Goal: Information Seeking & Learning: Learn about a topic

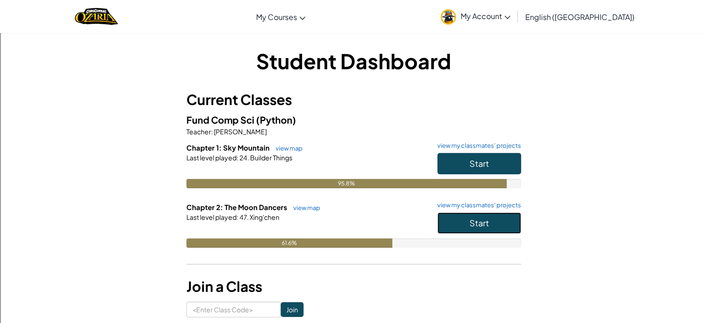
click at [502, 215] on button "Start" at bounding box center [479, 222] width 84 height 21
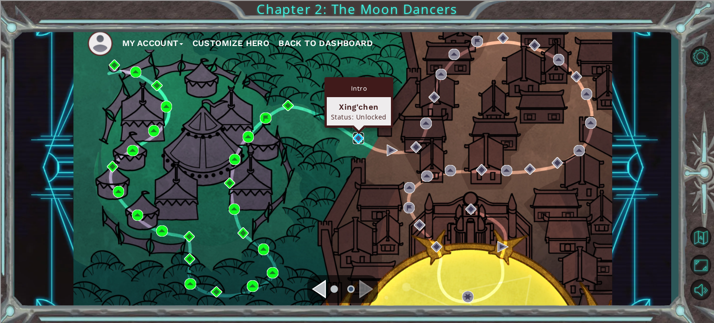
click at [362, 139] on img at bounding box center [358, 137] width 11 height 11
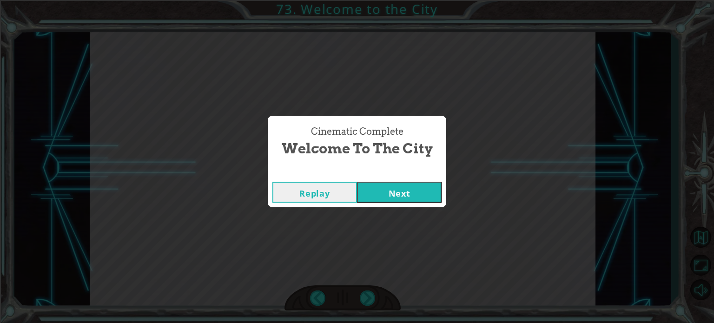
click at [362, 198] on button "Next" at bounding box center [399, 192] width 85 height 21
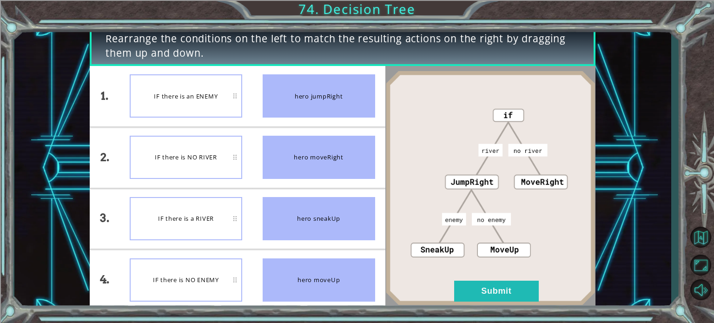
click at [322, 279] on div "hero moveUp" at bounding box center [318, 279] width 112 height 43
drag, startPoint x: 334, startPoint y: 218, endPoint x: 327, endPoint y: 91, distance: 127.5
click at [327, 91] on ul "hero jumpRight hero moveRight hero sneakUp hero moveUp" at bounding box center [318, 188] width 133 height 244
click at [468, 286] on button "Submit" at bounding box center [496, 291] width 85 height 21
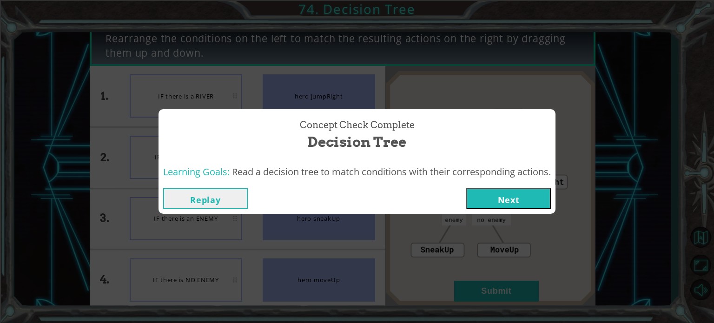
click at [474, 199] on button "Next" at bounding box center [508, 198] width 85 height 21
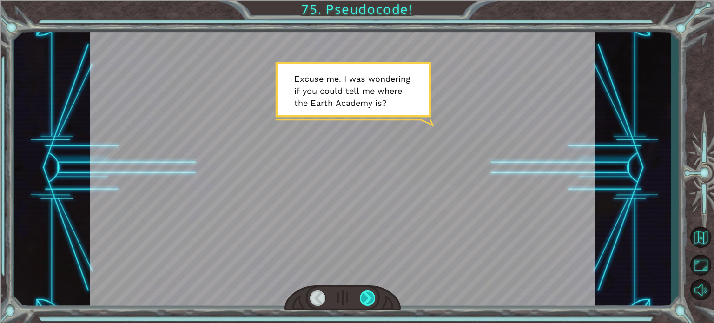
click at [369, 299] on div at bounding box center [368, 297] width 16 height 15
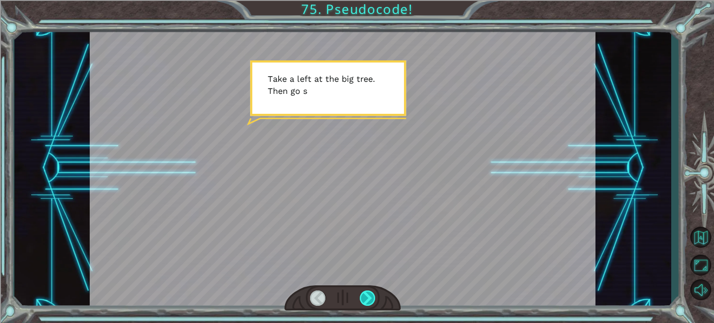
click at [369, 299] on div at bounding box center [368, 297] width 16 height 15
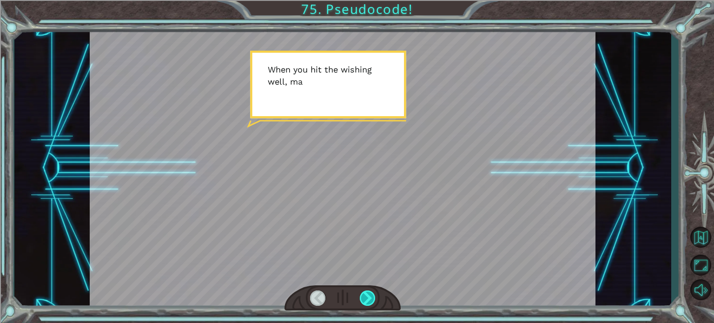
click at [369, 299] on div at bounding box center [368, 297] width 16 height 15
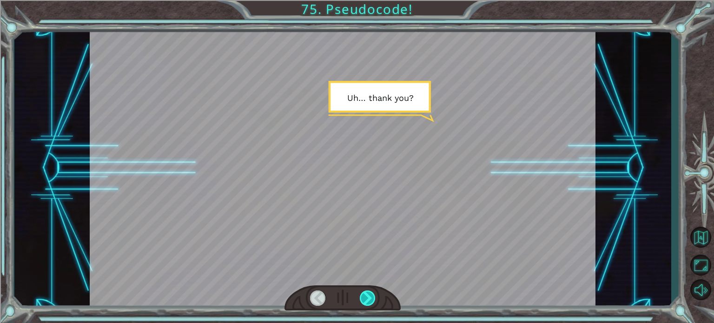
click at [369, 299] on div at bounding box center [368, 297] width 16 height 15
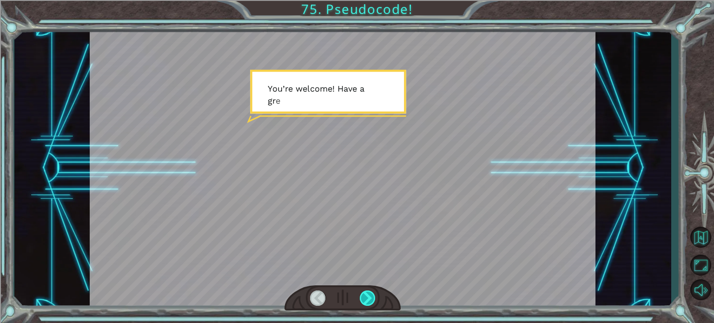
click at [369, 299] on div at bounding box center [368, 297] width 16 height 15
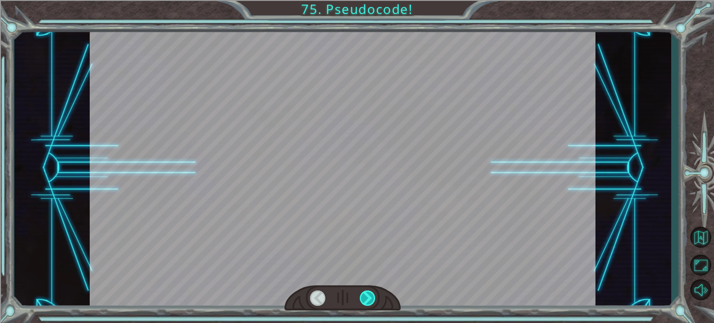
click at [369, 299] on div at bounding box center [368, 297] width 16 height 15
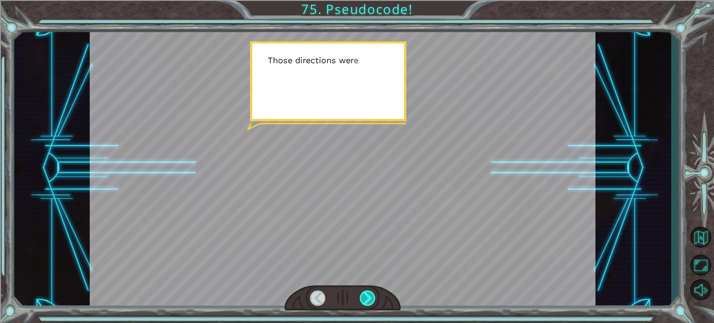
click at [369, 299] on div at bounding box center [368, 297] width 16 height 15
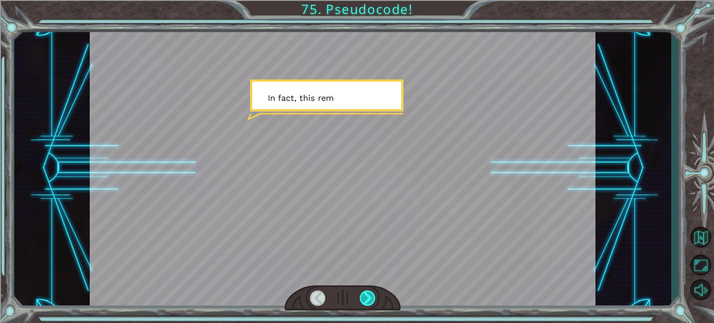
click at [369, 299] on div at bounding box center [368, 297] width 16 height 15
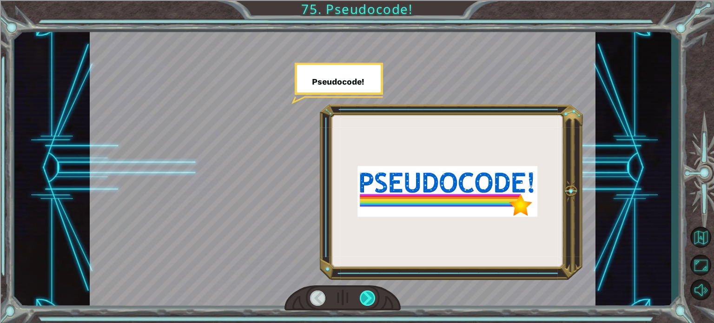
click at [369, 299] on div at bounding box center [368, 297] width 16 height 15
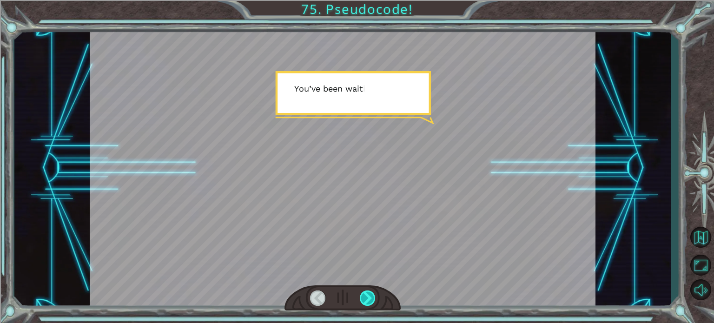
click at [369, 299] on div at bounding box center [368, 297] width 16 height 15
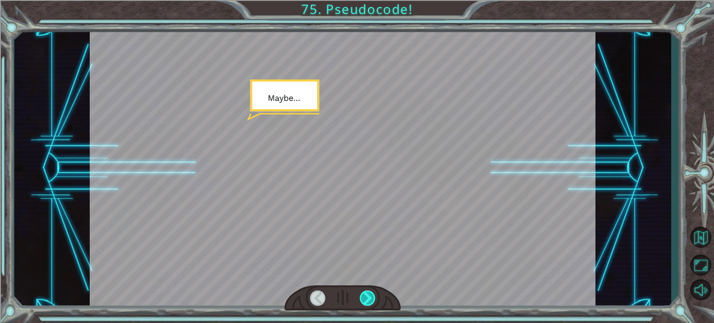
click at [369, 299] on div at bounding box center [368, 297] width 16 height 15
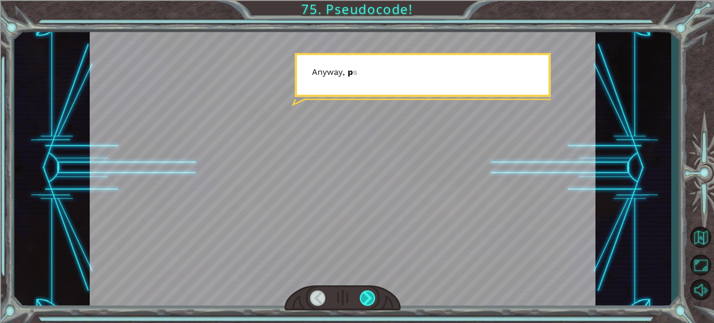
click at [369, 299] on div at bounding box center [368, 297] width 16 height 15
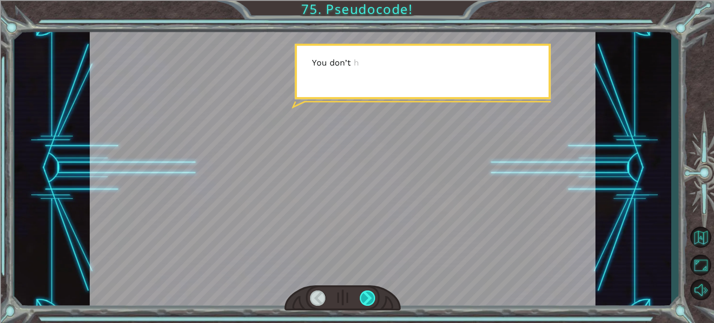
click at [369, 299] on div at bounding box center [368, 297] width 16 height 15
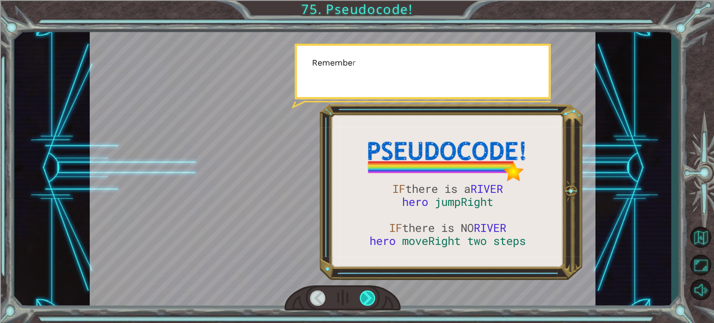
click at [369, 299] on div at bounding box center [368, 297] width 16 height 15
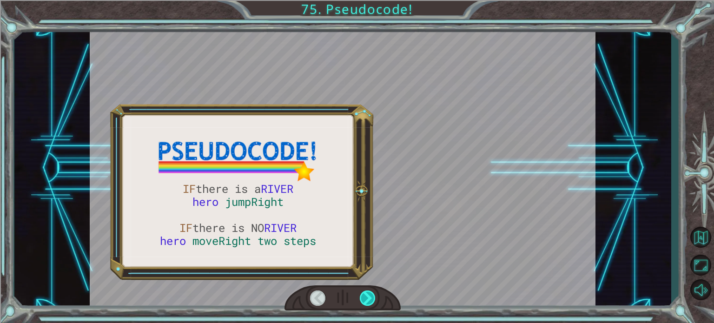
click at [370, 299] on div at bounding box center [368, 297] width 16 height 15
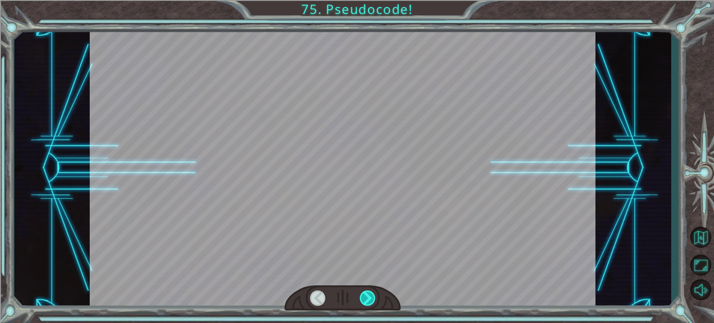
click at [370, 299] on div at bounding box center [368, 297] width 16 height 15
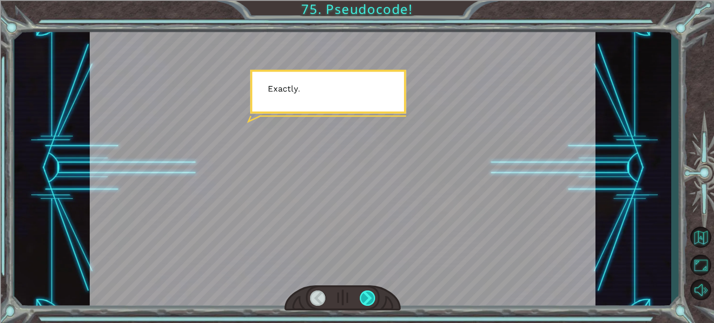
click at [370, 299] on div at bounding box center [368, 297] width 16 height 15
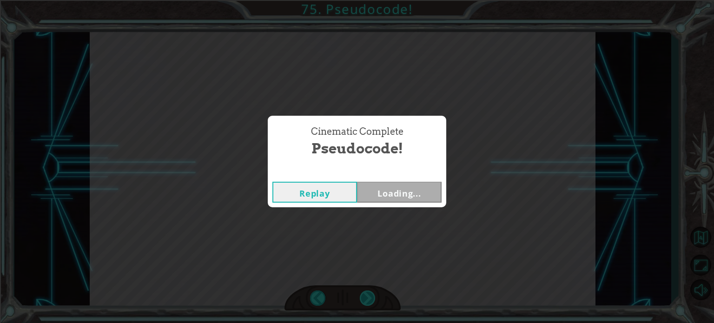
click at [370, 299] on div "Cinematic Complete Pseudocode! Replay Loading..." at bounding box center [357, 161] width 714 height 323
click at [373, 194] on button "Next" at bounding box center [399, 192] width 85 height 21
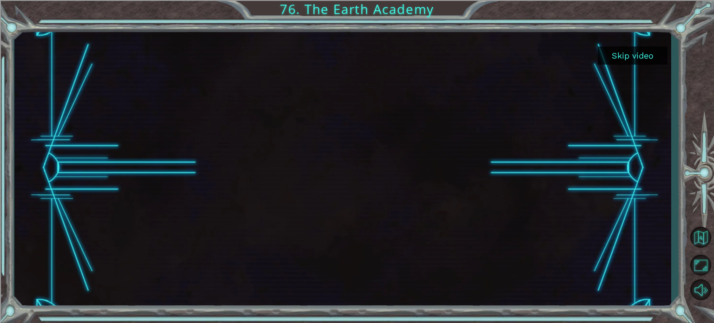
click at [628, 59] on button "Skip video" at bounding box center [632, 55] width 70 height 18
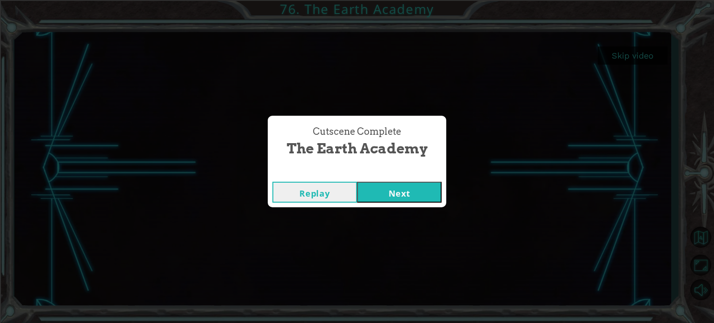
click at [392, 196] on button "Next" at bounding box center [399, 192] width 85 height 21
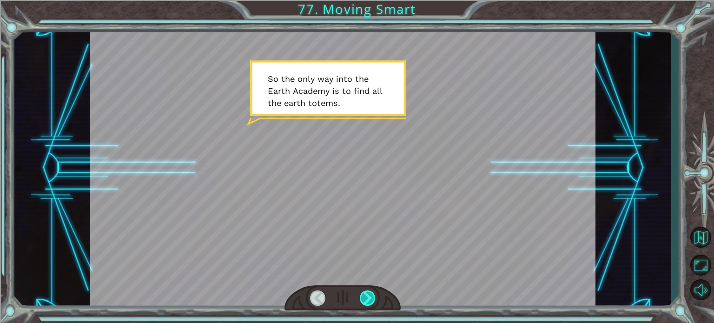
click at [365, 292] on div at bounding box center [368, 297] width 16 height 15
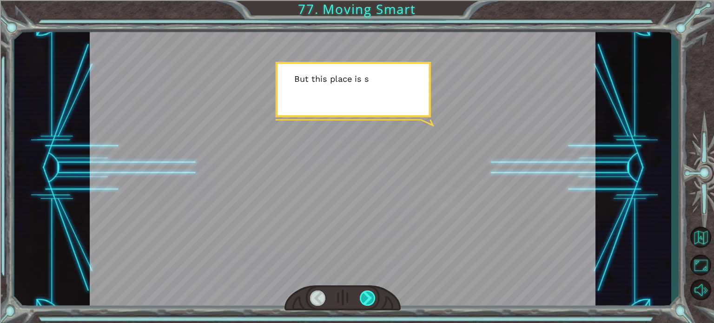
click at [365, 292] on div at bounding box center [368, 297] width 16 height 15
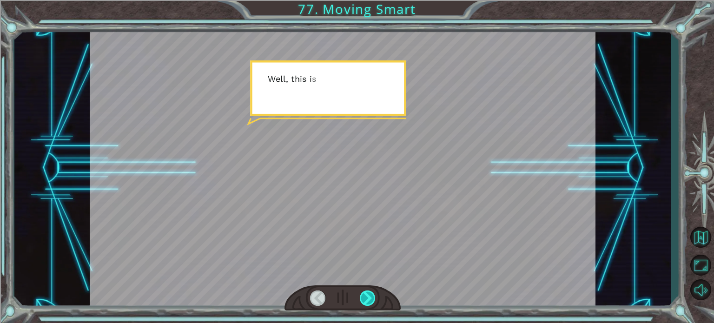
click at [365, 292] on div at bounding box center [368, 297] width 16 height 15
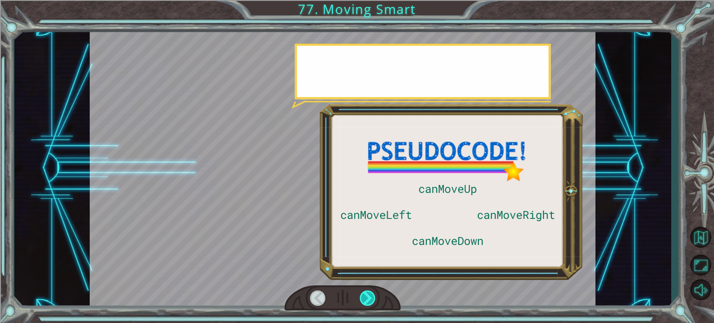
click at [365, 292] on div at bounding box center [368, 297] width 16 height 15
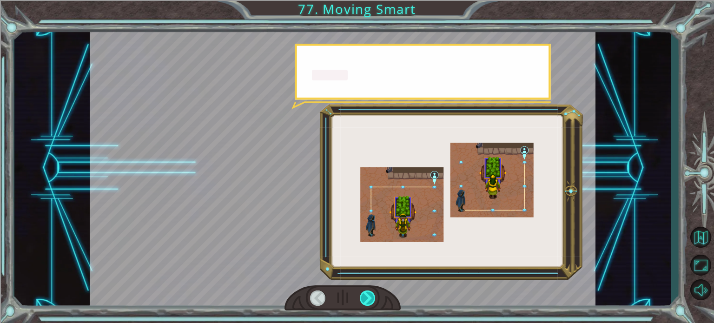
click at [365, 292] on div at bounding box center [368, 297] width 16 height 15
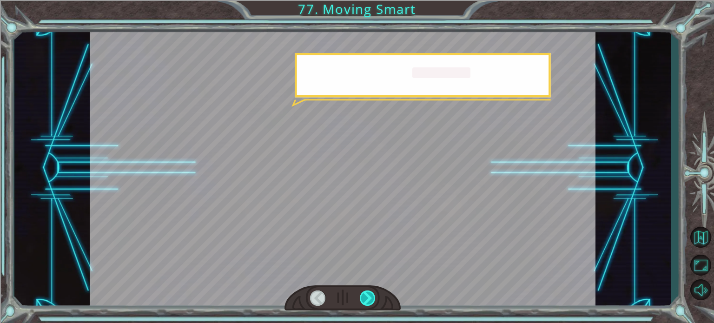
click at [365, 292] on div at bounding box center [368, 297] width 16 height 15
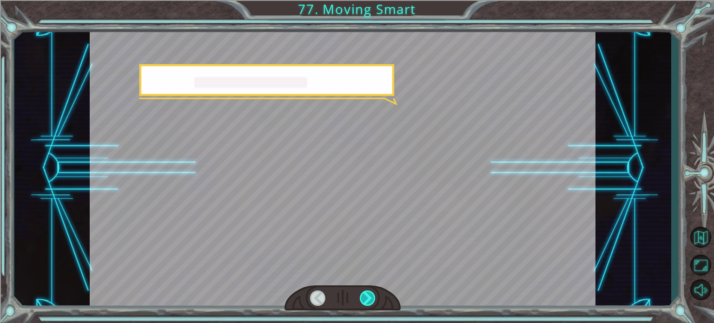
click at [365, 292] on div at bounding box center [368, 297] width 16 height 15
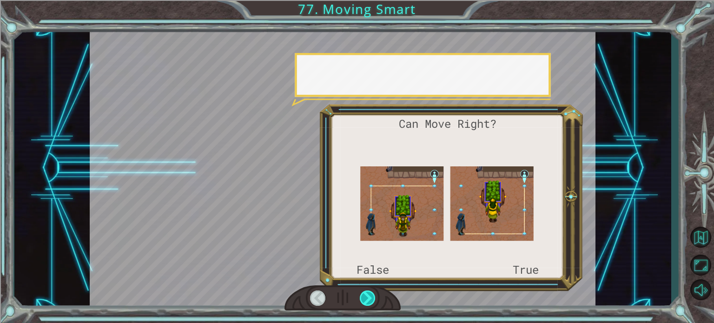
click at [365, 292] on div at bounding box center [368, 297] width 16 height 15
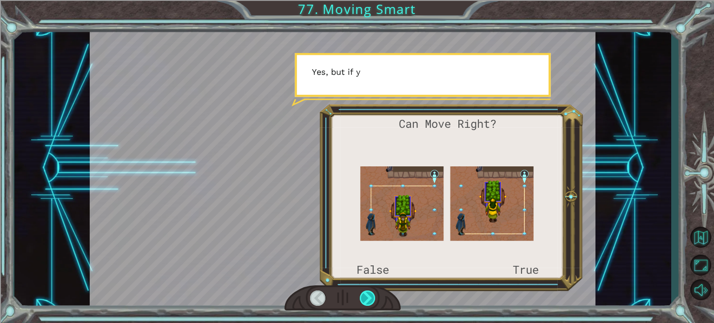
click at [365, 292] on div at bounding box center [368, 297] width 16 height 15
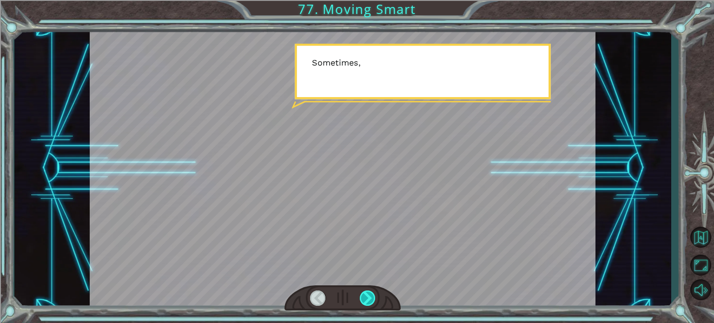
click at [364, 292] on div at bounding box center [368, 297] width 16 height 15
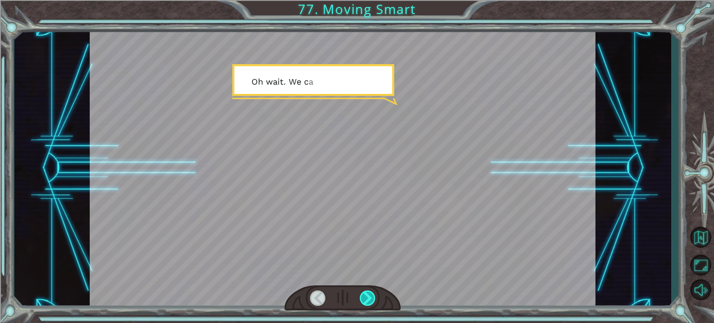
click at [364, 292] on div at bounding box center [368, 297] width 16 height 15
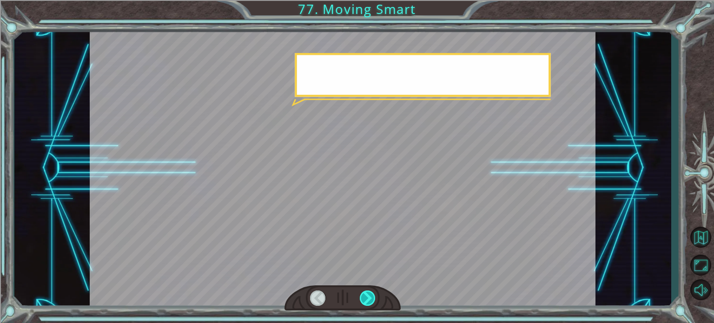
click at [364, 292] on div at bounding box center [368, 297] width 16 height 15
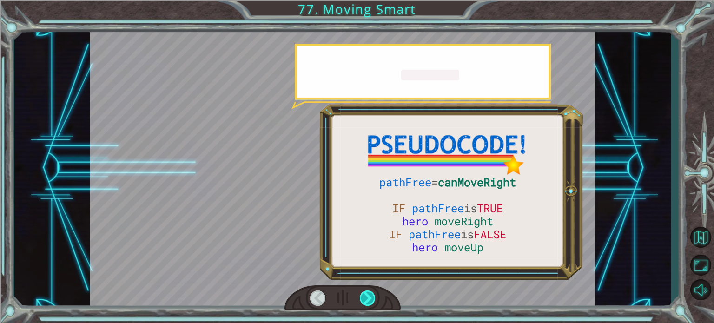
click at [364, 292] on div at bounding box center [368, 297] width 16 height 15
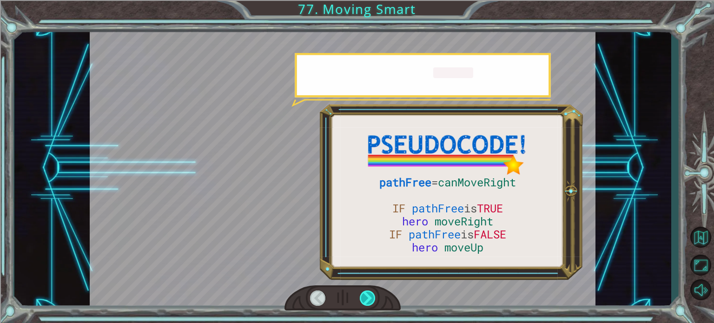
click at [364, 292] on div at bounding box center [368, 297] width 16 height 15
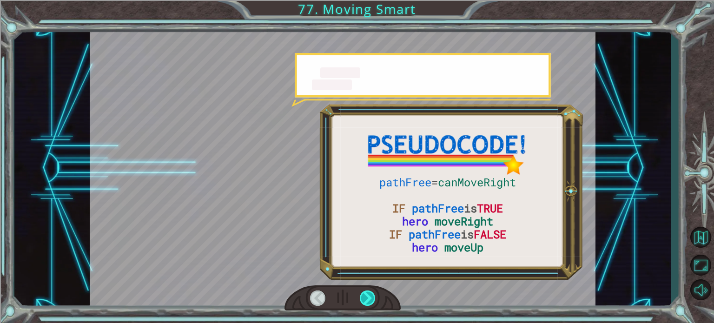
click at [364, 292] on div at bounding box center [368, 297] width 16 height 15
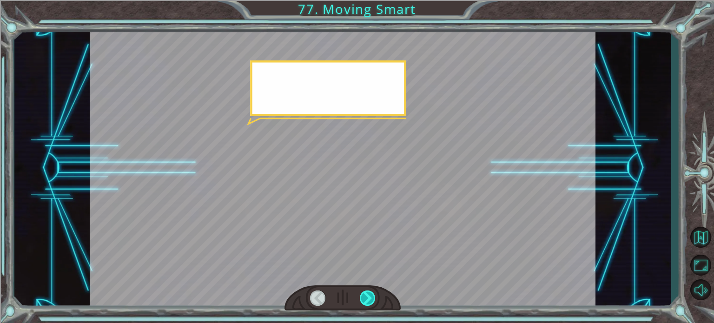
click at [364, 292] on div at bounding box center [368, 297] width 16 height 15
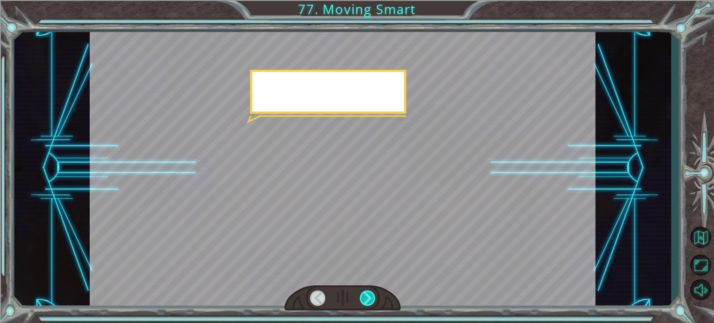
click at [364, 292] on div at bounding box center [368, 297] width 16 height 15
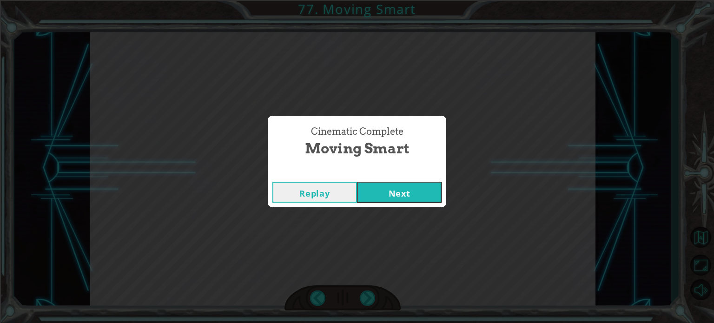
click at [374, 197] on button "Next" at bounding box center [399, 192] width 85 height 21
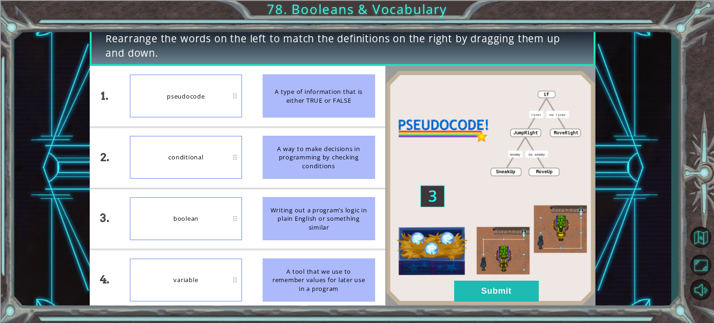
drag, startPoint x: 334, startPoint y: 141, endPoint x: 334, endPoint y: 164, distance: 23.7
click at [334, 164] on div "A way to make decisions in programming by checking conditions" at bounding box center [318, 157] width 112 height 43
drag, startPoint x: 264, startPoint y: 133, endPoint x: 323, endPoint y: 148, distance: 61.3
drag, startPoint x: 323, startPoint y: 148, endPoint x: 314, endPoint y: 172, distance: 25.9
click at [314, 172] on div "A way to make decisions in programming by checking conditions" at bounding box center [318, 157] width 112 height 43
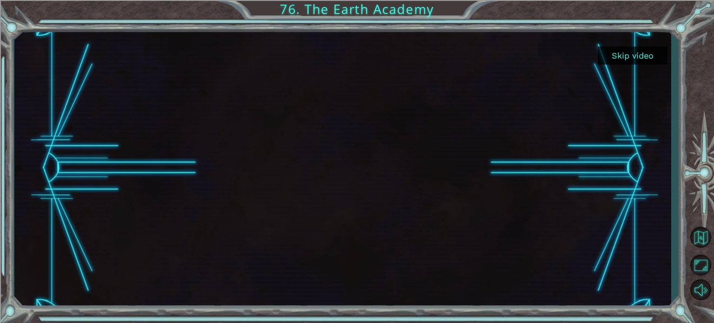
click at [624, 59] on button "Skip video" at bounding box center [632, 55] width 70 height 18
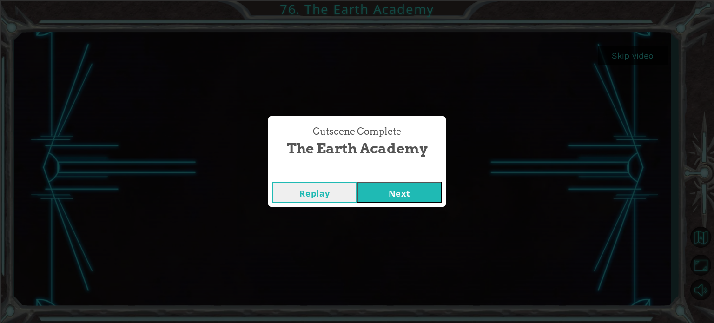
click at [379, 199] on button "Next" at bounding box center [399, 192] width 85 height 21
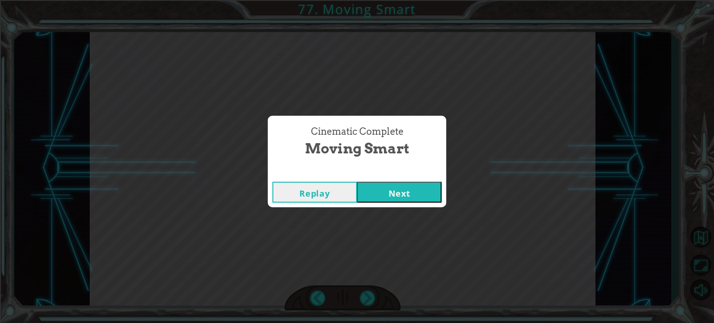
click at [379, 199] on button "Next" at bounding box center [399, 192] width 85 height 21
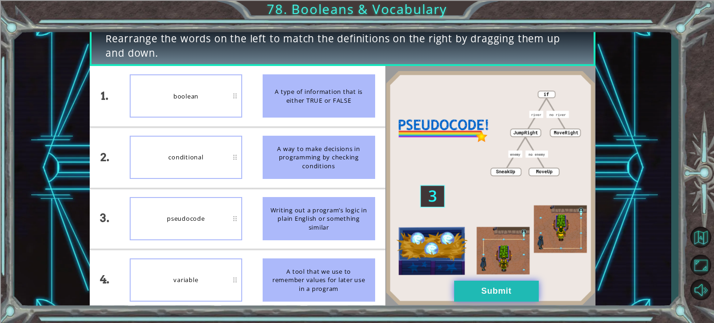
click at [491, 295] on button "Submit" at bounding box center [496, 291] width 85 height 21
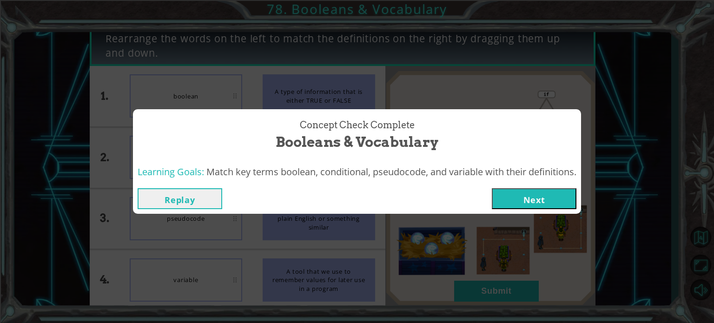
click at [503, 192] on button "Next" at bounding box center [534, 198] width 85 height 21
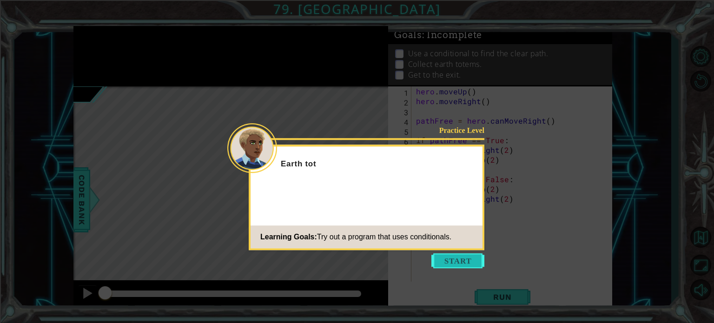
click at [474, 267] on button "Start" at bounding box center [457, 260] width 53 height 15
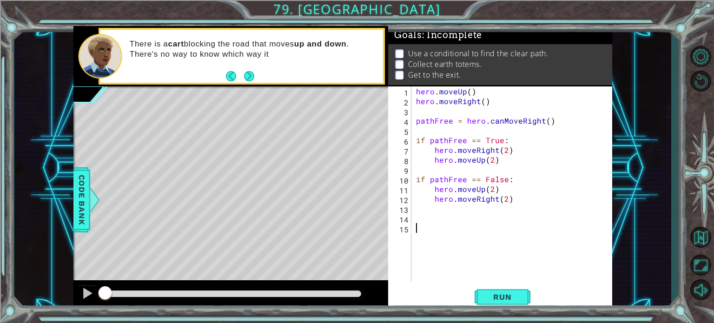
click at [471, 94] on div "hero . moveUp ( ) hero . moveRight ( ) pathFree = hero . canMoveRight ( ) if pa…" at bounding box center [514, 193] width 200 height 215
click at [481, 101] on div "hero . moveUp ( 1 ) hero . moveRight ( ) pathFree = hero . canMoveRight ( ) if …" at bounding box center [514, 193] width 200 height 215
click at [484, 303] on button "Run" at bounding box center [502, 297] width 56 height 22
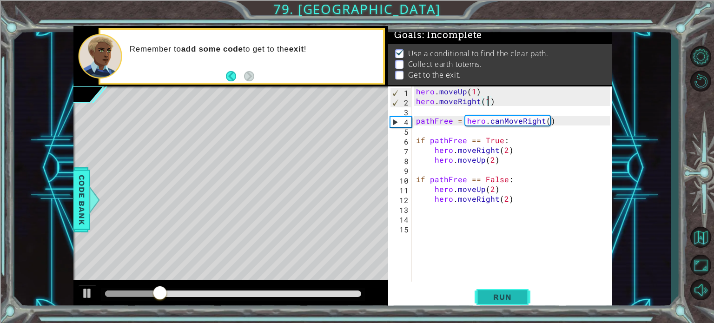
click at [499, 300] on span "Run" at bounding box center [502, 296] width 37 height 9
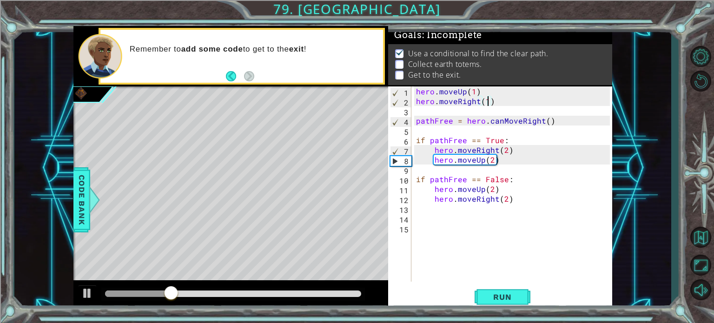
click at [487, 200] on div "hero . moveUp ( 1 ) hero . moveRight ( 1 ) pathFree = hero . canMoveRight ( ) i…" at bounding box center [514, 193] width 200 height 215
type textarea "hero.moveRight(2)"
click at [485, 294] on span "Run" at bounding box center [502, 296] width 37 height 9
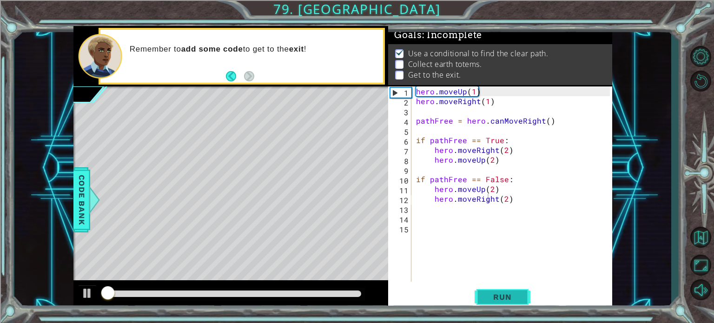
click at [485, 294] on span "Run" at bounding box center [502, 296] width 37 height 9
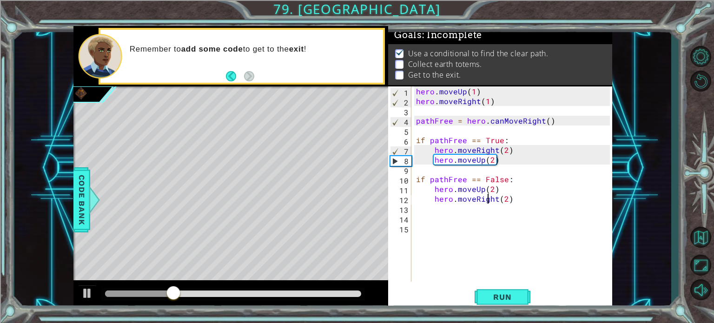
click at [444, 168] on div "hero . moveUp ( 1 ) hero . moveRight ( 1 ) pathFree = hero . canMoveRight ( ) i…" at bounding box center [514, 193] width 200 height 215
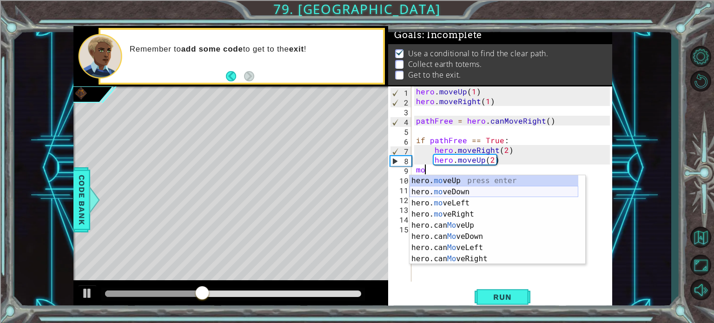
type textarea "m"
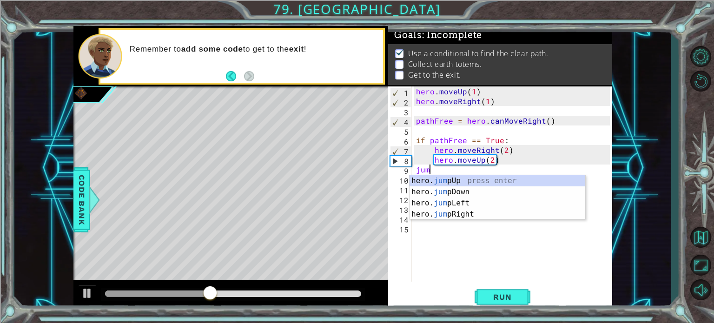
type textarea "jump"
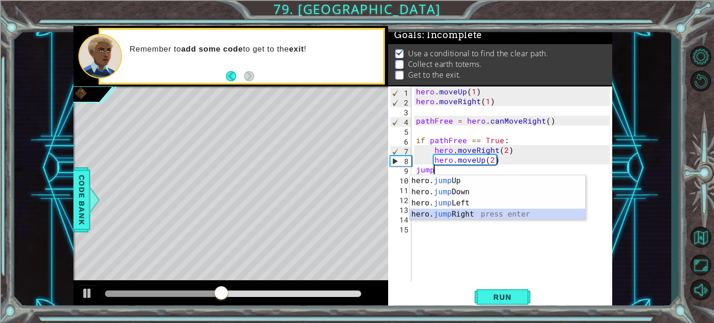
click at [438, 216] on div "hero. jump Up press enter hero. jump Down press enter hero. jump Left press ent…" at bounding box center [497, 208] width 176 height 67
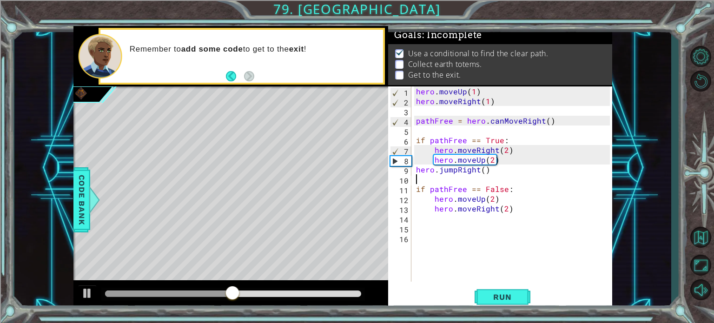
click at [479, 165] on div "hero . moveUp ( 1 ) hero . moveRight ( 1 ) pathFree = hero . canMoveRight ( ) i…" at bounding box center [514, 193] width 200 height 215
click at [483, 171] on div "hero . moveUp ( 1 ) hero . moveRight ( 1 ) pathFree = hero . canMoveRight ( ) i…" at bounding box center [514, 193] width 200 height 215
type textarea "hero.jumpRight(1)"
click at [478, 290] on button "Run" at bounding box center [502, 297] width 56 height 22
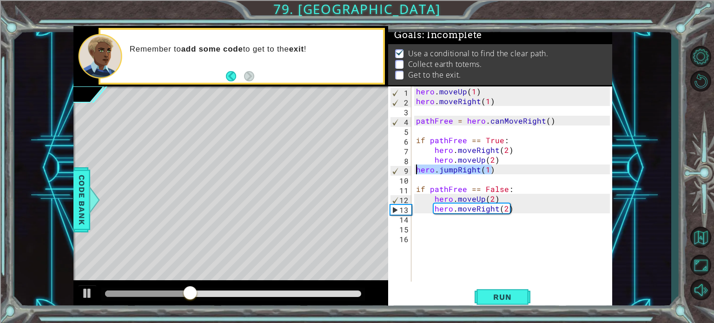
drag, startPoint x: 498, startPoint y: 165, endPoint x: 414, endPoint y: 170, distance: 83.8
click at [414, 170] on div "hero . moveUp ( 1 ) hero . moveRight ( 1 ) pathFree = hero . canMoveRight ( ) i…" at bounding box center [514, 193] width 200 height 215
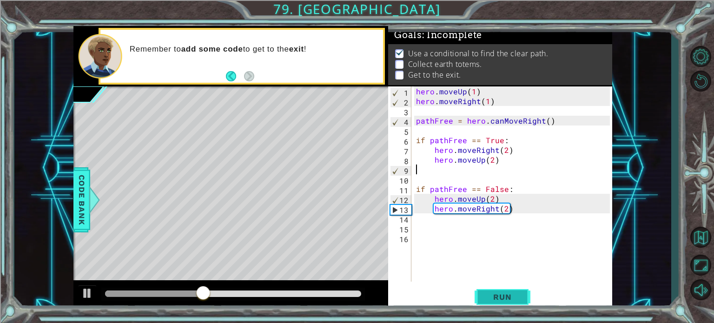
click at [514, 304] on button "Run" at bounding box center [502, 297] width 56 height 22
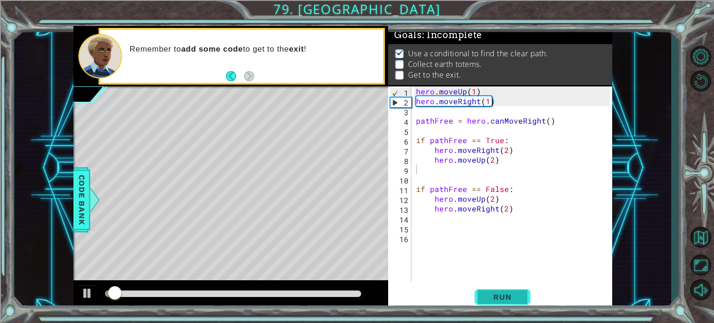
click at [514, 304] on button "Run" at bounding box center [502, 297] width 56 height 22
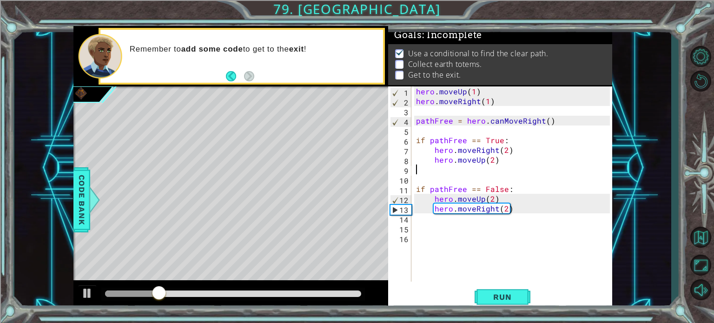
click at [429, 216] on div "hero . moveUp ( 1 ) hero . moveRight ( 1 ) pathFree = hero . canMoveRight ( ) i…" at bounding box center [514, 193] width 200 height 215
type textarea "j"
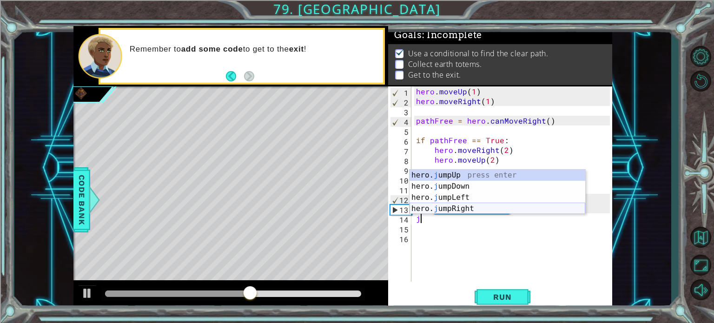
click at [448, 213] on div "hero. j umpUp press enter hero. j umpDown press enter hero. j umpLeft press ent…" at bounding box center [497, 203] width 176 height 67
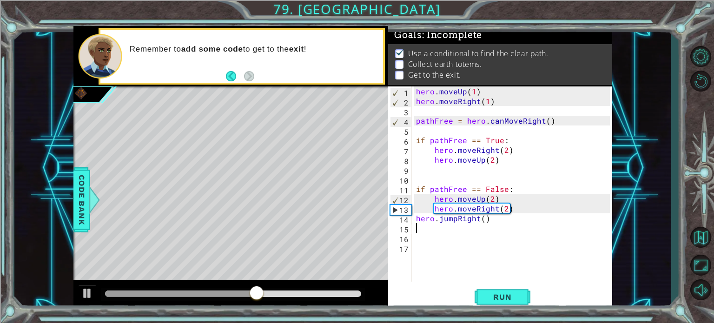
click at [485, 225] on div "hero . moveUp ( 1 ) hero . moveRight ( 1 ) pathFree = hero . canMoveRight ( ) i…" at bounding box center [514, 193] width 200 height 215
click at [485, 217] on div "hero . moveUp ( 1 ) hero . moveRight ( 1 ) pathFree = hero . canMoveRight ( ) i…" at bounding box center [514, 193] width 200 height 215
type textarea "hero.jumpRight(1)"
click at [490, 319] on div "1 ההההההההההההההההההההההההההההההההההההההההההההההההההההההההההההההההההההההההההההה…" at bounding box center [357, 161] width 714 height 323
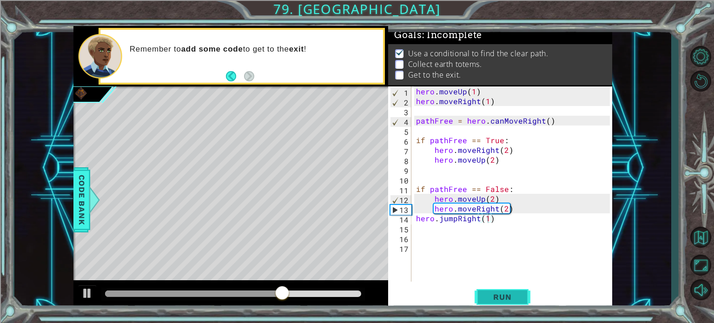
click at [501, 288] on button "Run" at bounding box center [502, 297] width 56 height 22
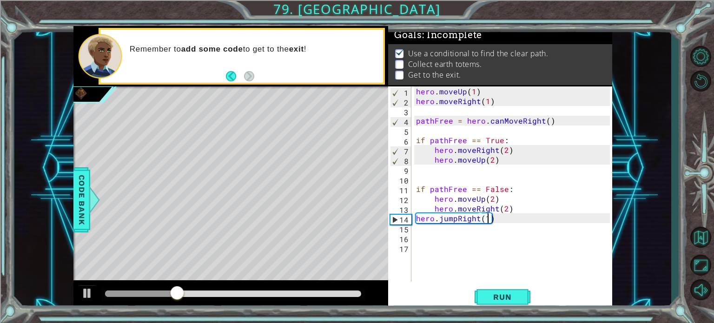
click at [468, 228] on div "hero . moveUp ( 1 ) hero . moveRight ( 1 ) pathFree = hero . canMoveRight ( ) i…" at bounding box center [514, 193] width 200 height 215
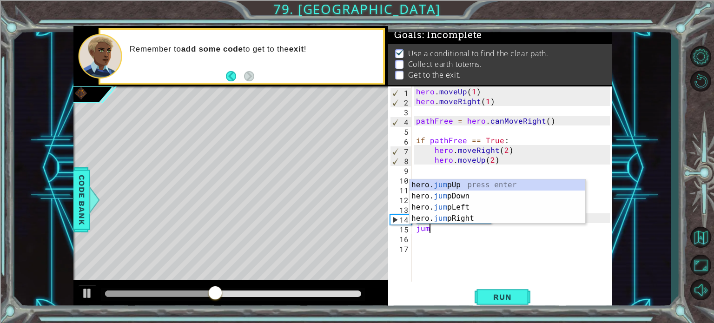
scroll to position [0, 0]
type textarea "j"
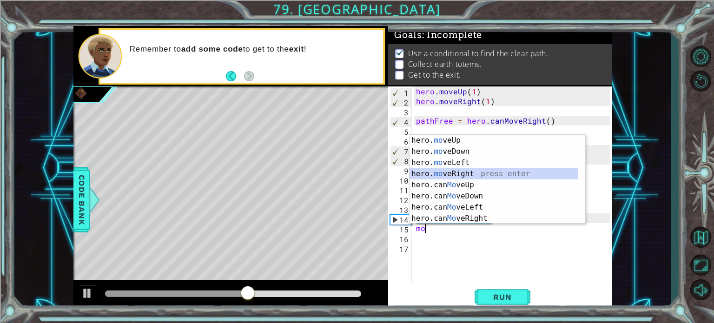
click at [490, 178] on div "hero. mo veUp press enter hero. mo veDown press enter hero. mo veLeft press ent…" at bounding box center [493, 190] width 169 height 111
type textarea "hero.moveRight(1)"
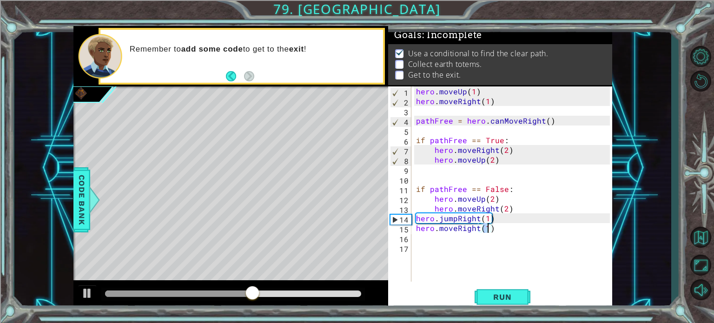
click at [489, 245] on div "hero . moveUp ( 1 ) hero . moveRight ( 1 ) pathFree = hero . canMoveRight ( ) i…" at bounding box center [514, 193] width 200 height 215
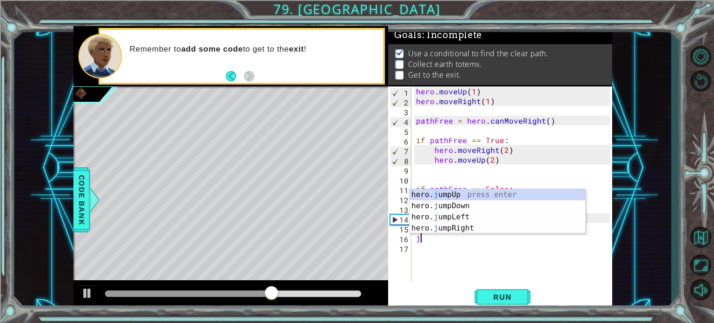
type textarea "ju"
click at [511, 200] on div "hero. ju mpUp press enter hero. ju mpDown press enter hero. [PERSON_NAME] mpLef…" at bounding box center [497, 222] width 176 height 67
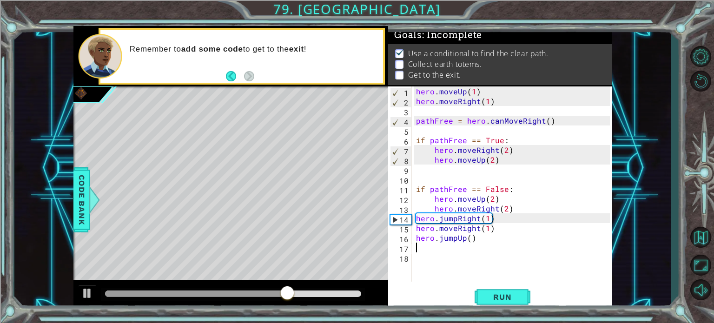
click at [465, 243] on div "hero . moveUp ( 1 ) hero . moveRight ( 1 ) pathFree = hero . canMoveRight ( ) i…" at bounding box center [514, 193] width 200 height 215
click at [463, 235] on div "hero . moveUp ( 1 ) hero . moveRight ( 1 ) pathFree = hero . canMoveRight ( ) i…" at bounding box center [514, 193] width 200 height 215
click at [466, 235] on div "hero . moveUp ( 1 ) hero . moveRight ( 1 ) pathFree = hero . canMoveRight ( ) i…" at bounding box center [514, 193] width 200 height 215
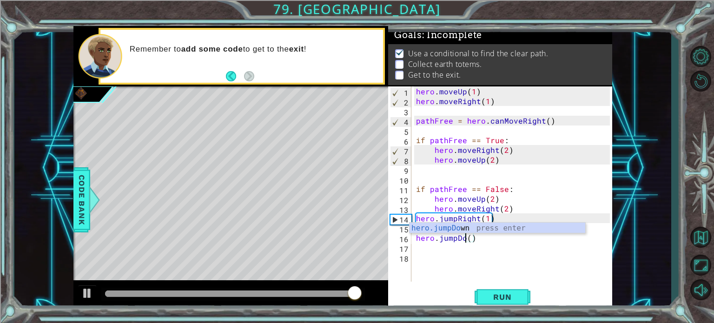
scroll to position [0, 3]
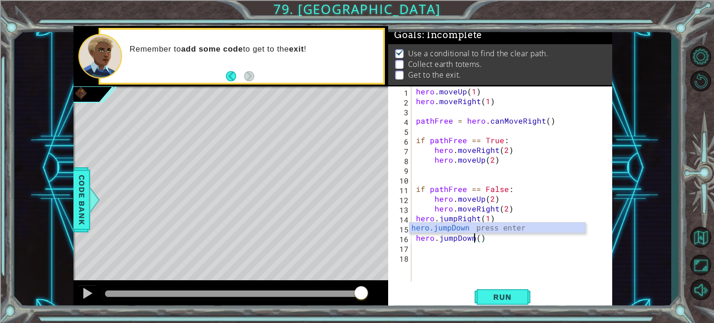
click at [479, 241] on div "hero . moveUp ( 1 ) hero . moveRight ( 1 ) pathFree = hero . canMoveRight ( ) i…" at bounding box center [514, 193] width 200 height 215
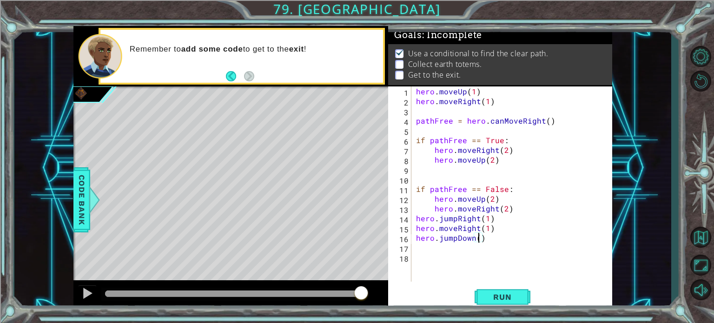
type textarea "hero.jumpDown(1)"
click at [479, 241] on div "hero . moveUp ( 1 ) hero . moveRight ( 1 ) pathFree = hero . canMoveRight ( ) i…" at bounding box center [514, 193] width 200 height 215
click at [476, 242] on div "hero . moveUp ( 1 ) hero . moveRight ( 1 ) pathFree = hero . canMoveRight ( ) i…" at bounding box center [514, 193] width 200 height 215
click at [462, 256] on div "hero . moveUp ( 1 ) hero . moveRight ( 1 ) pathFree = hero . canMoveRight ( ) i…" at bounding box center [514, 193] width 200 height 215
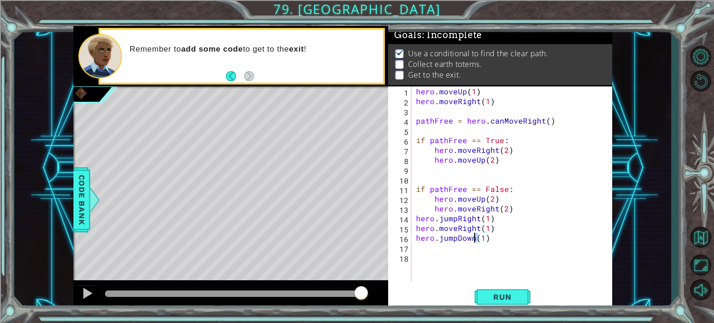
scroll to position [0, 0]
click at [465, 244] on div "hero . moveUp ( 1 ) hero . moveRight ( 1 ) pathFree = hero . canMoveRight ( ) i…" at bounding box center [514, 193] width 200 height 215
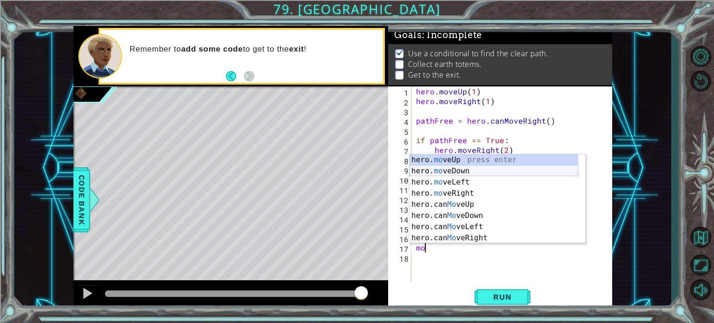
click at [485, 171] on div "hero. mo veUp press enter hero. mo veDown press enter hero. mo veLeft press ent…" at bounding box center [493, 209] width 169 height 111
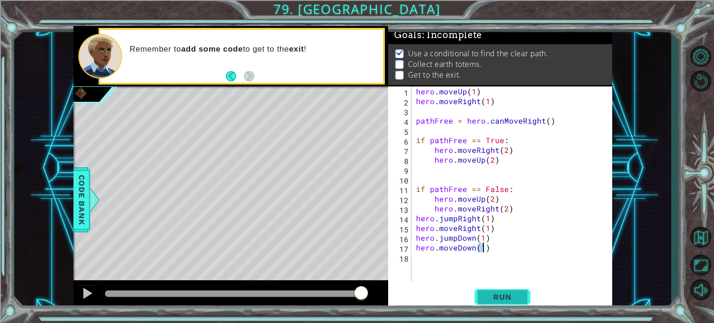
type textarea "hero.moveDown(1)"
click at [474, 295] on button "Run" at bounding box center [502, 297] width 56 height 22
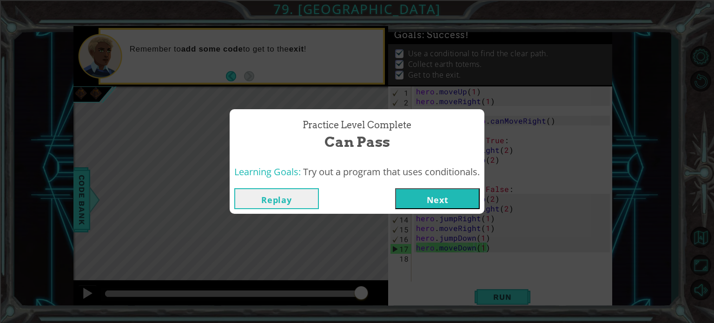
click at [439, 206] on button "Next" at bounding box center [437, 198] width 85 height 21
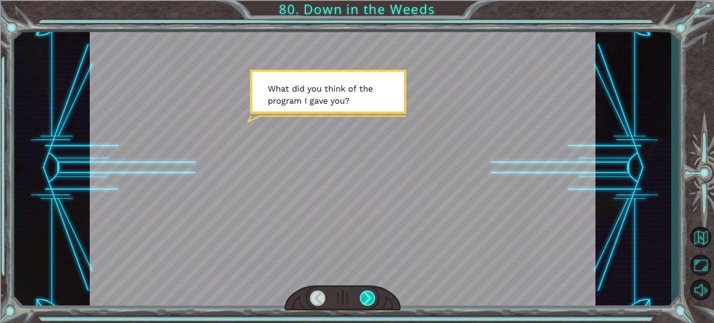
click at [371, 293] on div at bounding box center [368, 297] width 16 height 15
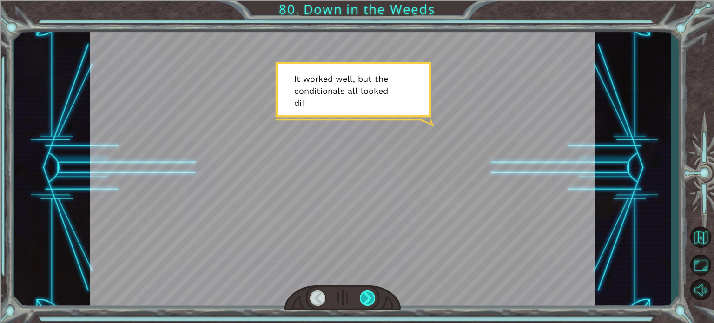
click at [371, 293] on div at bounding box center [368, 297] width 16 height 15
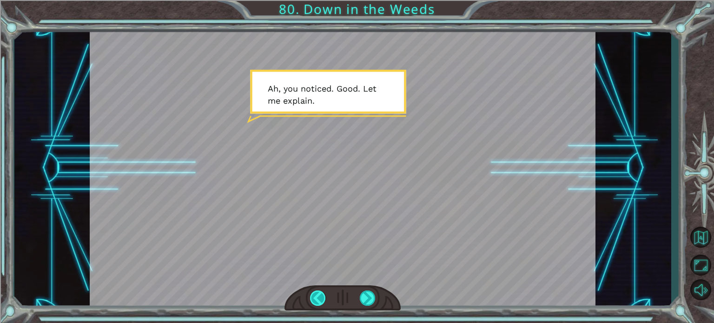
click at [315, 291] on div at bounding box center [318, 297] width 16 height 15
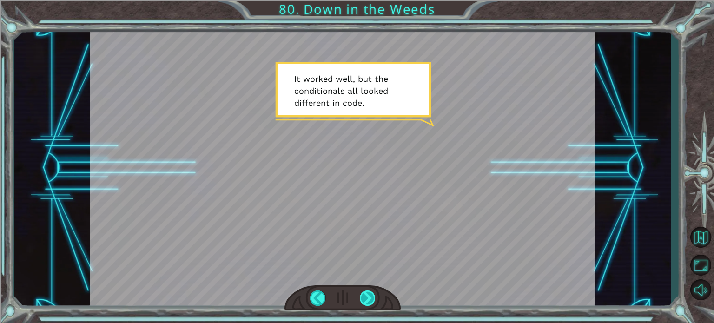
click at [370, 299] on div at bounding box center [368, 297] width 16 height 15
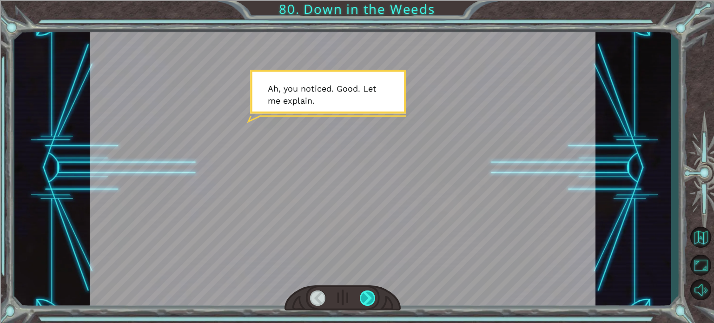
click at [370, 299] on div at bounding box center [368, 297] width 16 height 15
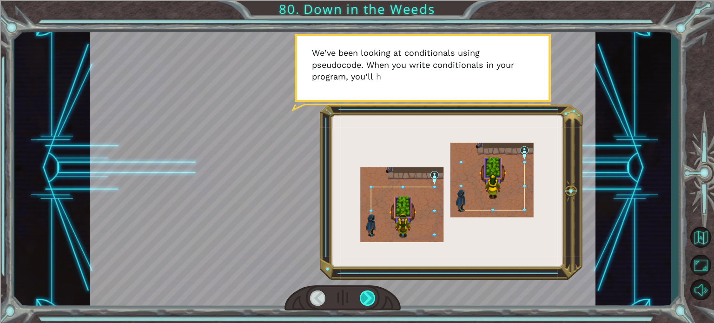
click at [370, 299] on div at bounding box center [368, 297] width 16 height 15
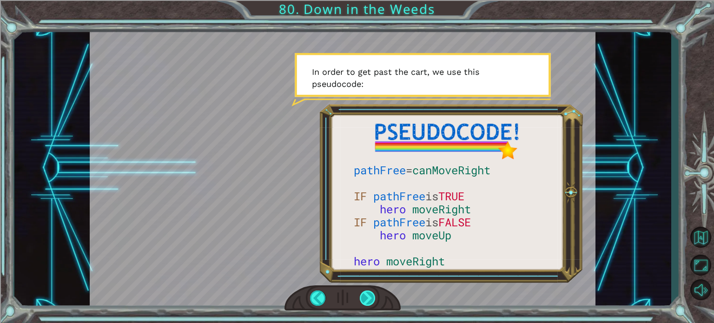
click at [370, 299] on div at bounding box center [368, 297] width 16 height 15
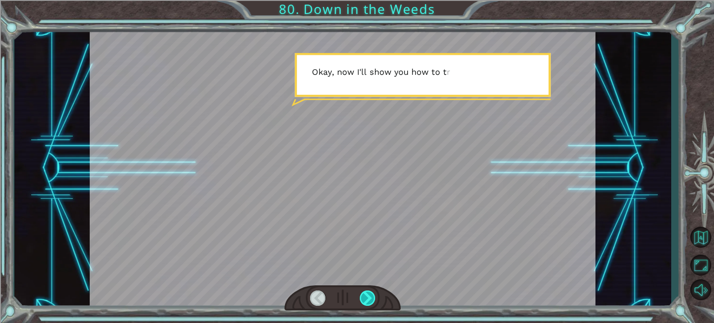
click at [370, 299] on div at bounding box center [368, 297] width 16 height 15
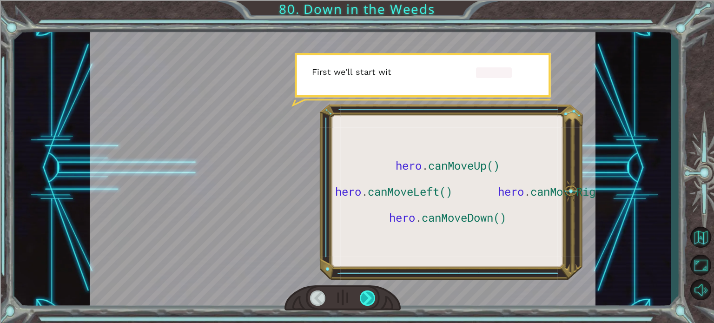
click at [370, 299] on div at bounding box center [368, 297] width 16 height 15
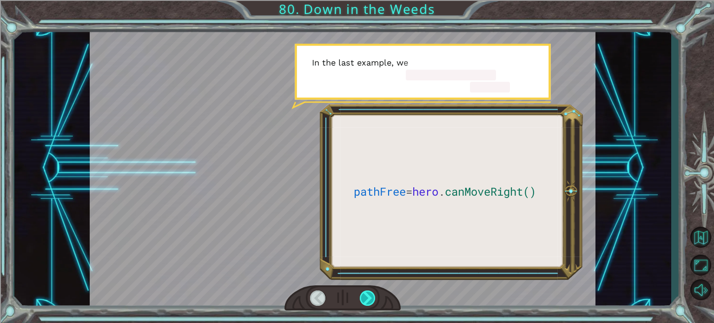
click at [370, 299] on div at bounding box center [368, 297] width 16 height 15
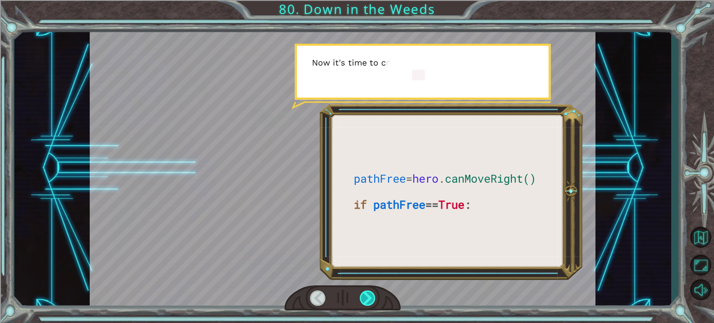
click at [370, 299] on div at bounding box center [368, 297] width 16 height 15
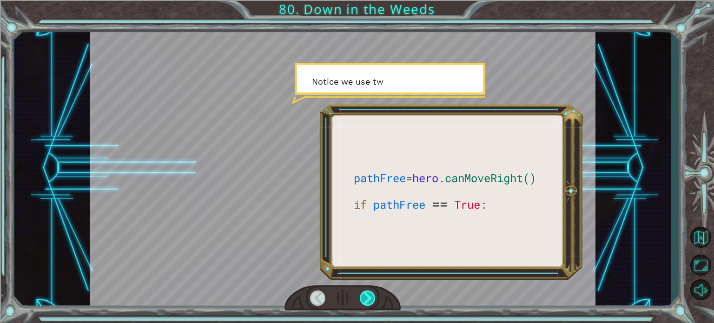
click at [370, 299] on div at bounding box center [368, 297] width 16 height 15
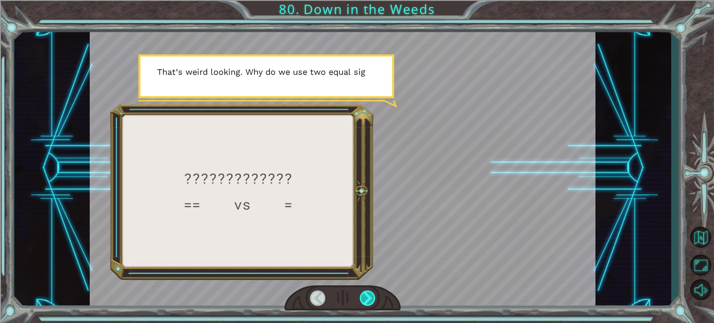
click at [370, 299] on div at bounding box center [368, 297] width 16 height 15
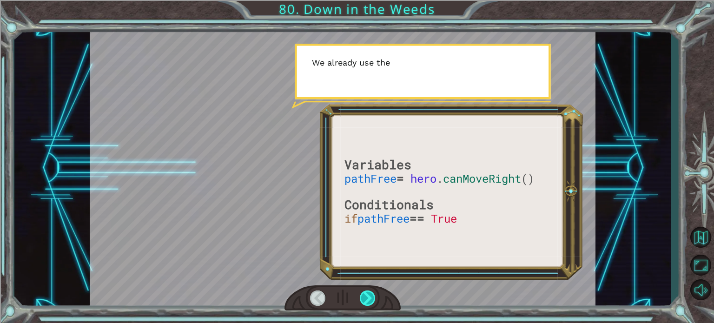
click at [370, 299] on div at bounding box center [368, 297] width 16 height 15
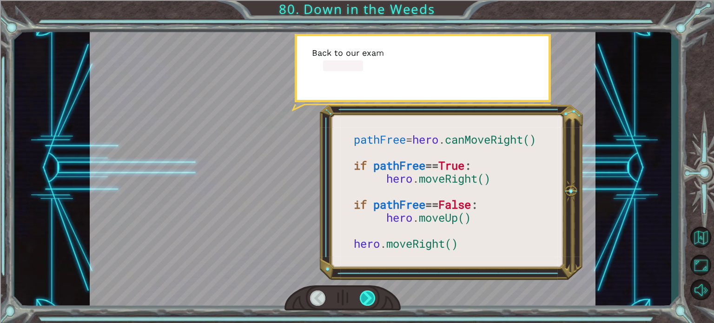
click at [370, 299] on div at bounding box center [368, 297] width 16 height 15
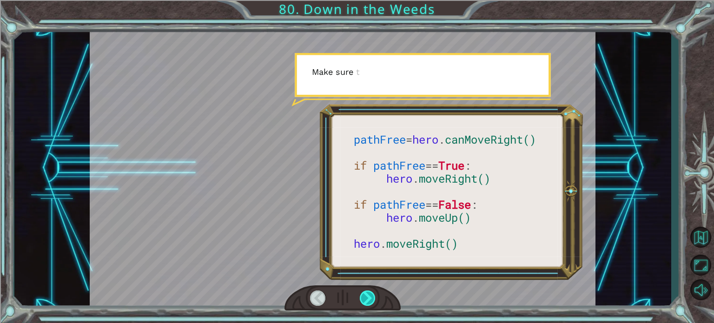
click at [370, 299] on div at bounding box center [368, 297] width 16 height 15
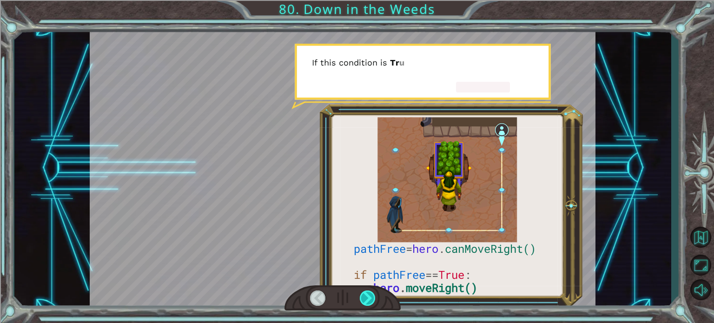
click at [370, 299] on div at bounding box center [368, 297] width 16 height 15
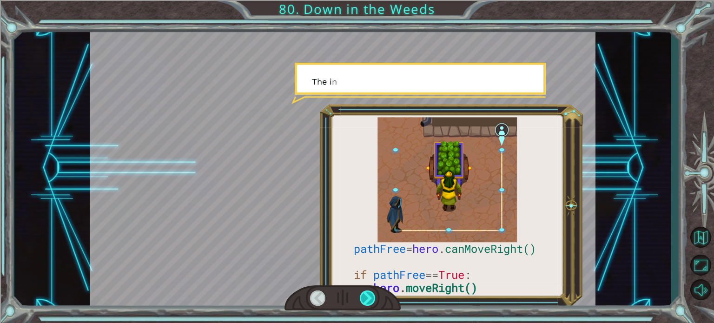
click at [370, 299] on div at bounding box center [368, 297] width 16 height 15
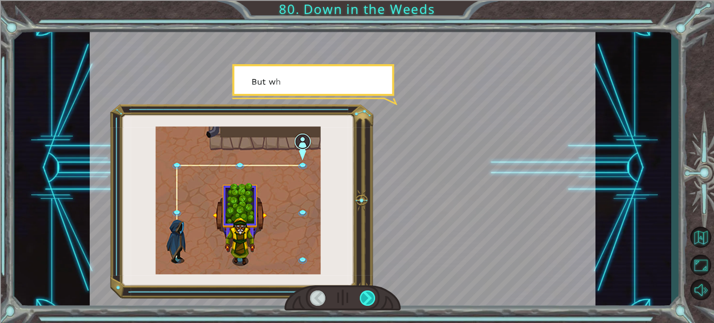
click at [370, 299] on div at bounding box center [368, 297] width 16 height 15
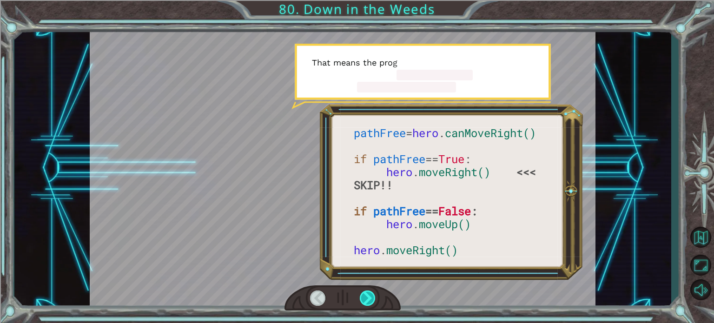
click at [370, 299] on div at bounding box center [368, 297] width 16 height 15
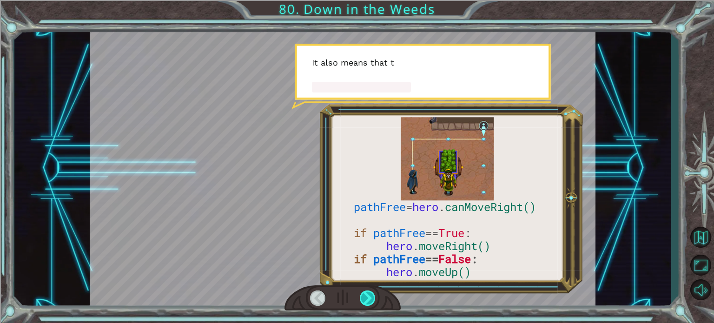
click at [370, 299] on div at bounding box center [368, 297] width 16 height 15
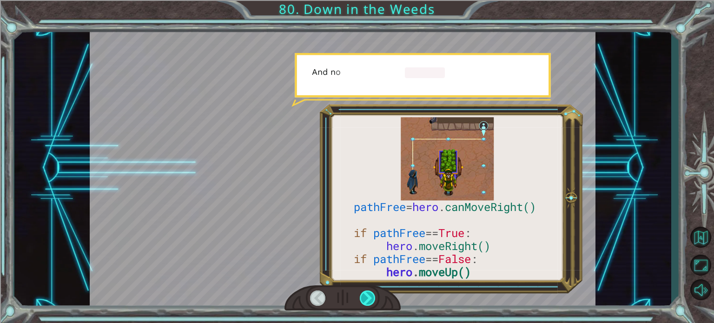
click at [370, 299] on div at bounding box center [368, 297] width 16 height 15
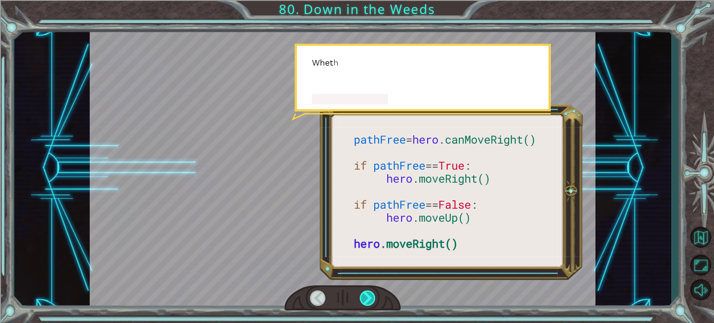
click at [370, 299] on div at bounding box center [368, 297] width 16 height 15
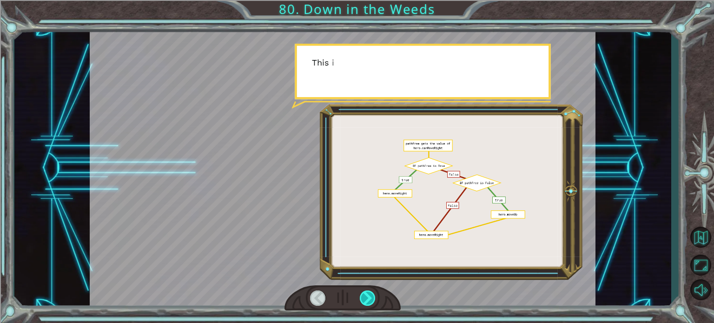
click at [370, 299] on div at bounding box center [368, 297] width 16 height 15
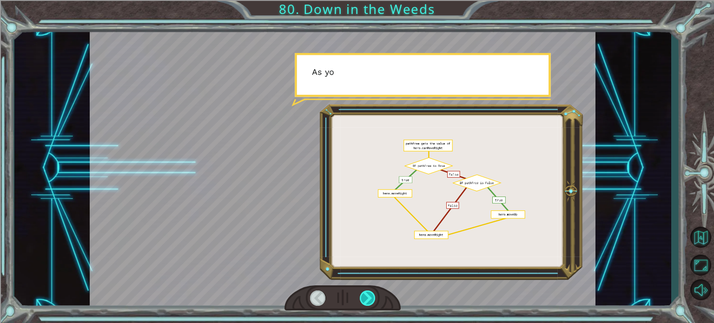
click at [370, 299] on div at bounding box center [368, 297] width 16 height 15
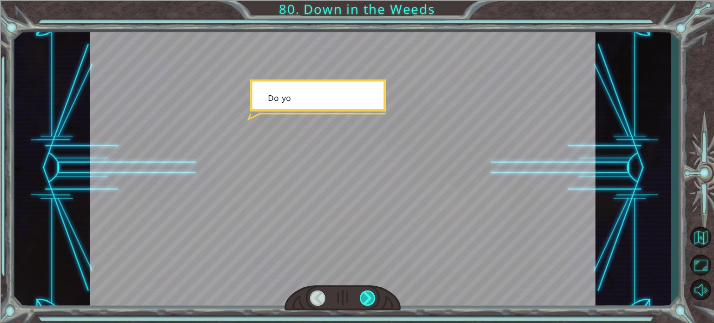
click at [370, 299] on div at bounding box center [368, 297] width 16 height 15
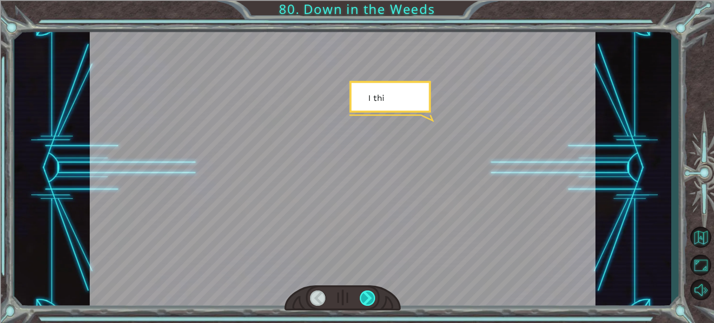
click at [370, 299] on div at bounding box center [368, 297] width 16 height 15
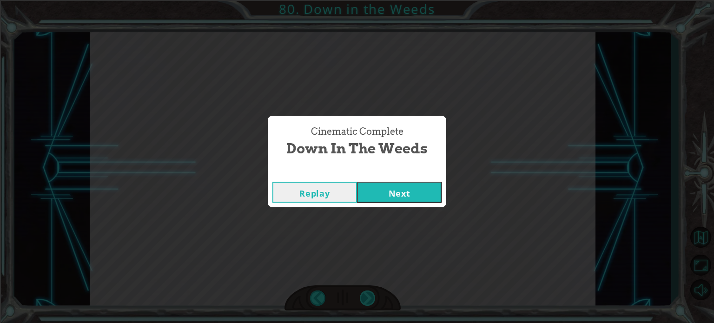
click at [370, 299] on div "Cinematic Complete Down in the Weeds Replay Next" at bounding box center [357, 161] width 714 height 323
click at [387, 198] on button "Next" at bounding box center [399, 192] width 85 height 21
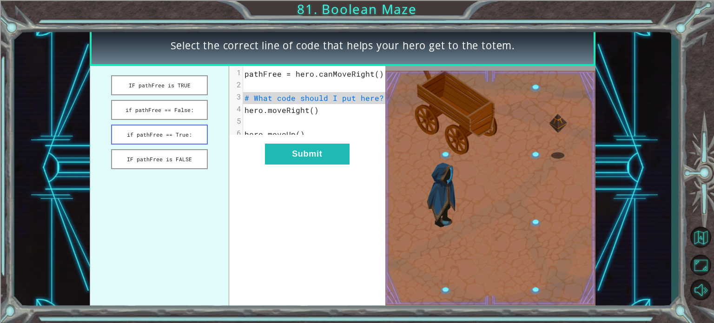
click at [158, 136] on button "if pathFree == True:" at bounding box center [159, 135] width 97 height 20
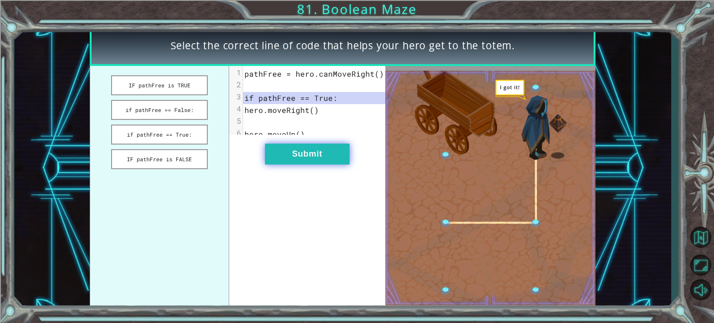
click at [318, 164] on button "Submit" at bounding box center [307, 154] width 85 height 21
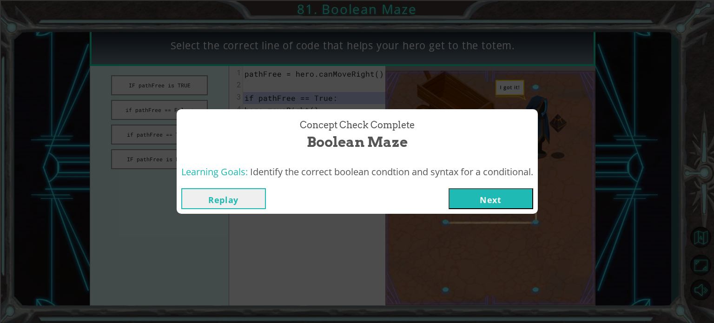
click at [537, 200] on div "Replay Next" at bounding box center [357, 199] width 361 height 30
click at [523, 200] on button "Next" at bounding box center [490, 198] width 85 height 21
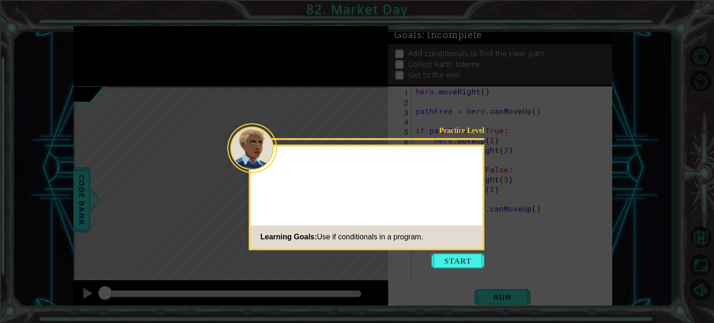
click at [444, 264] on button "Start" at bounding box center [457, 260] width 53 height 15
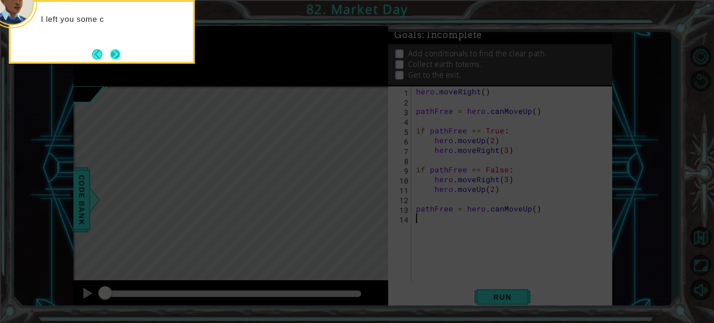
click at [120, 54] on button "Next" at bounding box center [115, 54] width 11 height 11
click at [124, 53] on div "Then you use two" at bounding box center [102, 32] width 186 height 64
click at [115, 52] on button "Next" at bounding box center [115, 54] width 10 height 10
click at [115, 52] on button "Next" at bounding box center [115, 54] width 11 height 11
click at [115, 52] on button "Next" at bounding box center [115, 54] width 10 height 10
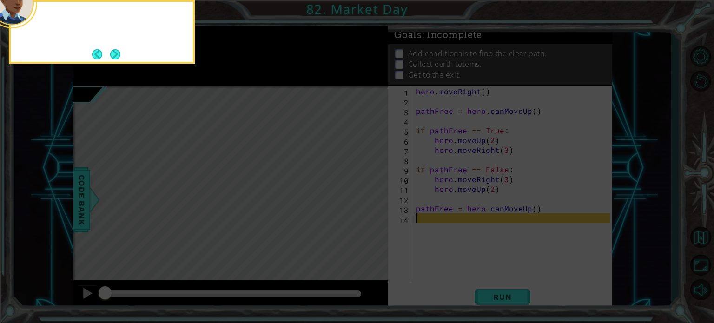
click at [115, 52] on button "Next" at bounding box center [115, 54] width 10 height 10
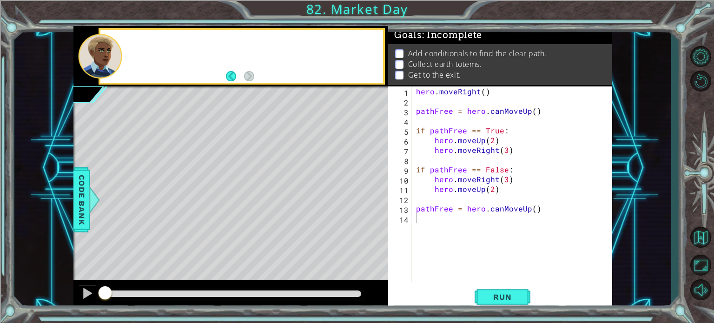
click at [115, 52] on div at bounding box center [100, 56] width 44 height 45
click at [479, 302] on button "Run" at bounding box center [502, 297] width 56 height 22
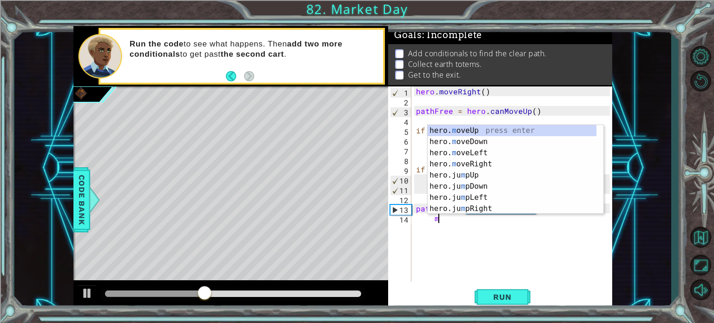
type textarea "mo"
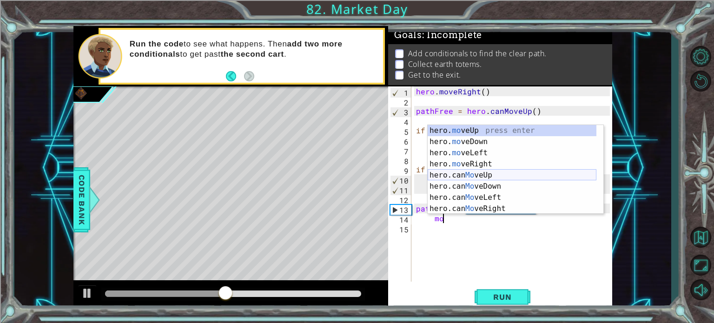
click at [509, 171] on div "hero. mo veUp press enter hero. mo veDown press enter hero. mo veLeft press ent…" at bounding box center [511, 180] width 169 height 111
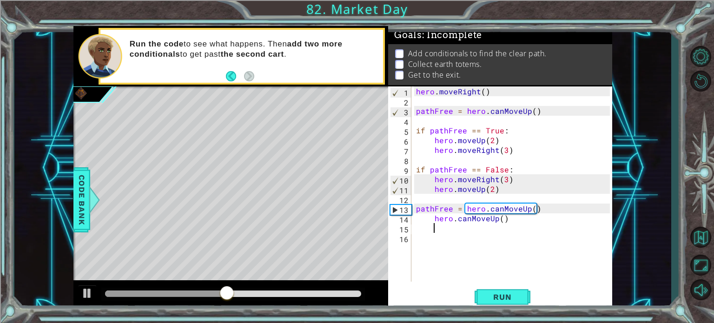
scroll to position [0, 0]
click at [502, 215] on div "hero . moveRight ( ) pathFree = hero . canMoveUp ( ) if pathFree == True : hero…" at bounding box center [514, 193] width 200 height 215
type textarea "hero.canMoveUp(2)"
click at [496, 227] on div "hero . moveRight ( ) pathFree = hero . canMoveUp ( ) if pathFree == True : hero…" at bounding box center [514, 193] width 200 height 215
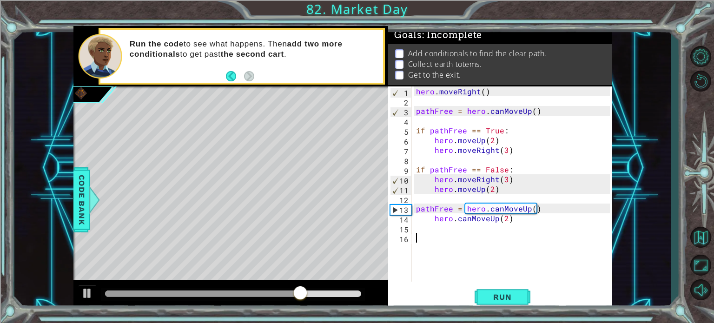
click at [483, 237] on div "hero . moveRight ( ) pathFree = hero . canMoveUp ( ) if pathFree == True : hero…" at bounding box center [514, 193] width 200 height 215
click at [491, 294] on span "Run" at bounding box center [502, 296] width 37 height 9
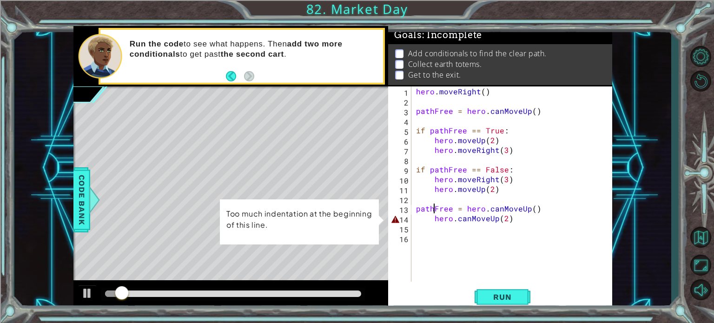
click at [433, 211] on div "hero . moveRight ( ) pathFree = hero . canMoveUp ( ) if pathFree == True : hero…" at bounding box center [514, 193] width 200 height 215
click at [432, 215] on div "hero . moveRight ( ) pathFree = hero . canMoveUp ( ) if pathFree == True : hero…" at bounding box center [514, 193] width 200 height 215
type textarea "hero.canMoveUp(2)"
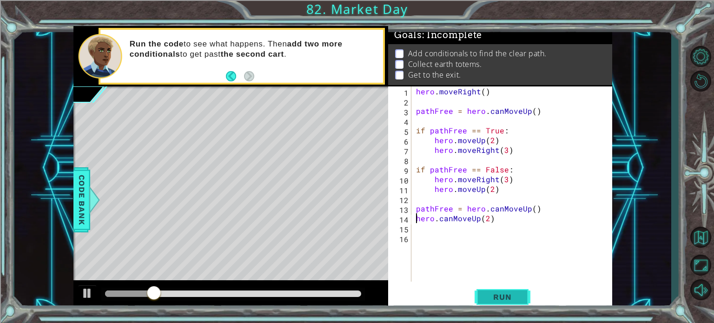
click at [489, 291] on button "Run" at bounding box center [502, 297] width 56 height 22
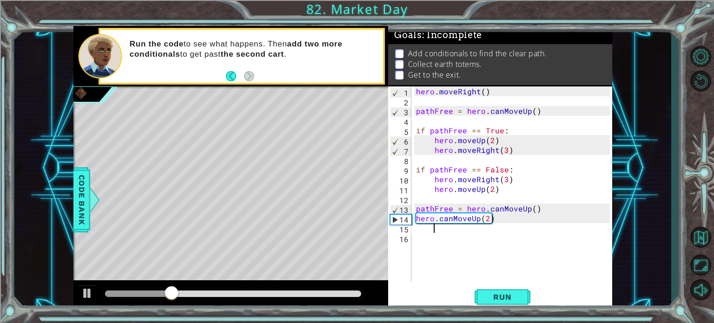
click at [500, 230] on div "hero . moveRight ( ) pathFree = hero . canMoveUp ( ) if pathFree == True : hero…" at bounding box center [514, 193] width 200 height 215
click at [479, 232] on div "hero . moveRight ( ) pathFree = hero . canMoveUp ( ) if pathFree == True : hero…" at bounding box center [514, 193] width 200 height 215
click at [452, 236] on div "hero . moveRight ( ) pathFree = hero . canMoveUp ( ) if pathFree == True : hero…" at bounding box center [514, 193] width 200 height 215
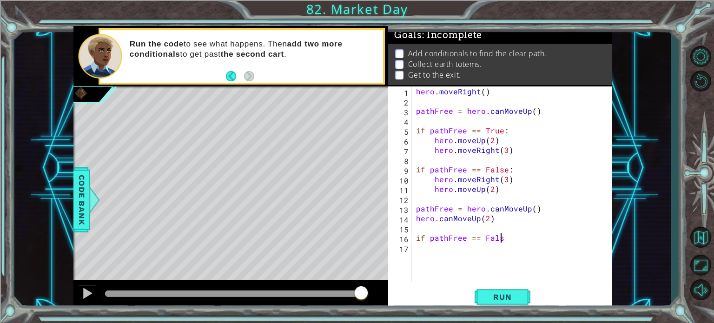
scroll to position [0, 5]
type textarea "if pathFree == False"
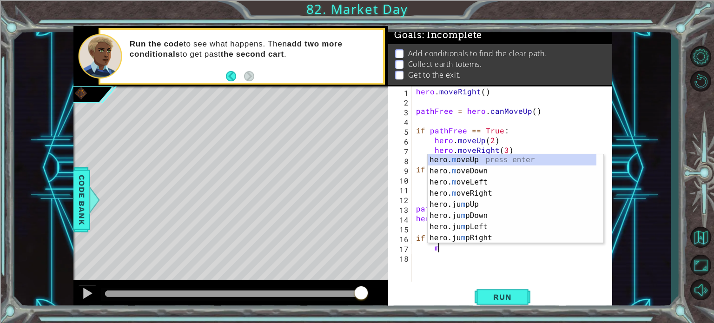
scroll to position [0, 1]
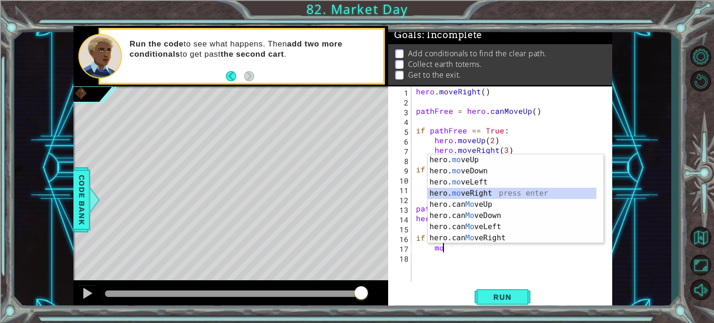
click at [474, 197] on div "hero. mo veUp press enter hero. mo veDown press enter hero. mo veLeft press ent…" at bounding box center [511, 209] width 169 height 111
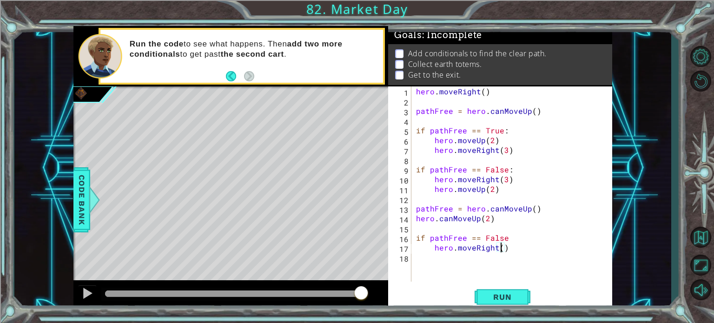
scroll to position [0, 5]
drag, startPoint x: 478, startPoint y: 247, endPoint x: 473, endPoint y: 257, distance: 11.2
click at [473, 257] on div "hero . moveRight ( ) pathFree = hero . canMoveUp ( ) if pathFree == True : hero…" at bounding box center [514, 193] width 200 height 215
type textarea "hero.moveRight(2)"
click at [472, 260] on div "hero . moveRight ( ) pathFree = hero . canMoveUp ( ) if pathFree == True : hero…" at bounding box center [514, 193] width 200 height 215
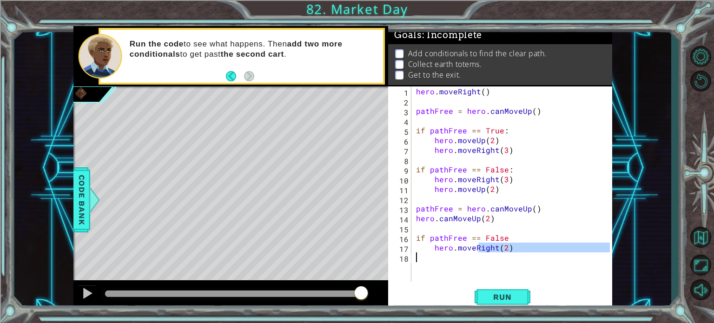
scroll to position [0, 0]
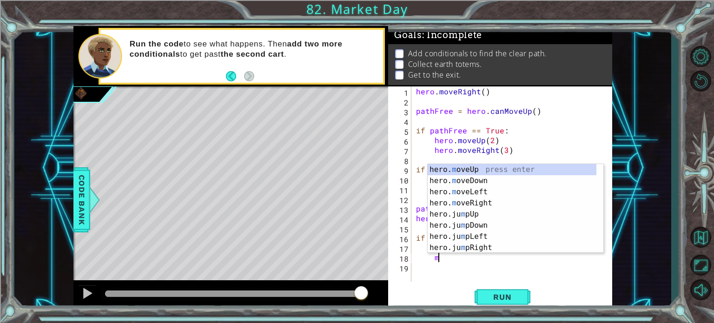
type textarea "mo"
click at [476, 215] on div "hero. mo veUp press enter hero. mo veDown press enter hero. mo veLeft press ent…" at bounding box center [511, 219] width 169 height 111
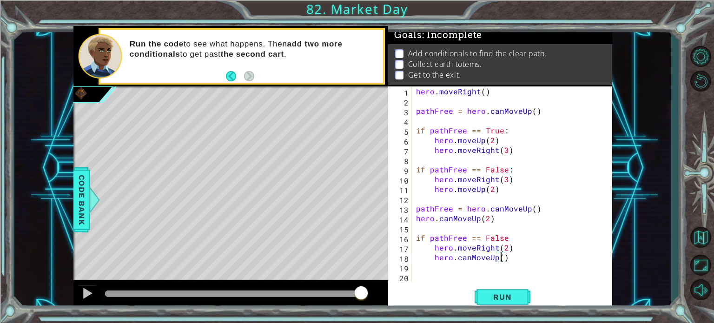
click at [498, 258] on div "hero . moveRight ( ) pathFree = hero . canMoveUp ( ) if pathFree == True : hero…" at bounding box center [514, 193] width 200 height 215
type textarea "hero.canMoveUp(2)"
click at [483, 269] on div "hero . moveRight ( ) pathFree = hero . canMoveUp ( ) if pathFree == True : hero…" at bounding box center [514, 193] width 200 height 215
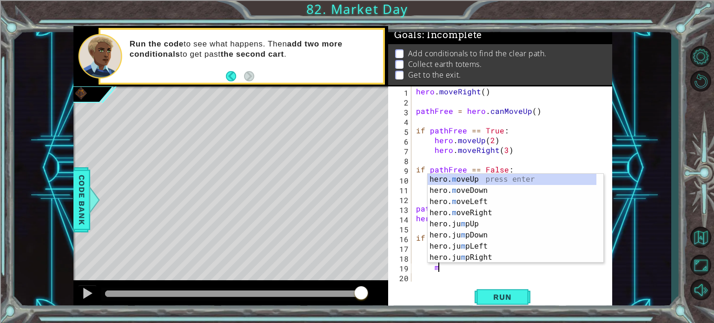
type textarea "mo"
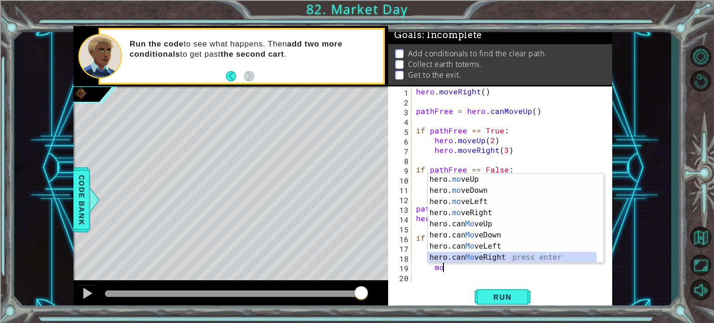
click at [491, 258] on div "hero. mo veUp press enter hero. mo veDown press enter hero. mo veLeft press ent…" at bounding box center [511, 229] width 169 height 111
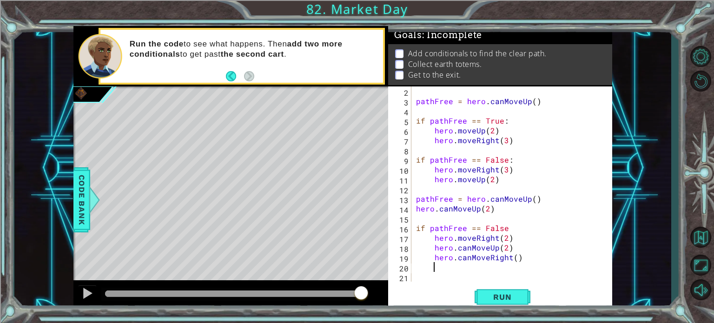
click at [514, 261] on div "pathFree = hero . canMoveUp ( ) if pathFree == True : hero . moveUp ( 2 ) hero …" at bounding box center [510, 193] width 193 height 215
click at [494, 292] on span "Run" at bounding box center [502, 296] width 37 height 9
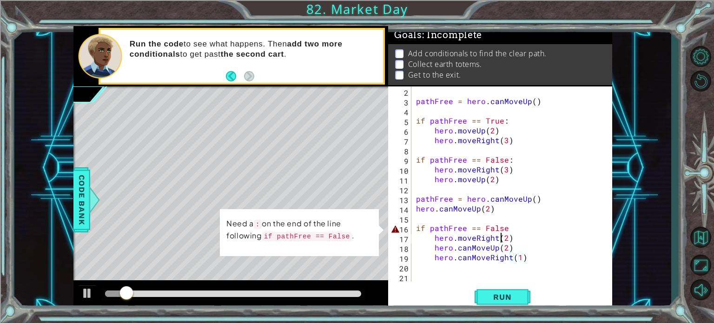
click at [503, 234] on div "pathFree = hero . canMoveUp ( ) if pathFree == True : hero . moveUp ( 2 ) hero …" at bounding box center [510, 193] width 193 height 215
click at [502, 233] on div "pathFree = hero . canMoveUp ( ) if pathFree == True : hero . moveUp ( 2 ) hero …" at bounding box center [510, 193] width 193 height 215
click at [504, 231] on div "pathFree = hero . canMoveUp ( ) if pathFree == True : hero . moveUp ( 2 ) hero …" at bounding box center [510, 193] width 193 height 215
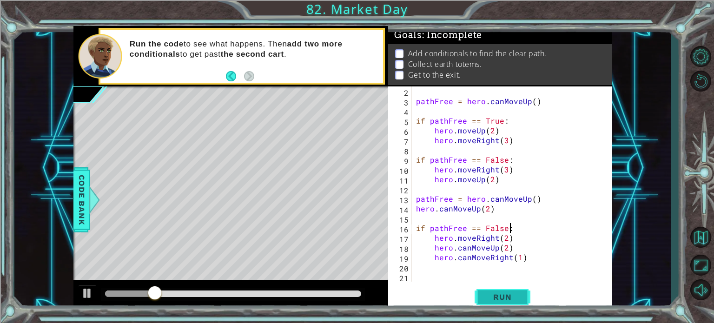
type textarea "if pathFree == False:"
click at [495, 290] on button "Run" at bounding box center [502, 297] width 56 height 22
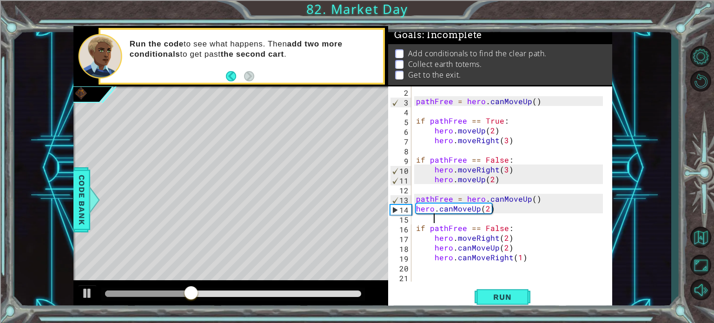
click at [441, 219] on div "pathFree = hero . canMoveUp ( ) if pathFree == True : hero . moveUp ( 2 ) hero …" at bounding box center [510, 193] width 193 height 215
click at [427, 221] on div "pathFree = hero . canMoveUp ( ) if pathFree == True : hero . moveUp ( 2 ) hero …" at bounding box center [510, 193] width 193 height 215
click at [488, 208] on div "pathFree = hero . canMoveUp ( ) if pathFree == True : hero . moveUp ( 2 ) hero …" at bounding box center [510, 193] width 193 height 215
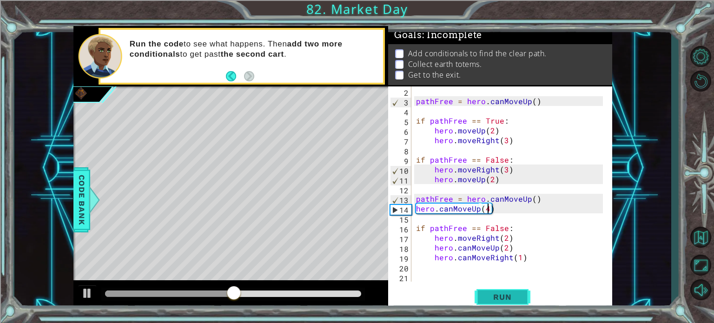
click at [520, 305] on button "Run" at bounding box center [502, 297] width 56 height 22
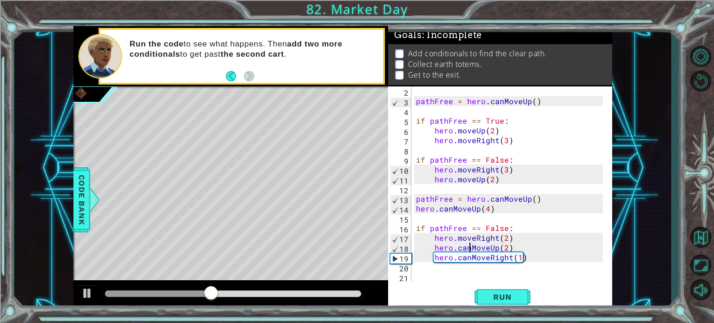
click at [470, 248] on div "pathFree = hero . canMoveUp ( ) if pathFree == True : hero . moveUp ( 2 ) hero …" at bounding box center [510, 193] width 193 height 215
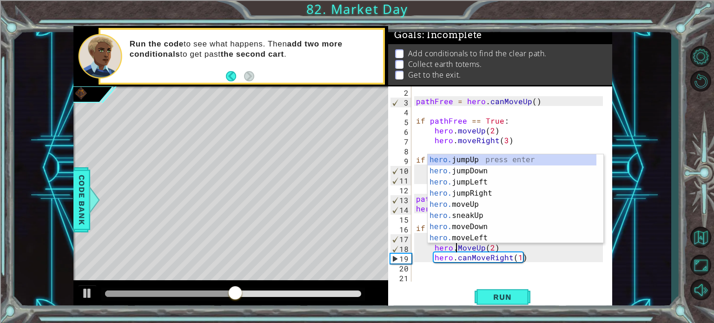
click at [470, 253] on div "pathFree = hero . canMoveUp ( ) if pathFree == True : hero . moveUp ( 2 ) hero …" at bounding box center [510, 193] width 193 height 215
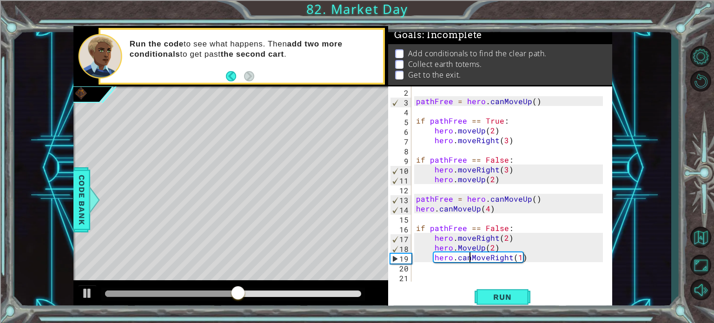
click at [470, 253] on div "pathFree = hero . canMoveUp ( ) if pathFree == True : hero . moveUp ( 2 ) hero …" at bounding box center [510, 193] width 193 height 215
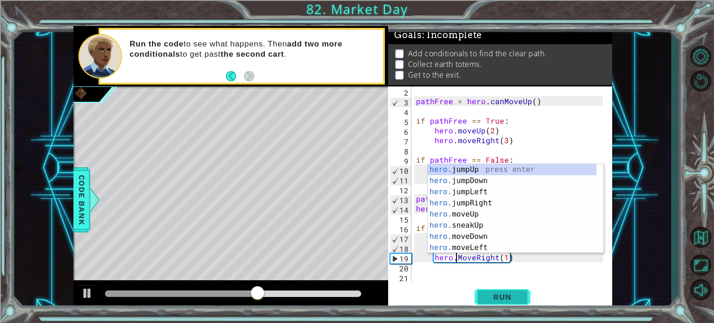
click at [481, 302] on button "Run" at bounding box center [502, 297] width 56 height 22
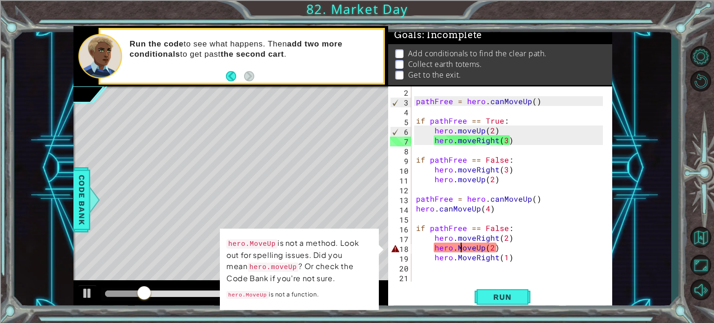
click at [461, 244] on div "pathFree = hero . canMoveUp ( ) if pathFree == True : hero . moveUp ( 2 ) hero …" at bounding box center [510, 193] width 193 height 215
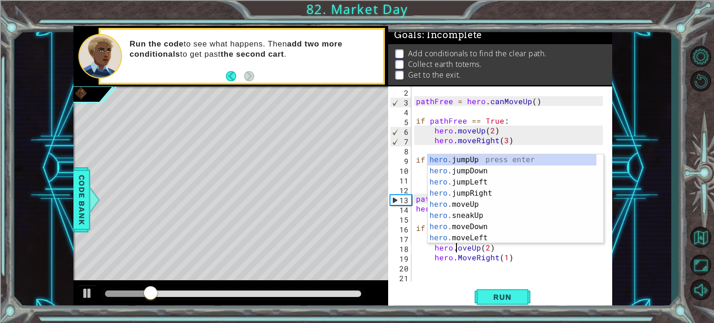
type textarea "hero.moveUp(2)"
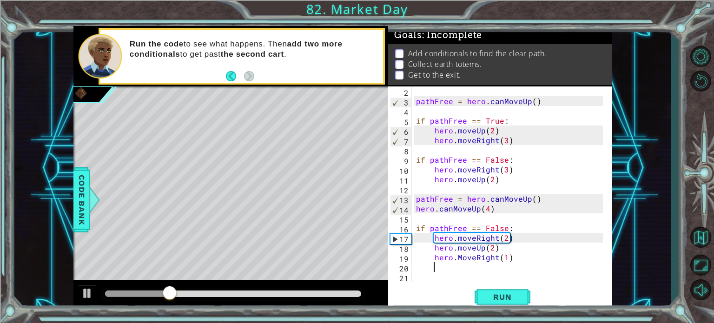
click at [462, 262] on div "pathFree = hero . canMoveUp ( ) if pathFree == True : hero . moveUp ( 2 ) hero …" at bounding box center [510, 193] width 193 height 215
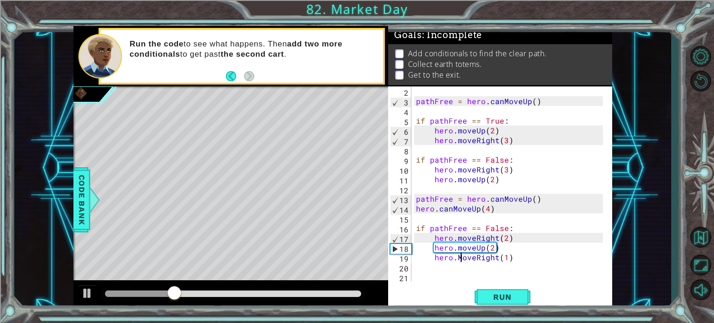
click at [462, 254] on div "pathFree = hero . canMoveUp ( ) if pathFree == True : hero . moveUp ( 2 ) hero …" at bounding box center [510, 193] width 193 height 215
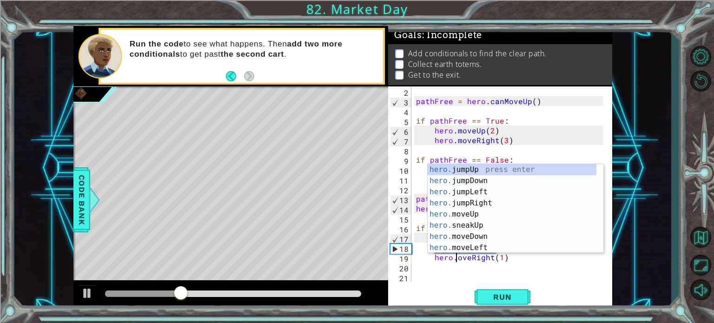
scroll to position [0, 3]
click at [481, 297] on button "Run" at bounding box center [502, 297] width 56 height 22
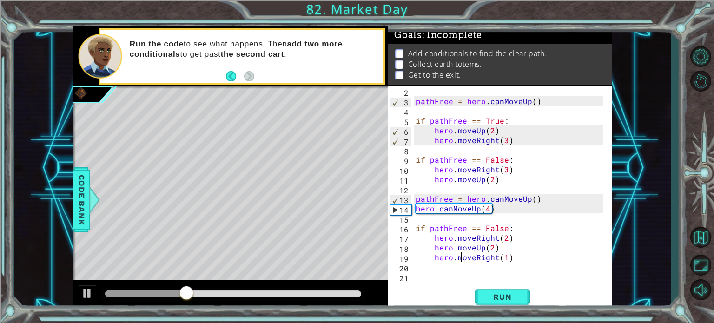
click at [449, 201] on div "pathFree = hero . canMoveUp ( ) if pathFree == True : hero . moveUp ( 2 ) hero …" at bounding box center [510, 193] width 193 height 215
click at [452, 211] on div "pathFree = hero . canMoveUp ( ) if pathFree == True : hero . moveUp ( 2 ) hero …" at bounding box center [510, 193] width 193 height 215
click at [441, 205] on div "pathFree = hero . canMoveUp ( ) if pathFree == True : hero . moveUp ( 2 ) hero …" at bounding box center [510, 193] width 193 height 215
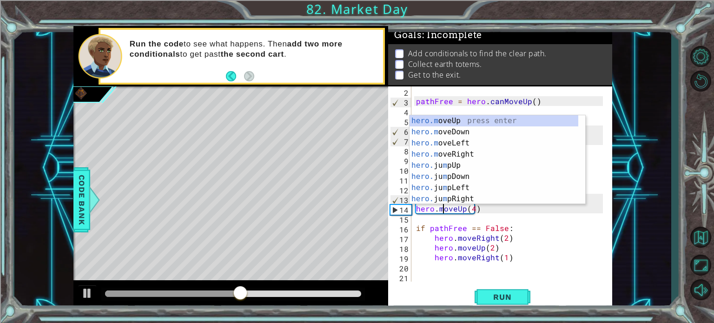
scroll to position [0, 2]
type textarea "hero.moveUp(4)"
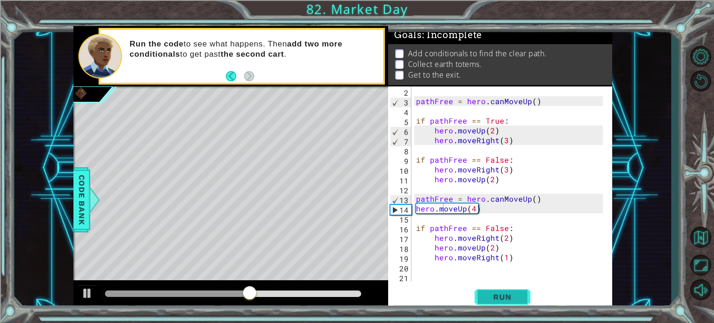
click at [478, 298] on button "Run" at bounding box center [502, 297] width 56 height 22
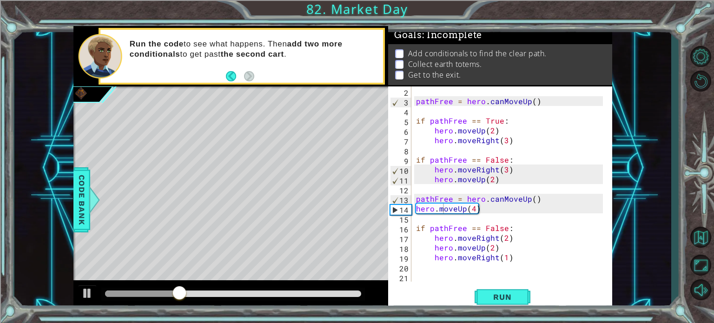
click at [474, 205] on div "pathFree = hero . canMoveUp ( ) if pathFree == True : hero . moveUp ( 2 ) hero …" at bounding box center [510, 193] width 193 height 215
click at [502, 304] on button "Run" at bounding box center [502, 297] width 56 height 22
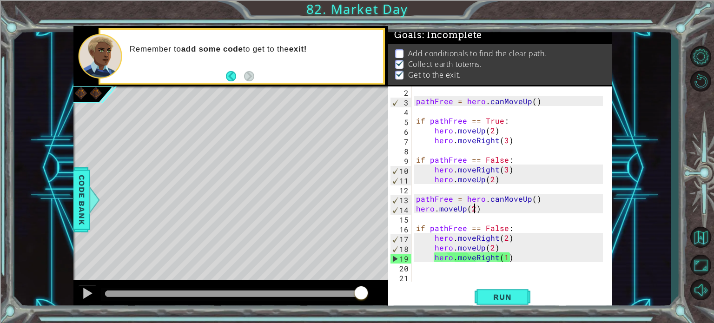
scroll to position [9, 0]
click at [87, 170] on div "Code Bank" at bounding box center [81, 199] width 17 height 65
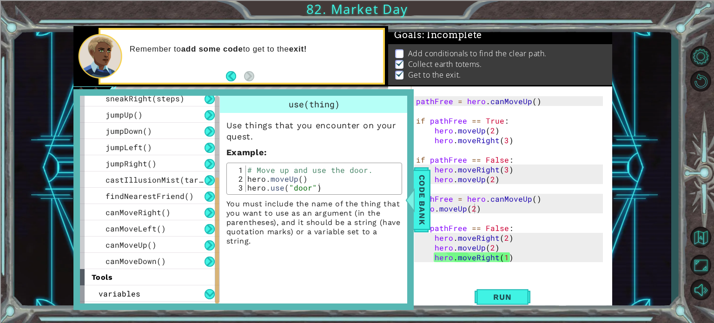
scroll to position [182, 0]
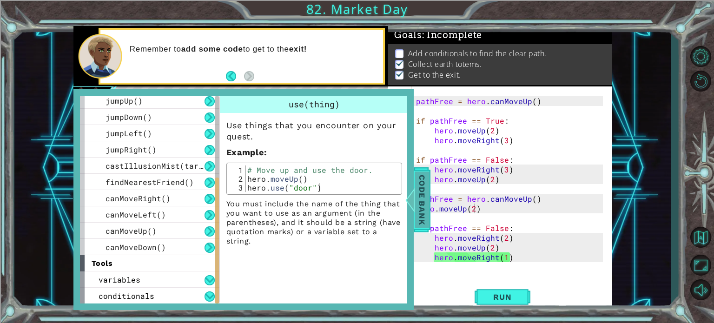
click at [426, 172] on span "Code Bank" at bounding box center [421, 199] width 15 height 57
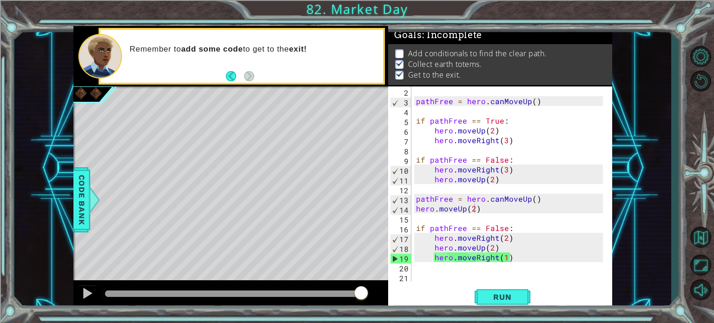
type textarea "if pathFree == False:"
click at [432, 231] on div "pathFree = hero . canMoveUp ( ) if pathFree == True : hero . moveUp ( 2 ) hero …" at bounding box center [510, 193] width 193 height 215
click at [409, 48] on p "Add conditionals to find the clear path." at bounding box center [477, 53] width 138 height 10
click at [401, 53] on p at bounding box center [399, 53] width 8 height 9
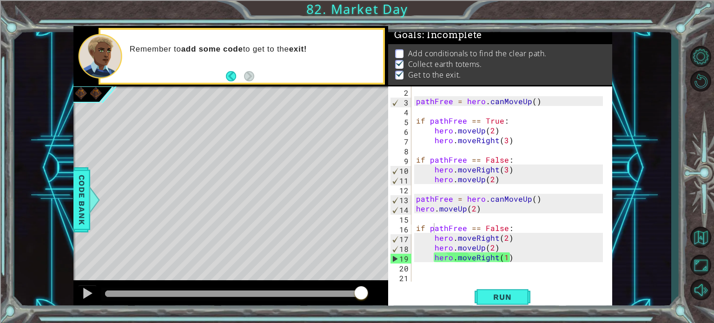
click at [401, 53] on p at bounding box center [399, 53] width 8 height 9
click at [692, 230] on button "Back to Map" at bounding box center [700, 236] width 27 height 27
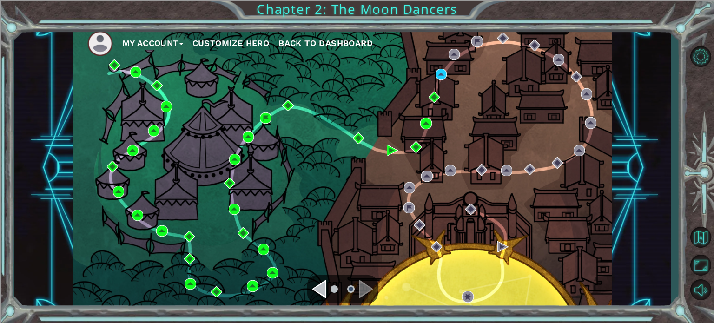
click at [375, 82] on div "My Account Customize Hero Back to Dashboard" at bounding box center [342, 168] width 538 height 284
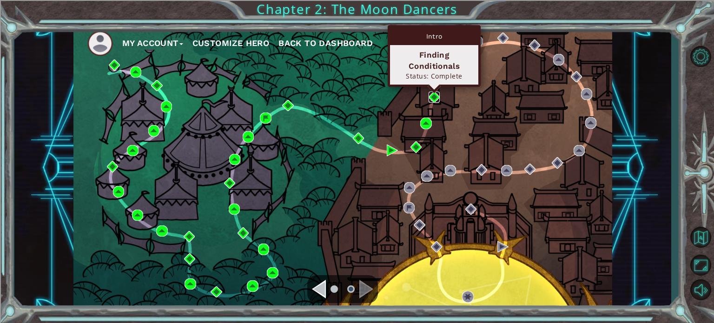
click at [430, 94] on img at bounding box center [433, 97] width 11 height 11
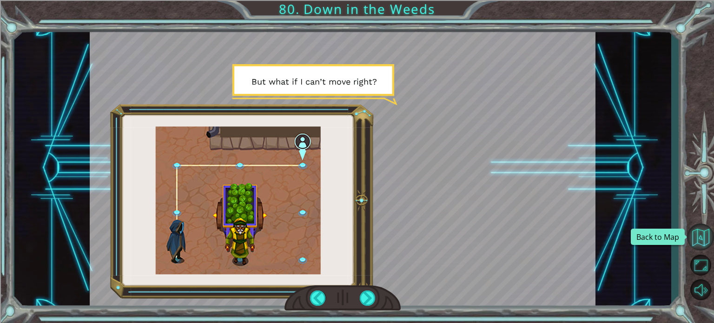
click at [706, 241] on button "Back to Map" at bounding box center [700, 236] width 27 height 27
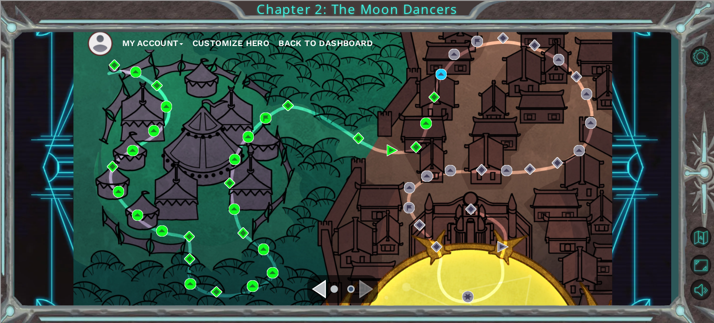
click at [447, 72] on div "My Account Customize Hero Back to Dashboard" at bounding box center [342, 168] width 538 height 284
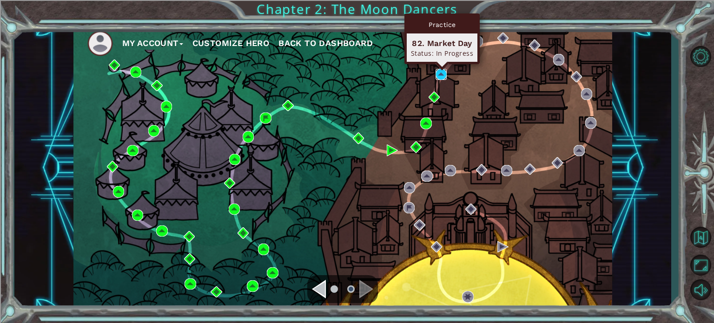
click at [440, 72] on img at bounding box center [440, 74] width 11 height 11
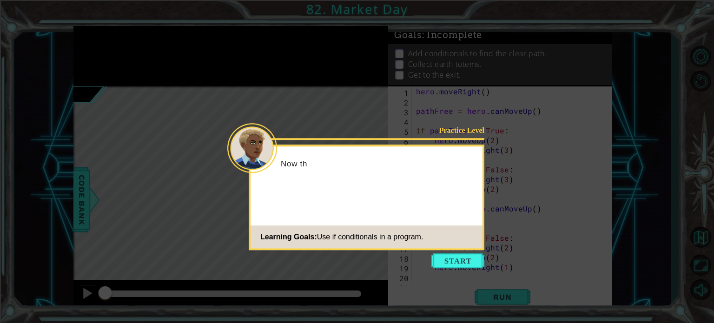
click at [484, 262] on button "Start" at bounding box center [457, 260] width 53 height 15
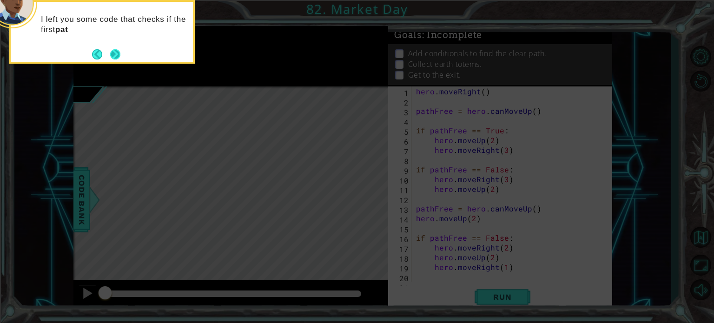
click at [115, 52] on button "Next" at bounding box center [115, 54] width 10 height 10
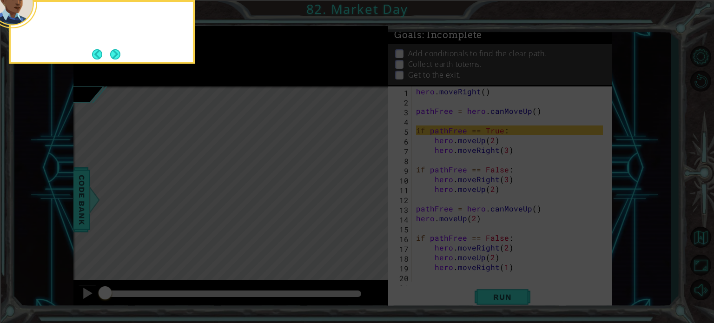
click at [115, 52] on button "Next" at bounding box center [115, 54] width 11 height 11
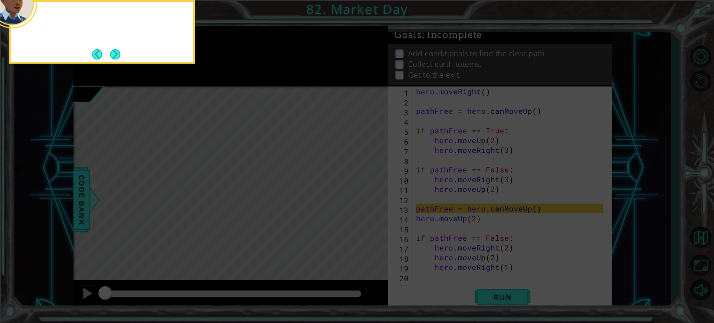
click at [115, 52] on button "Next" at bounding box center [115, 54] width 11 height 11
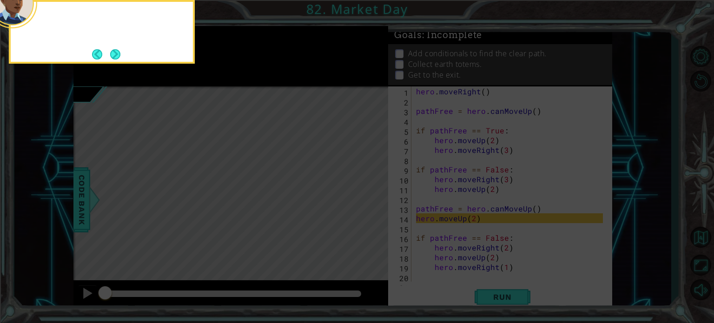
click at [115, 52] on button "Next" at bounding box center [115, 54] width 11 height 11
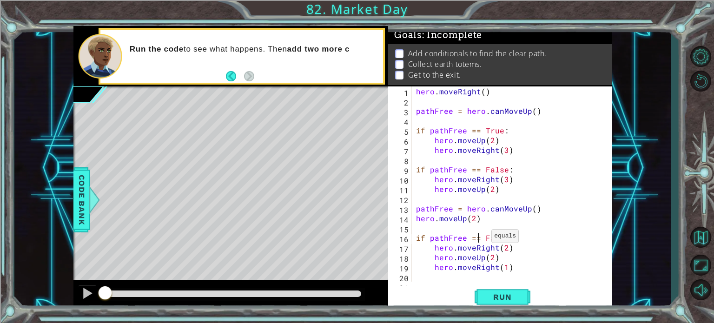
click at [480, 238] on div "hero . moveRight ( ) pathFree = hero . canMoveUp ( ) if pathFree == True : hero…" at bounding box center [510, 193] width 193 height 215
type textarea "if pathFree == False:"
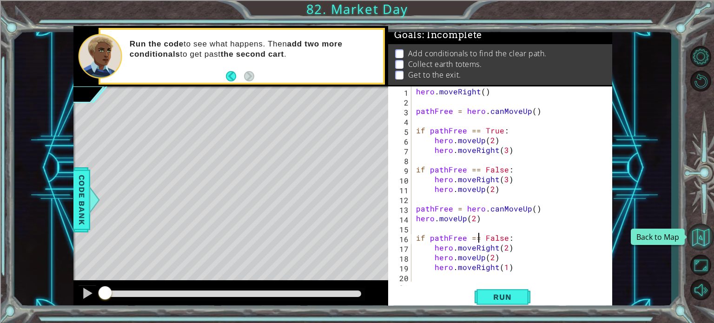
click at [706, 237] on button "Back to Map" at bounding box center [700, 236] width 27 height 27
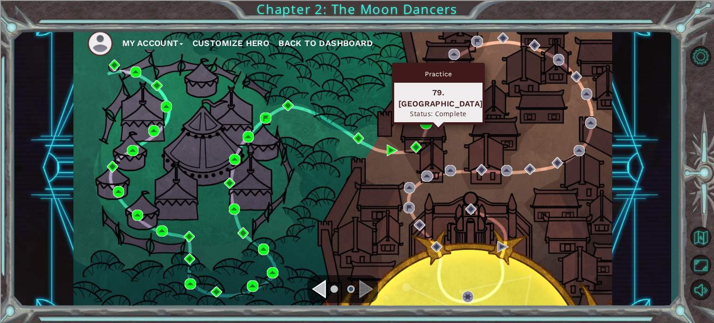
click at [455, 105] on div "79. [GEOGRAPHIC_DATA] Status: Complete" at bounding box center [438, 102] width 88 height 39
click at [433, 109] on div "Status: Complete" at bounding box center [438, 113] width 80 height 9
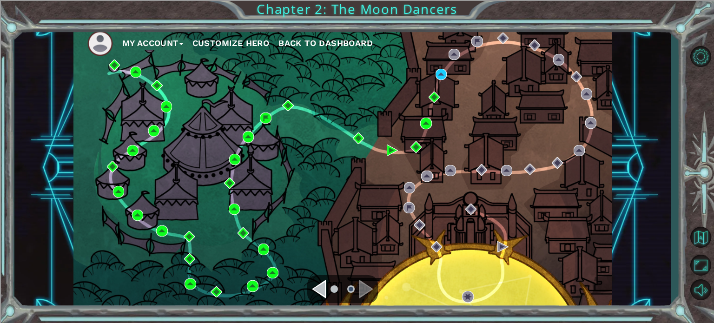
click at [509, 115] on div "My Account Customize Hero Back to Dashboard" at bounding box center [342, 168] width 538 height 284
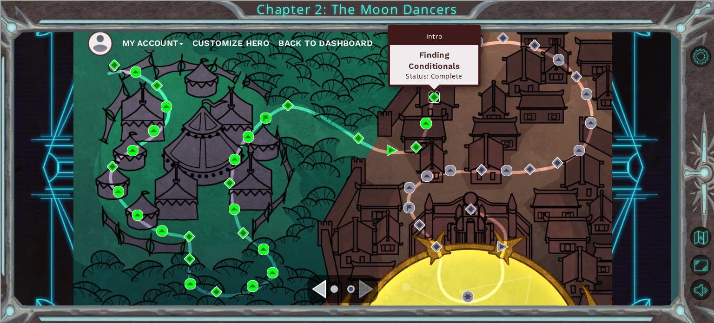
click at [432, 96] on img at bounding box center [433, 97] width 11 height 11
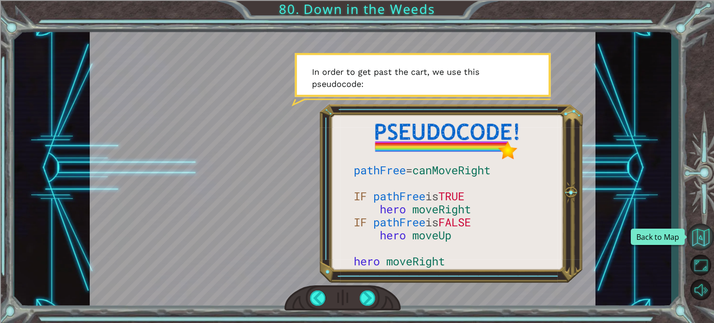
click at [703, 234] on button "Back to Map" at bounding box center [700, 236] width 27 height 27
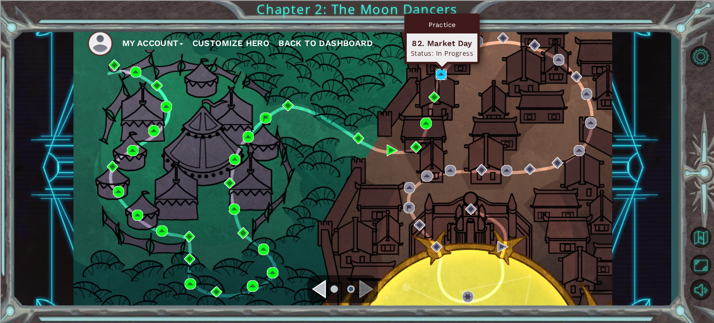
click at [435, 70] on img at bounding box center [440, 74] width 11 height 11
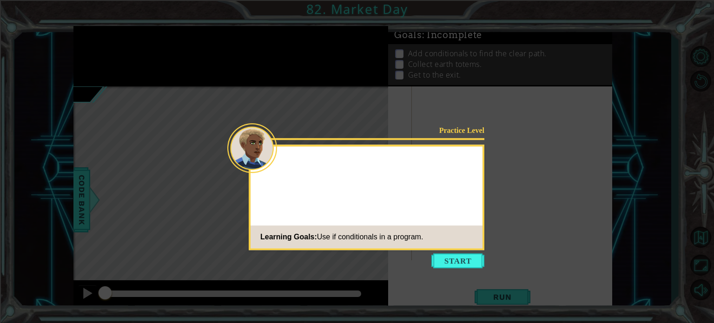
click at [463, 271] on icon at bounding box center [357, 161] width 714 height 323
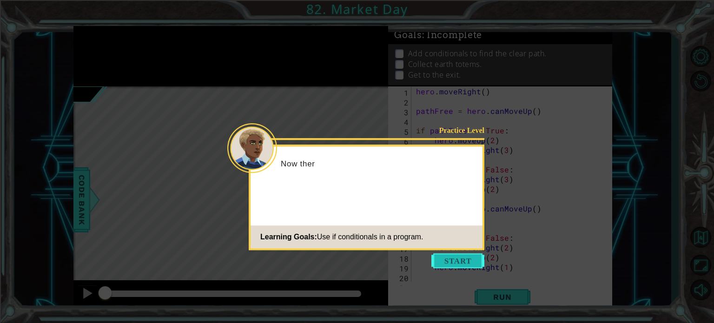
click at [463, 260] on button "Start" at bounding box center [457, 260] width 53 height 15
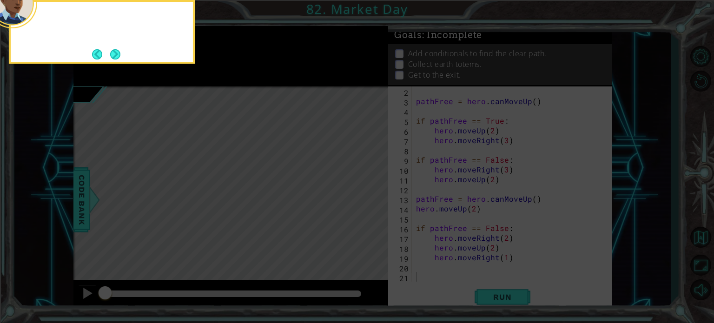
click at [463, 260] on icon at bounding box center [357, 48] width 714 height 549
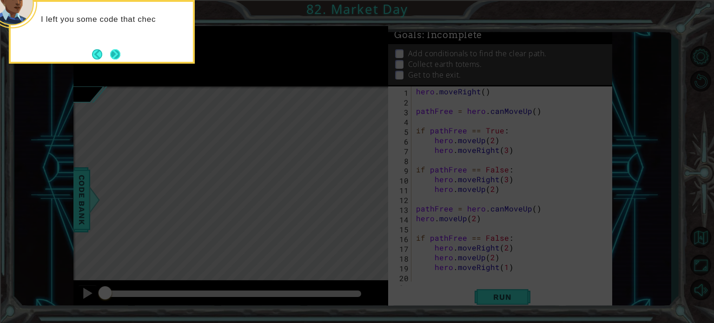
click at [110, 52] on button "Next" at bounding box center [115, 54] width 10 height 10
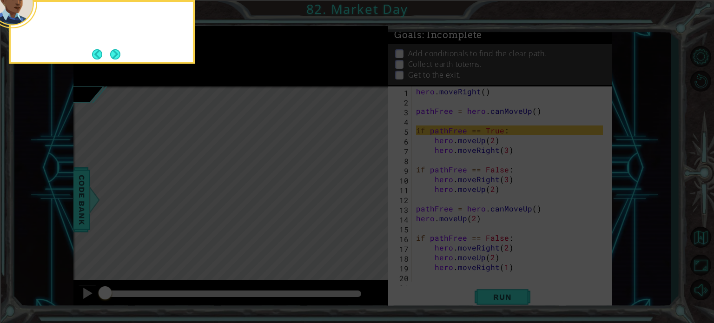
click at [106, 52] on button "Back" at bounding box center [101, 54] width 18 height 10
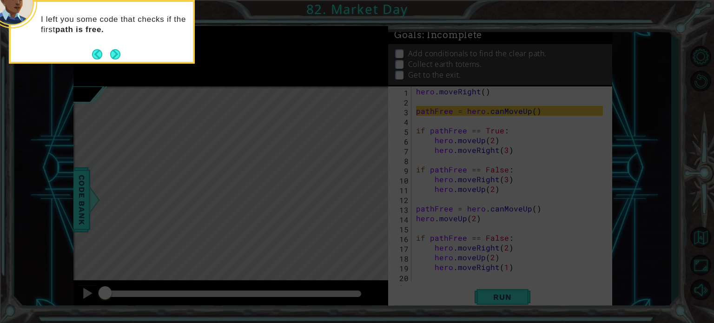
click at [106, 52] on button "Back" at bounding box center [101, 54] width 18 height 10
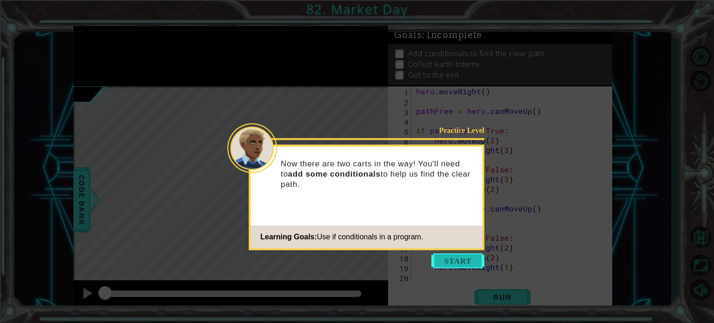
click at [446, 258] on button "Start" at bounding box center [457, 260] width 53 height 15
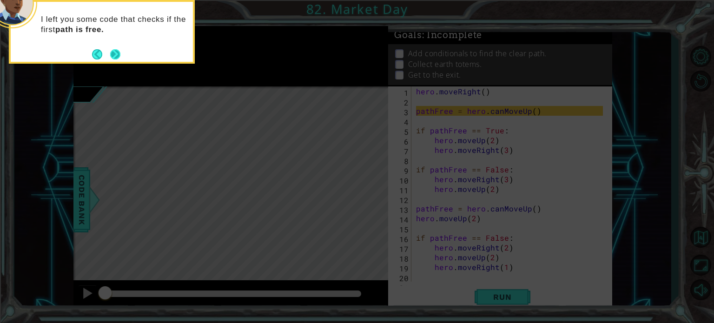
click at [112, 59] on button "Next" at bounding box center [115, 54] width 11 height 11
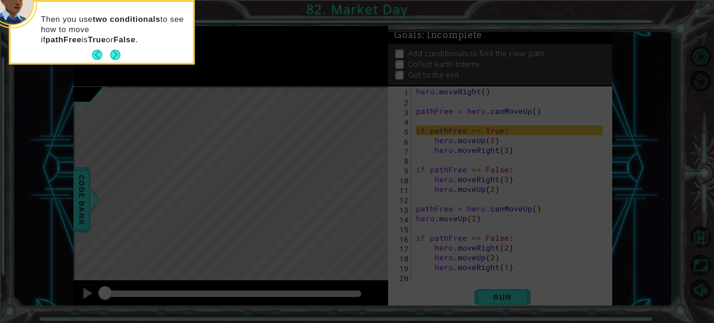
click at [112, 61] on footer at bounding box center [106, 55] width 28 height 14
click at [112, 60] on button "Next" at bounding box center [115, 55] width 10 height 10
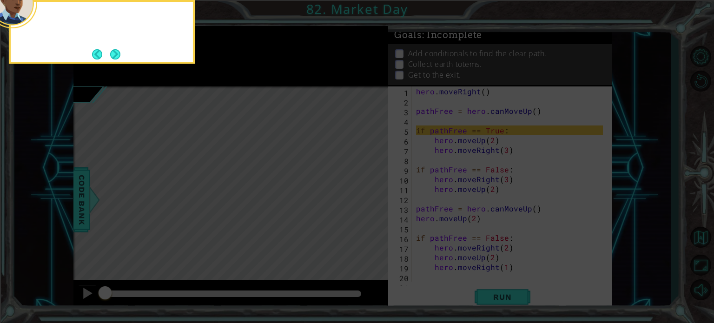
click at [112, 61] on div at bounding box center [102, 32] width 186 height 64
click at [112, 57] on button "Next" at bounding box center [115, 54] width 10 height 10
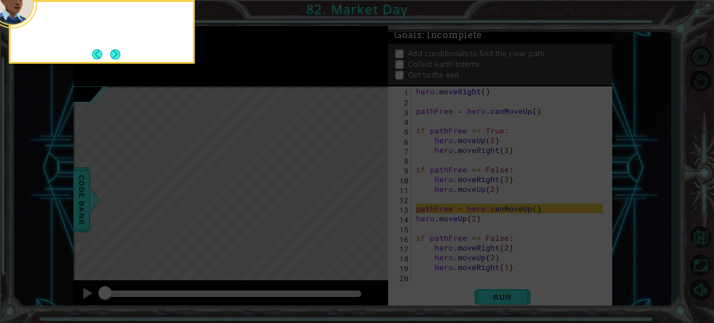
click at [112, 57] on button "Next" at bounding box center [115, 54] width 10 height 10
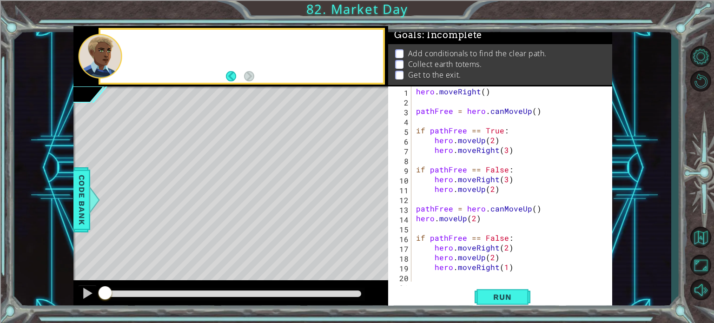
click at [112, 57] on div at bounding box center [100, 56] width 44 height 45
click at [477, 239] on div "hero . moveRight ( ) pathFree = hero . canMoveUp ( ) if pathFree == True : hero…" at bounding box center [510, 193] width 193 height 215
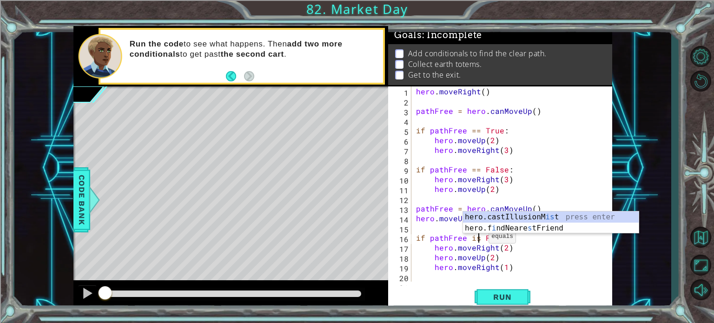
scroll to position [0, 4]
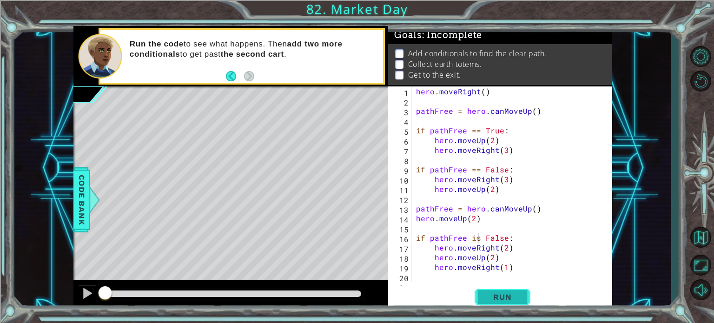
click at [487, 294] on span "Run" at bounding box center [502, 296] width 37 height 9
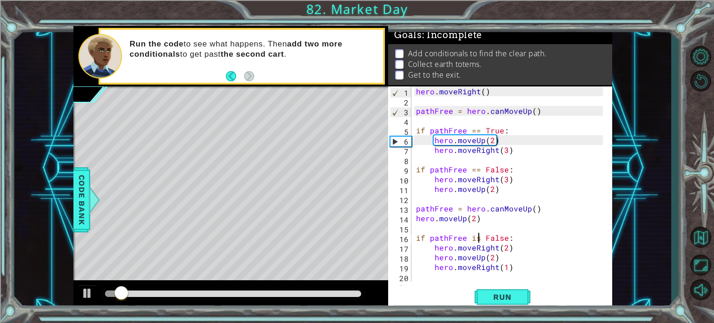
click at [452, 246] on div "hero . moveRight ( ) pathFree = hero . canMoveUp ( ) if pathFree == True : hero…" at bounding box center [510, 193] width 193 height 215
click at [453, 245] on div "hero . moveRight ( ) pathFree = hero . canMoveUp ( ) if pathFree == True : hero…" at bounding box center [510, 193] width 193 height 215
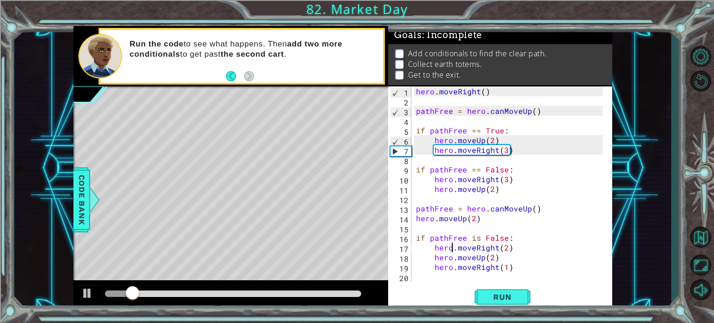
click at [453, 245] on div "hero . moveRight ( ) pathFree = hero . canMoveUp ( ) if pathFree == True : hero…" at bounding box center [510, 193] width 193 height 215
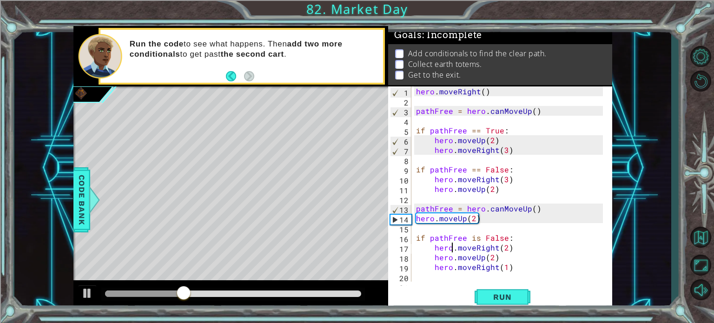
scroll to position [9, 0]
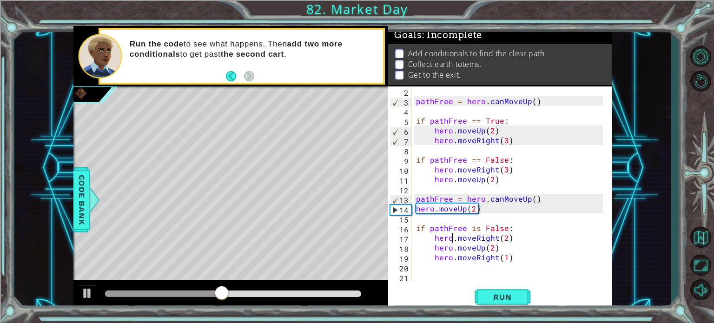
click at [456, 241] on div "pathFree = hero . canMoveUp ( ) if pathFree == True : hero . moveUp ( 2 ) hero …" at bounding box center [510, 193] width 193 height 215
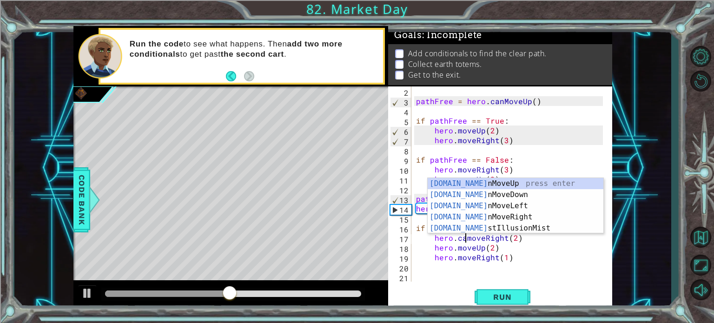
scroll to position [0, 3]
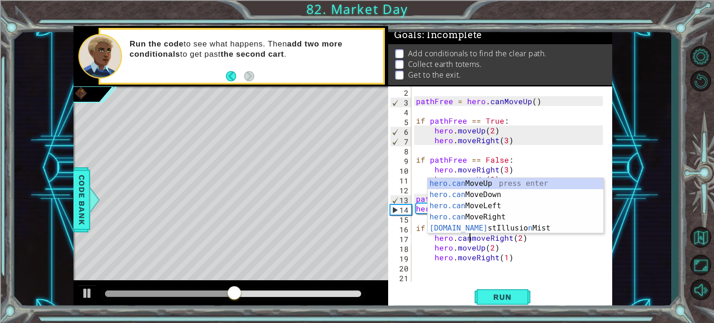
click at [456, 241] on div "pathFree = hero . canMoveUp ( ) if pathFree == True : hero . moveUp ( 2 ) hero …" at bounding box center [510, 193] width 193 height 215
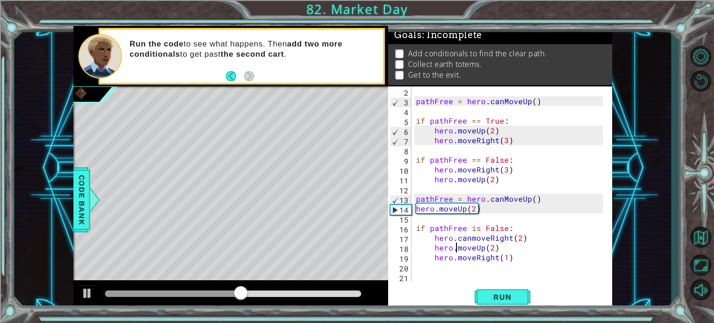
click at [456, 248] on div "pathFree = hero . canMoveUp ( ) if pathFree == True : hero . moveUp ( 2 ) hero …" at bounding box center [510, 193] width 193 height 215
click at [455, 256] on div "pathFree = hero . canMoveUp ( ) if pathFree == True : hero . moveUp ( 2 ) hero …" at bounding box center [510, 193] width 193 height 215
click at [485, 293] on span "Run" at bounding box center [502, 296] width 37 height 9
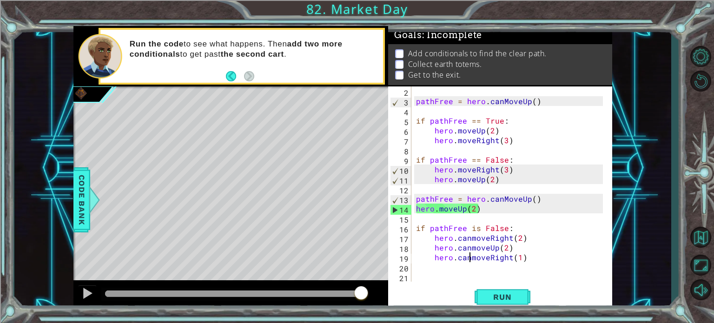
drag, startPoint x: 125, startPoint y: 288, endPoint x: 420, endPoint y: 280, distance: 295.6
click at [420, 280] on div "1 ההההההההההההההההההההההההההההההההההההההההההההההההההההההההההההההההההההההההההההה…" at bounding box center [342, 168] width 538 height 284
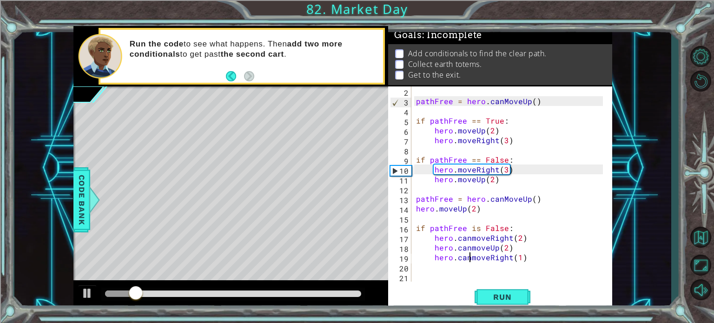
click at [476, 258] on div "pathFree = hero . canMoveUp ( ) if pathFree == True : hero . moveUp ( 2 ) hero …" at bounding box center [510, 193] width 193 height 215
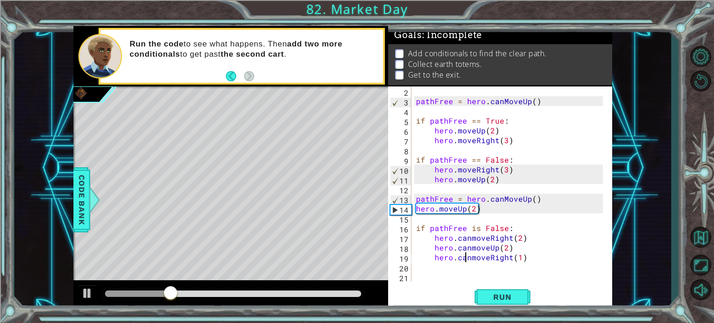
click at [466, 259] on div "pathFree = hero . canMoveUp ( ) if pathFree == True : hero . moveUp ( 2 ) hero …" at bounding box center [510, 193] width 193 height 215
click at [468, 254] on div "pathFree = hero . canMoveUp ( ) if pathFree == True : hero . moveUp ( 2 ) hero …" at bounding box center [510, 193] width 193 height 215
click at [626, 174] on div "1 ההההההההההההההההההההההההההההההההההההההההההההההההההההההההההההההההההההההההההההה…" at bounding box center [342, 168] width 656 height 284
click at [465, 237] on div "pathFree = hero . canMoveUp ( ) if pathFree == True : hero . moveUp ( 2 ) hero …" at bounding box center [510, 193] width 193 height 215
click at [469, 236] on div "pathFree = hero . canMoveUp ( ) if pathFree == True : hero . moveUp ( 2 ) hero …" at bounding box center [510, 193] width 193 height 215
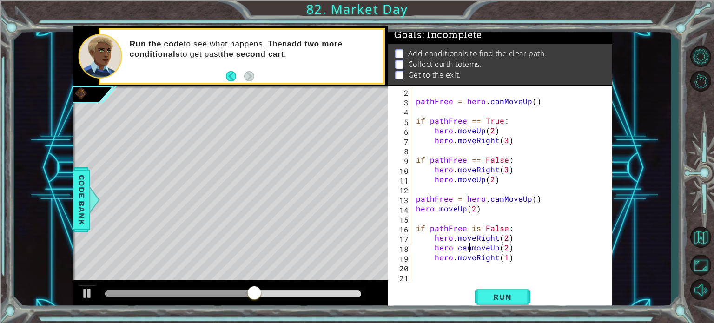
click at [468, 244] on div "pathFree = hero . canMoveUp ( ) if pathFree == True : hero . moveUp ( 2 ) hero …" at bounding box center [510, 193] width 193 height 215
click at [474, 251] on div "pathFree = hero . canMoveUp ( ) if pathFree == True : hero . moveUp ( 2 ) hero …" at bounding box center [510, 193] width 193 height 215
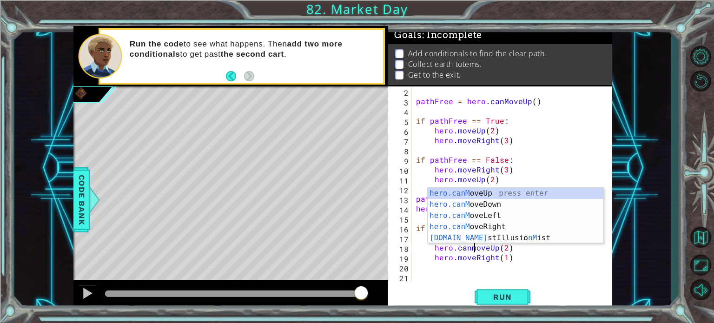
click at [467, 250] on div "pathFree = hero . canMoveUp ( ) if pathFree == True : hero . moveUp ( 2 ) hero …" at bounding box center [510, 193] width 193 height 215
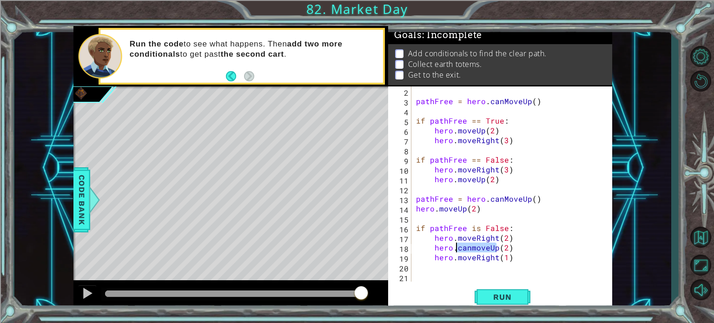
click at [467, 250] on div "pathFree = hero . canMoveUp ( ) if pathFree == True : hero . moveUp ( 2 ) hero …" at bounding box center [510, 193] width 193 height 215
click at [470, 245] on div "pathFree = hero . canMoveUp ( ) if pathFree == True : hero . moveUp ( 2 ) hero …" at bounding box center [510, 193] width 193 height 215
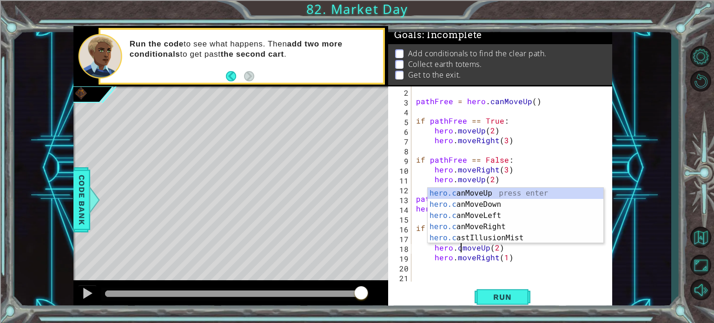
type textarea "hero.moveUp(2)"
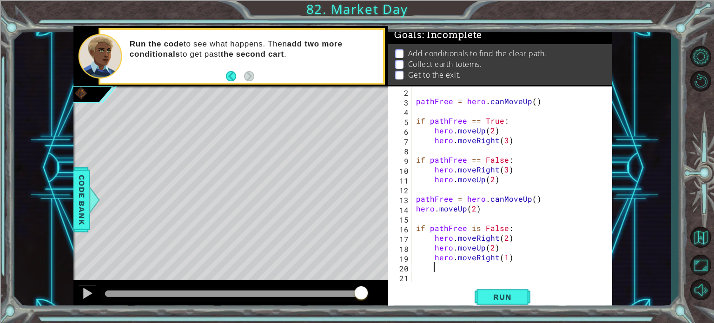
click at [434, 268] on div "pathFree = hero . canMoveUp ( ) if pathFree == True : hero . moveUp ( 2 ) hero …" at bounding box center [510, 193] width 193 height 215
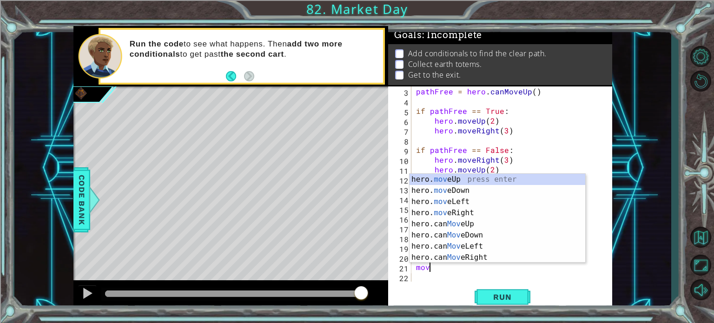
scroll to position [0, 0]
type textarea "m"
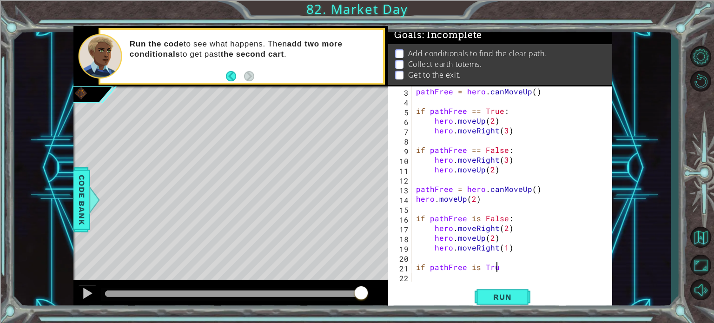
scroll to position [0, 5]
type textarea "if pathFree is True:"
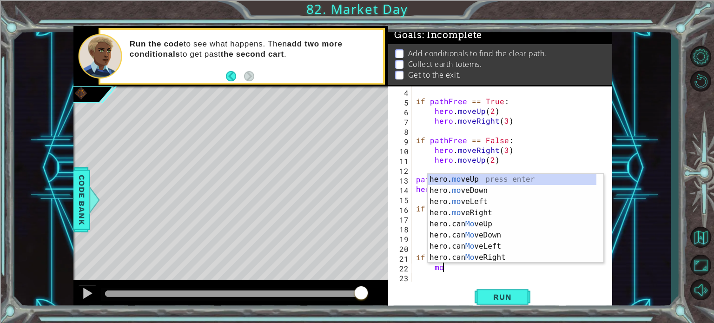
scroll to position [0, 1]
click at [470, 210] on div "hero. mo veUp press enter hero. mo veDown press enter hero. mo veLeft press ent…" at bounding box center [511, 229] width 169 height 111
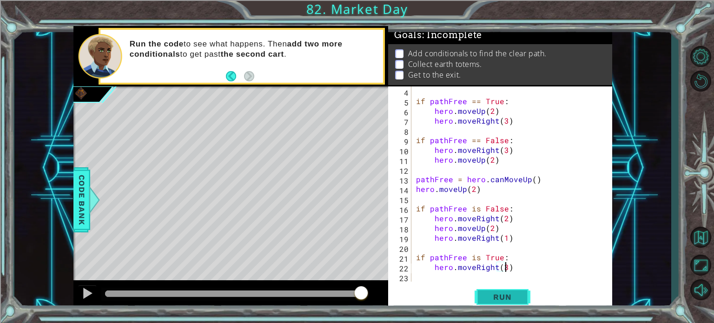
scroll to position [0, 5]
type textarea "hero.moveRight(3)"
click at [501, 289] on button "Run" at bounding box center [502, 297] width 56 height 22
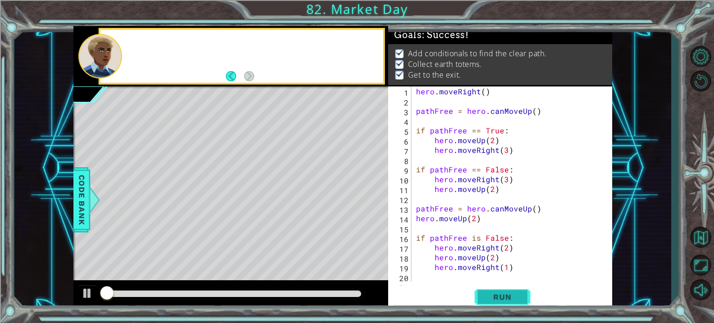
scroll to position [0, 0]
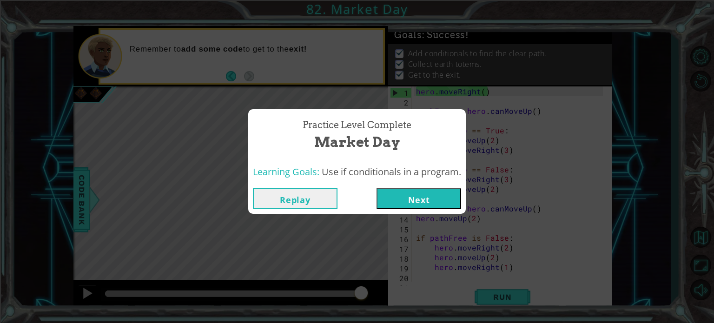
click at [419, 197] on button "Next" at bounding box center [418, 198] width 85 height 21
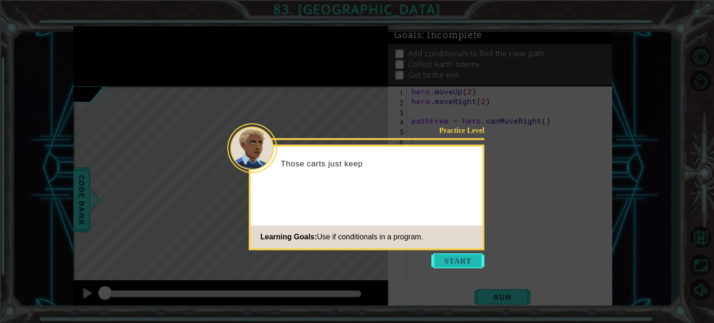
click at [442, 259] on button "Start" at bounding box center [457, 260] width 53 height 15
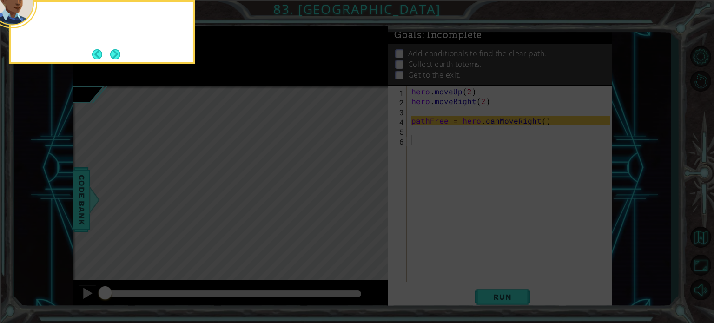
click at [442, 259] on icon at bounding box center [357, 48] width 714 height 549
click at [114, 37] on div "I started the code" at bounding box center [102, 24] width 182 height 37
click at [123, 52] on div "I started the code to check if the pa" at bounding box center [102, 32] width 186 height 64
click at [118, 52] on button "Next" at bounding box center [115, 54] width 10 height 10
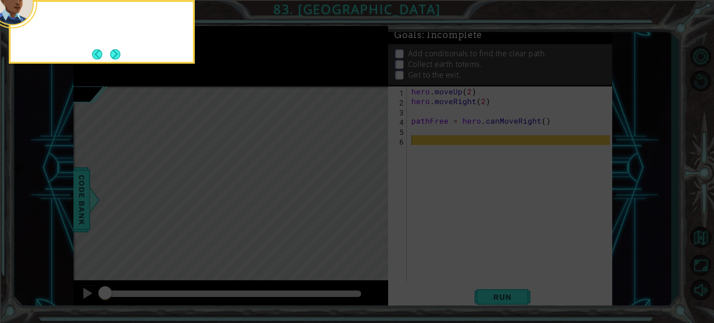
click at [118, 52] on button "Next" at bounding box center [115, 54] width 10 height 10
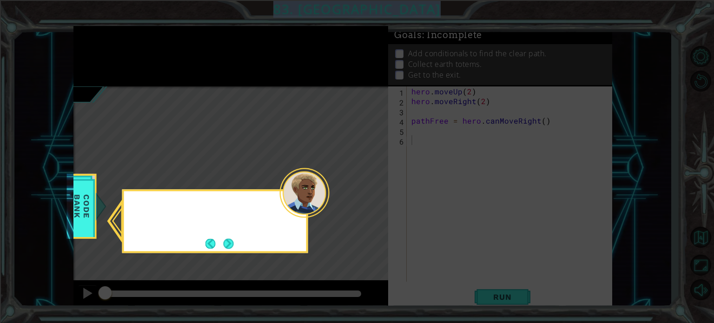
click at [118, 52] on icon at bounding box center [357, 161] width 714 height 323
click at [227, 238] on button "Next" at bounding box center [228, 243] width 11 height 11
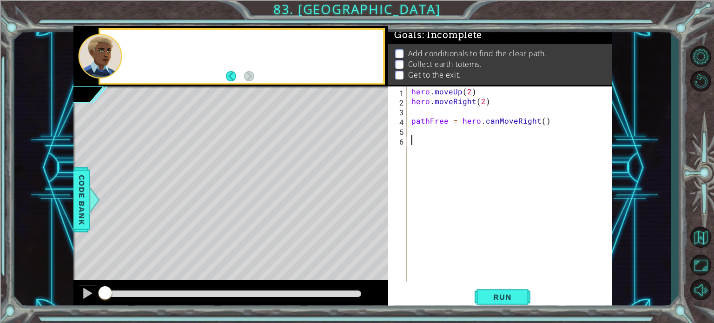
click at [227, 237] on div "Level Map" at bounding box center [287, 223] width 429 height 274
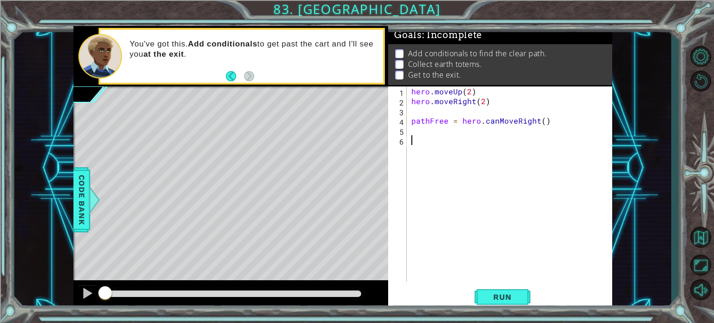
click at [466, 135] on div "hero . moveUp ( 2 ) hero . moveRight ( 2 ) pathFree = hero . canMoveRight ( )" at bounding box center [511, 193] width 205 height 215
click at [465, 128] on div "hero . moveUp ( 2 ) hero . moveRight ( 2 ) pathFree = hero . canMoveRight ( )" at bounding box center [511, 193] width 205 height 215
click at [498, 299] on span "Run" at bounding box center [502, 296] width 37 height 9
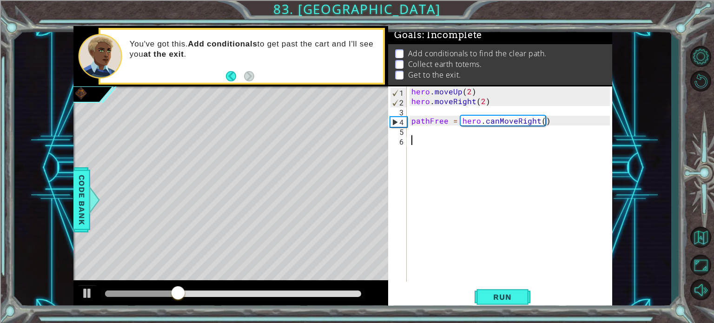
click at [458, 147] on div "hero . moveUp ( 2 ) hero . moveRight ( 2 ) pathFree = hero . canMoveRight ( )" at bounding box center [511, 193] width 205 height 215
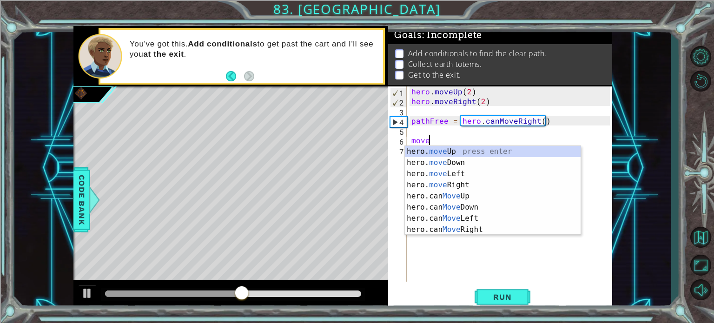
click at [539, 118] on div "hero . moveUp ( 2 ) hero . moveRight ( 2 ) pathFree = hero . canMoveRight ( ) m…" at bounding box center [511, 193] width 205 height 215
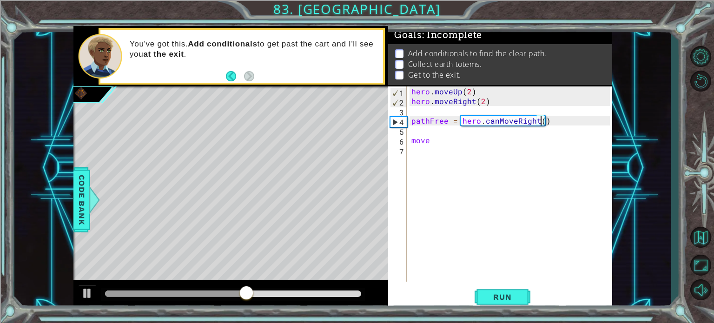
scroll to position [0, 8]
click at [474, 139] on div "hero . moveUp ( 2 ) hero . moveRight ( 2 ) pathFree = hero . canMoveRight ( 2 )…" at bounding box center [511, 193] width 205 height 215
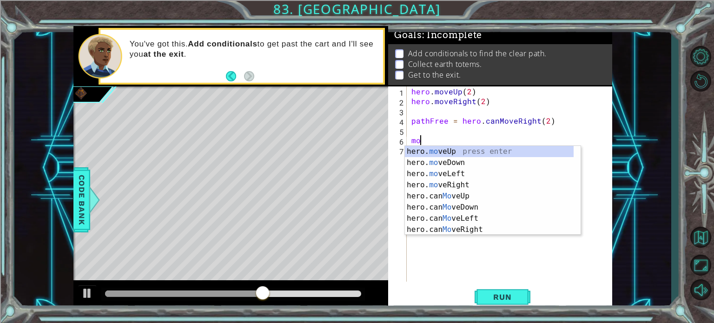
scroll to position [0, 0]
type textarea "m"
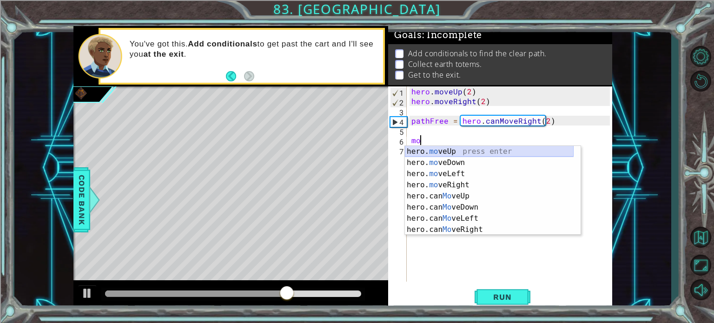
click at [485, 148] on div "hero. mo veUp press enter hero. mo veDown press enter hero. mo veLeft press ent…" at bounding box center [489, 201] width 169 height 111
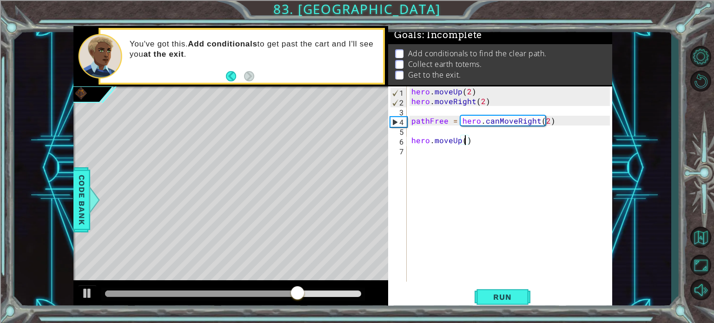
type textarea "hero.moveUp(2)"
click at [470, 154] on div "hero . moveUp ( 2 ) hero . moveRight ( 2 ) pathFree = hero . canMoveRight ( 2 )…" at bounding box center [511, 193] width 205 height 215
click at [406, 138] on div "6" at bounding box center [398, 142] width 17 height 10
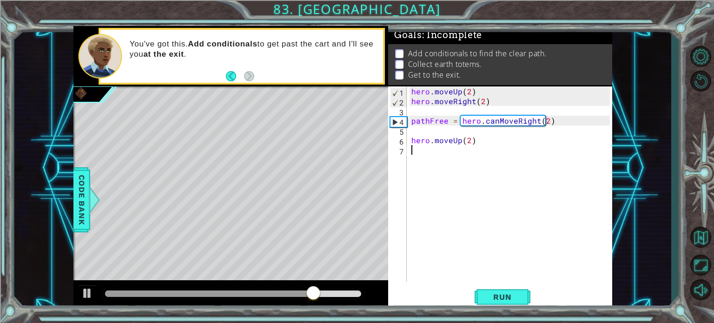
type textarea "hero.moveUp(2)"
click at [409, 138] on div "hero . moveUp ( 2 ) hero . moveRight ( 2 ) pathFree = hero . canMoveRight ( 2 )…" at bounding box center [511, 193] width 205 height 215
click at [423, 146] on div "hero . moveUp ( 2 ) hero . moveRight ( 2 ) pathFree = hero . canMoveRight ( 2 )…" at bounding box center [511, 193] width 205 height 215
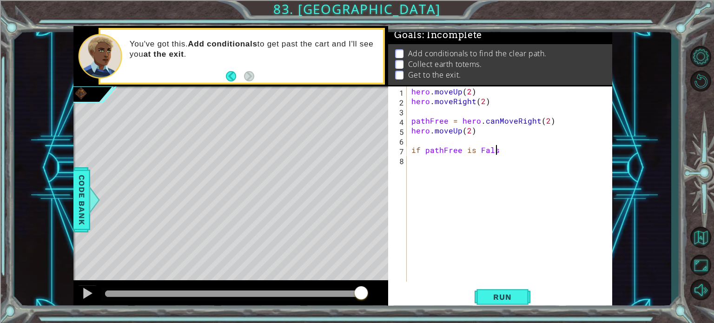
scroll to position [0, 5]
type textarea "if pathFree is False:"
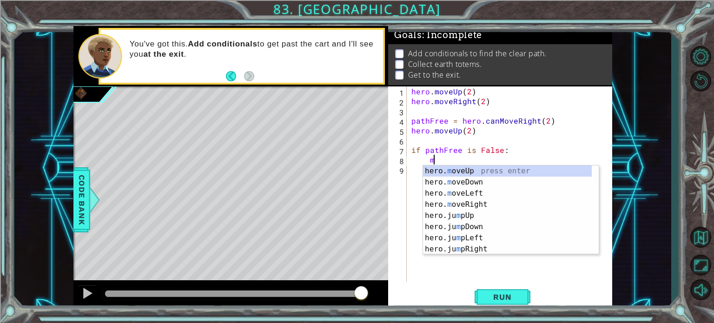
scroll to position [0, 1]
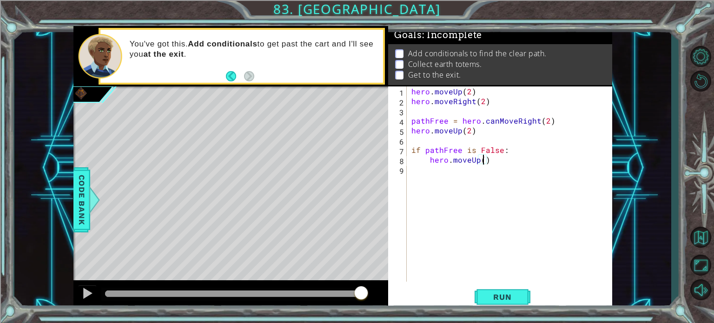
type textarea "hero.moveUp(2)"
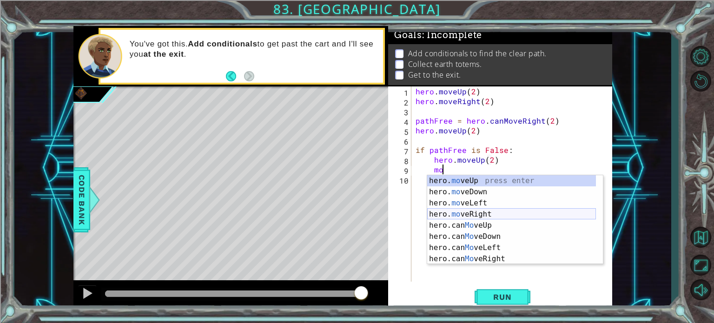
click at [465, 211] on div "hero. mo veUp press enter hero. mo veDown press enter hero. mo veLeft press ent…" at bounding box center [511, 230] width 169 height 111
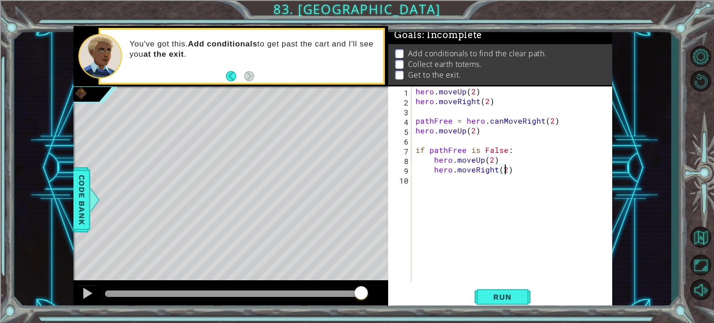
scroll to position [0, 5]
type textarea "hero.moveRight(2)"
click at [485, 286] on button "Run" at bounding box center [502, 297] width 56 height 22
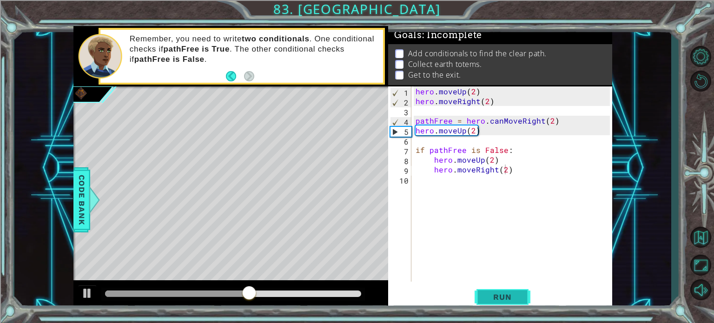
click at [498, 292] on span "Run" at bounding box center [502, 296] width 37 height 9
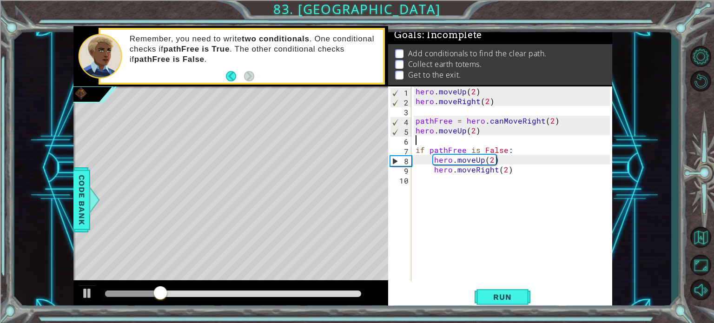
click at [454, 143] on div "hero . moveUp ( 2 ) hero . moveRight ( 2 ) pathFree = hero . canMoveRight ( 2 )…" at bounding box center [513, 193] width 201 height 215
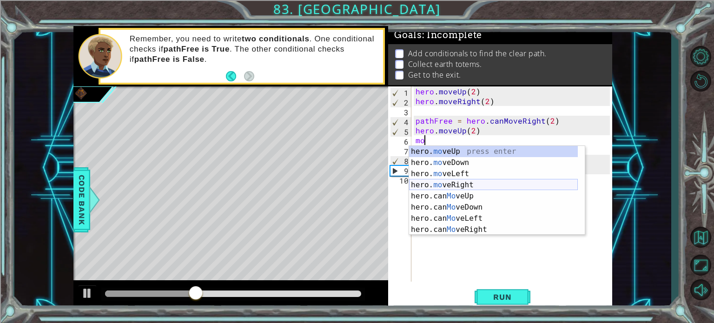
click at [459, 186] on div "hero. mo veUp press enter hero. mo veDown press enter hero. mo veLeft press ent…" at bounding box center [493, 201] width 169 height 111
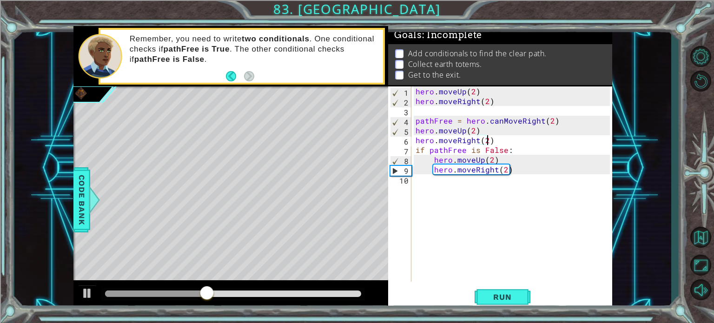
scroll to position [0, 4]
type textarea "hero.moveRight(2)"
click at [493, 305] on button "Run" at bounding box center [502, 297] width 56 height 22
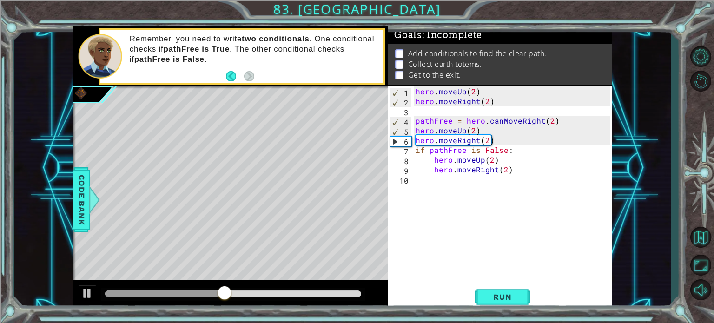
click at [505, 177] on div "hero . moveUp ( 2 ) hero . moveRight ( 2 ) pathFree = hero . canMoveRight ( 2 )…" at bounding box center [513, 193] width 201 height 215
click at [485, 178] on div "hero . moveUp ( 2 ) hero . moveRight ( 2 ) pathFree = hero . canMoveRight ( 2 )…" at bounding box center [513, 193] width 201 height 215
click at [476, 185] on div "hero . moveUp ( 2 ) hero . moveRight ( 2 ) pathFree = hero . canMoveRight ( 2 )…" at bounding box center [513, 193] width 201 height 215
click at [481, 156] on div "hero . moveUp ( 2 ) hero . moveRight ( 2 ) pathFree = hero . canMoveRight ( 2 )…" at bounding box center [513, 193] width 201 height 215
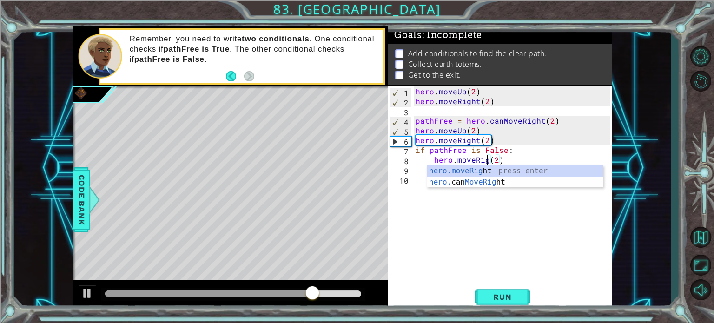
type textarea "hero.moveRight(2)"
click at [444, 211] on div "hero . moveUp ( 2 ) hero . moveRight ( 2 ) pathFree = hero . canMoveRight ( 2 )…" at bounding box center [513, 193] width 201 height 215
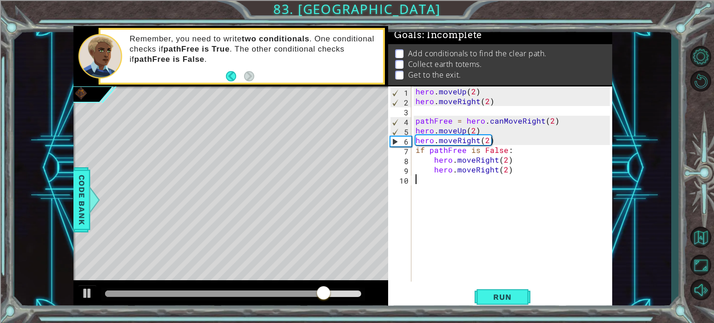
scroll to position [0, 0]
click at [496, 174] on div "hero . moveUp ( 2 ) hero . moveRight ( 2 ) pathFree = hero . canMoveRight ( 2 )…" at bounding box center [513, 193] width 201 height 215
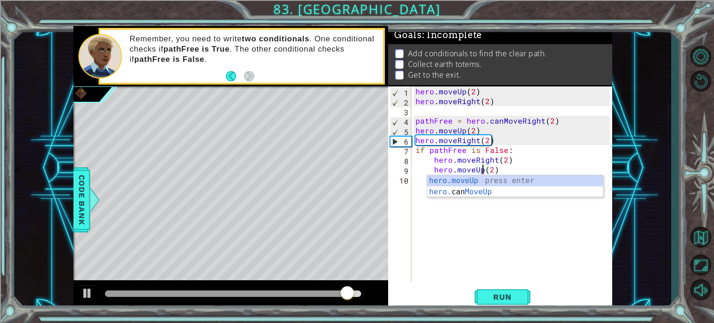
scroll to position [0, 4]
click at [496, 307] on button "Run" at bounding box center [502, 297] width 56 height 22
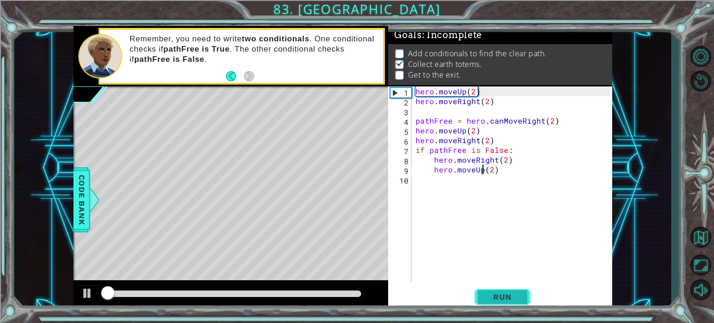
scroll to position [5, 0]
click at [491, 165] on div "hero . moveUp ( 2 ) hero . moveRight ( 2 ) pathFree = hero . canMoveRight ( 2 )…" at bounding box center [513, 193] width 201 height 215
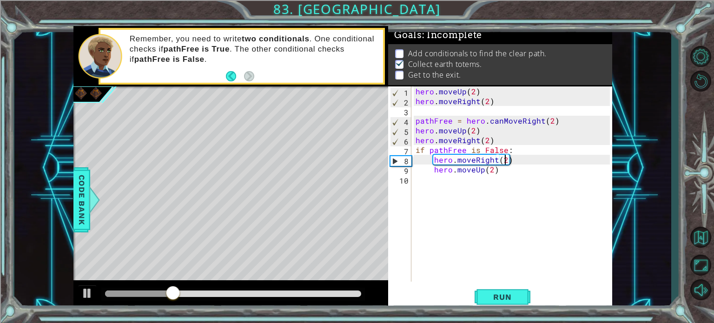
click at [503, 161] on div "hero . moveUp ( 2 ) hero . moveRight ( 2 ) pathFree = hero . canMoveRight ( 2 )…" at bounding box center [513, 193] width 201 height 215
click at [492, 167] on div "hero . moveUp ( 2 ) hero . moveRight ( 2 ) pathFree = hero . canMoveRight ( 2 )…" at bounding box center [513, 193] width 201 height 215
click at [500, 302] on button "Run" at bounding box center [502, 297] width 56 height 22
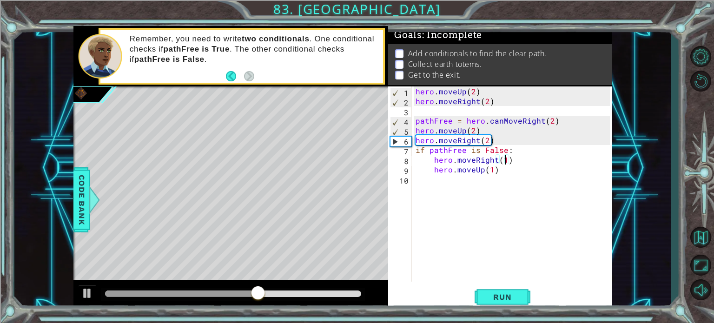
click at [505, 161] on div "hero . moveUp ( 2 ) hero . moveRight ( 2 ) pathFree = hero . canMoveRight ( 2 )…" at bounding box center [513, 193] width 201 height 215
click at [491, 165] on div "hero . moveUp ( 2 ) hero . moveRight ( 2 ) pathFree = hero . canMoveRight ( 2 )…" at bounding box center [513, 193] width 201 height 215
click at [523, 291] on button "Run" at bounding box center [502, 297] width 56 height 22
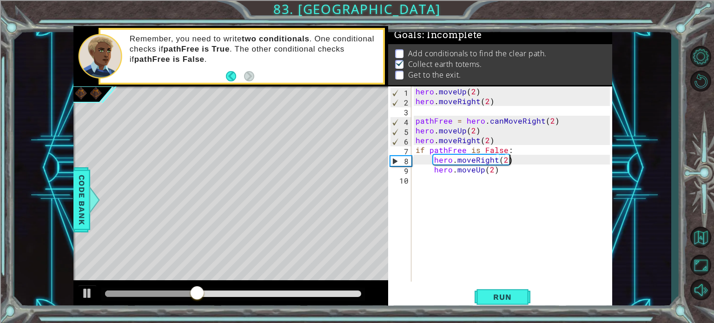
click at [508, 159] on div "hero . moveUp ( 2 ) hero . moveRight ( 2 ) pathFree = hero . canMoveRight ( 2 )…" at bounding box center [513, 193] width 201 height 215
click at [505, 158] on div "hero . moveUp ( 2 ) hero . moveRight ( 2 ) pathFree = hero . canMoveRight ( 2 )…" at bounding box center [513, 193] width 201 height 215
click at [514, 303] on button "Run" at bounding box center [502, 297] width 56 height 22
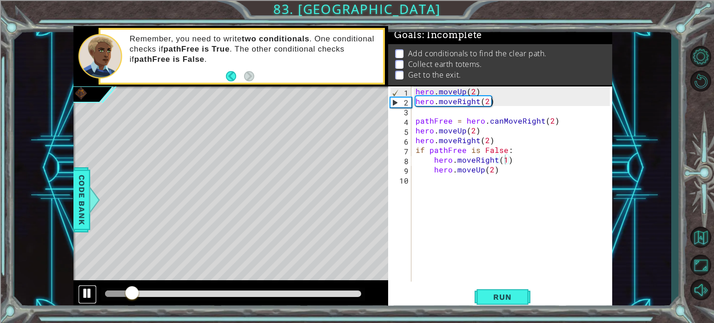
click at [84, 287] on div at bounding box center [87, 293] width 12 height 12
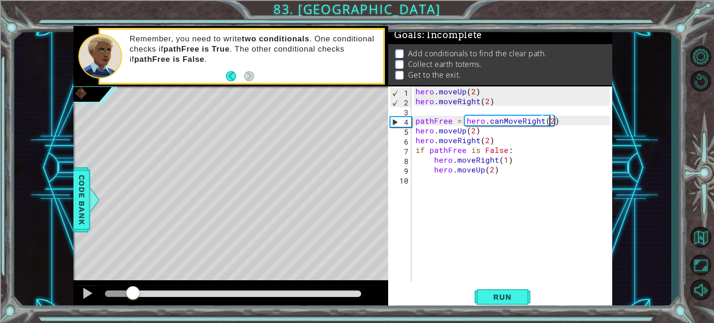
click at [548, 121] on div "hero . moveUp ( 2 ) hero . moveRight ( 2 ) pathFree = hero . canMoveRight ( 2 )…" at bounding box center [513, 193] width 201 height 215
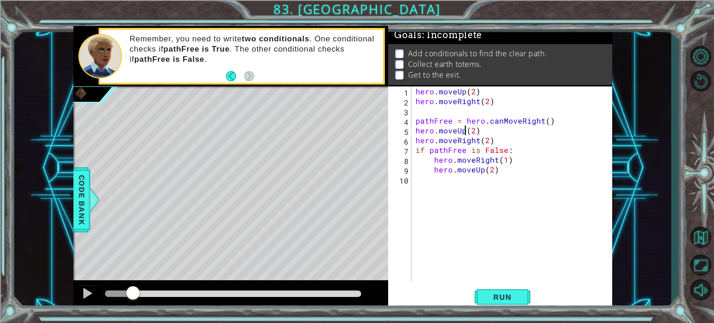
click at [463, 132] on div "hero . moveUp ( 2 ) hero . moveRight ( 2 ) pathFree = hero . canMoveRight ( ) h…" at bounding box center [513, 193] width 201 height 215
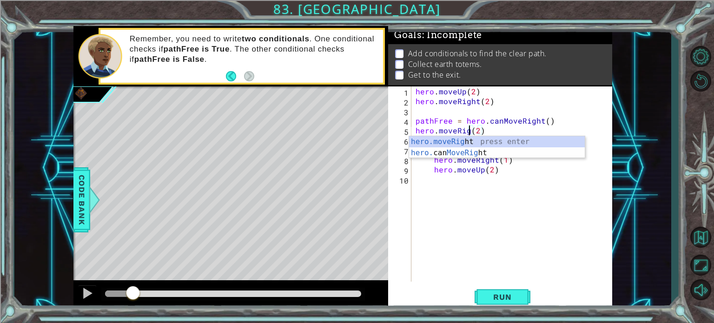
scroll to position [0, 4]
type textarea "hero.moveRight(2)"
click at [419, 197] on div "hero . moveUp ( 2 ) hero . moveRight ( 2 ) pathFree = hero . canMoveRight ( ) h…" at bounding box center [513, 193] width 201 height 215
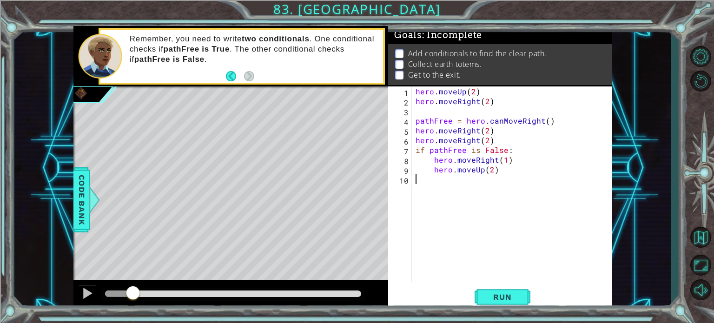
scroll to position [0, 0]
click at [476, 134] on div "hero . moveUp ( 2 ) hero . moveRight ( 2 ) pathFree = hero . canMoveRight ( ) h…" at bounding box center [513, 193] width 201 height 215
click at [476, 140] on div "hero . moveUp ( 2 ) hero . moveRight ( 2 ) pathFree = hero . canMoveRight ( ) h…" at bounding box center [513, 193] width 201 height 215
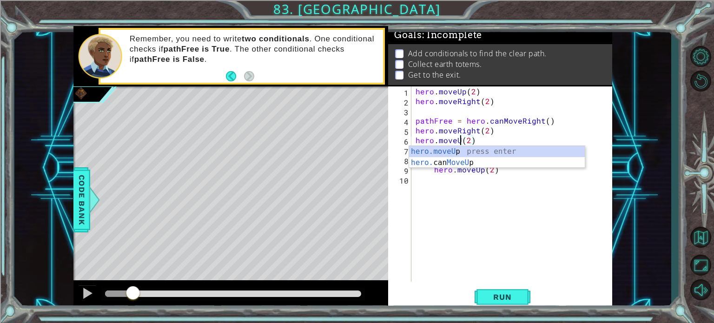
scroll to position [0, 3]
click at [502, 297] on span "Run" at bounding box center [502, 296] width 37 height 9
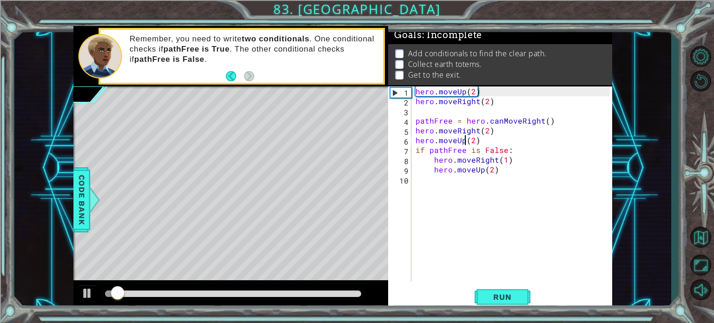
click at [503, 161] on div "hero . moveUp ( 2 ) hero . moveRight ( 2 ) pathFree = hero . canMoveRight ( ) h…" at bounding box center [513, 193] width 201 height 215
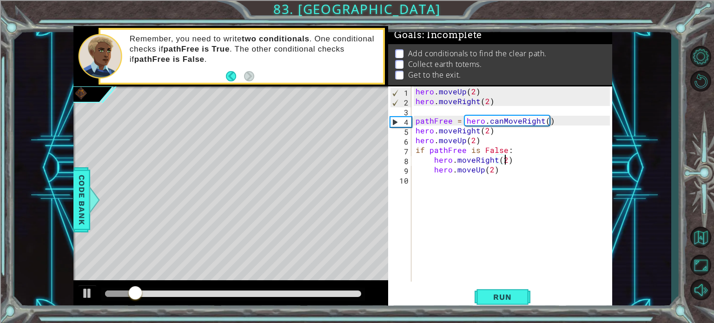
scroll to position [0, 5]
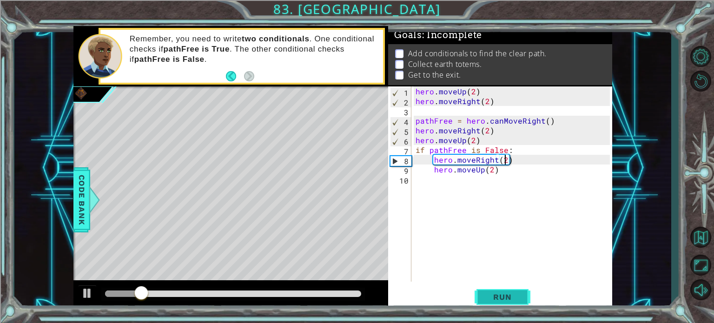
type textarea "hero.moveRight(2)"
click at [488, 291] on button "Run" at bounding box center [502, 297] width 56 height 22
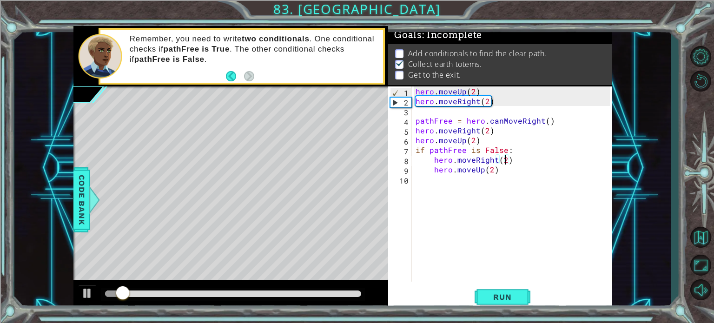
click at [466, 184] on div "hero . moveUp ( 2 ) hero . moveRight ( 2 ) pathFree = hero . canMoveRight ( ) h…" at bounding box center [513, 193] width 201 height 215
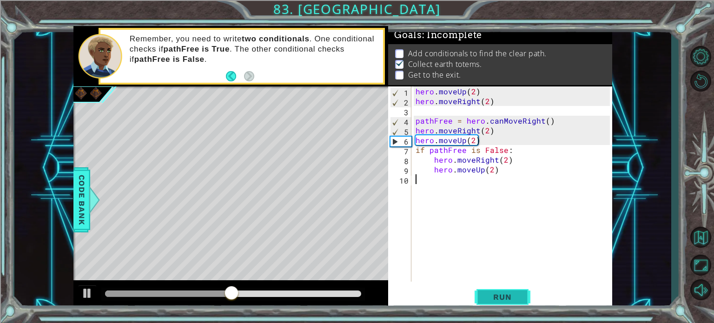
click at [481, 293] on button "Run" at bounding box center [502, 297] width 56 height 22
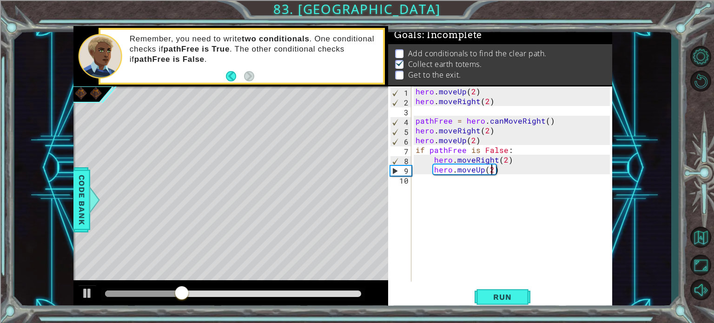
click at [492, 168] on div "hero . moveUp ( 2 ) hero . moveRight ( 2 ) pathFree = hero . canMoveRight ( ) h…" at bounding box center [513, 193] width 201 height 215
type textarea "hero.moveUp(1)"
click at [477, 317] on div "1 ההההההההההההההההההההההההההההההההההההההההההההההההההההההההההההההההההההההההההההה…" at bounding box center [357, 161] width 714 height 323
click at [491, 302] on button "Run" at bounding box center [502, 297] width 56 height 22
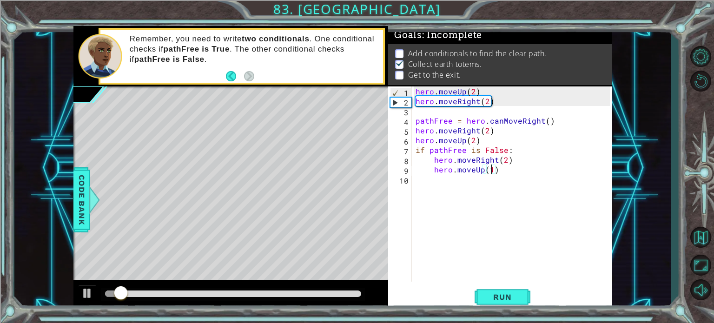
click at [481, 175] on div "hero . moveUp ( 2 ) hero . moveRight ( 2 ) pathFree = hero . canMoveRight ( ) h…" at bounding box center [513, 193] width 201 height 215
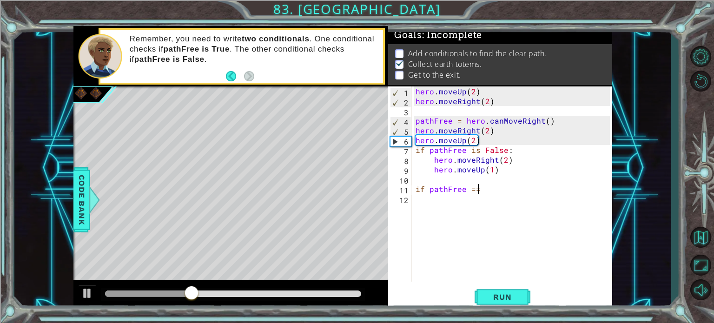
scroll to position [0, 3]
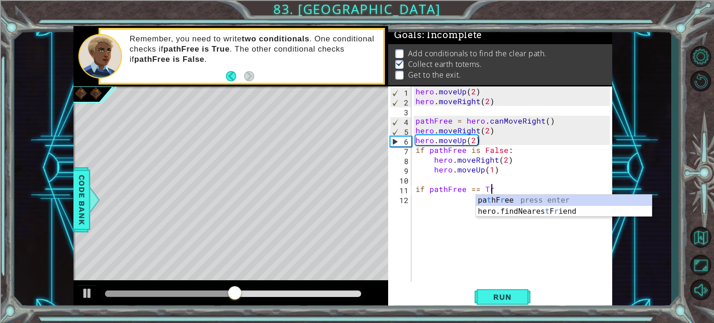
type textarea "if pathFree == True"
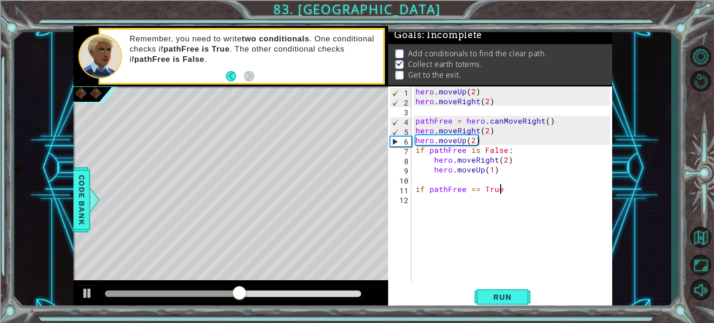
scroll to position [0, 0]
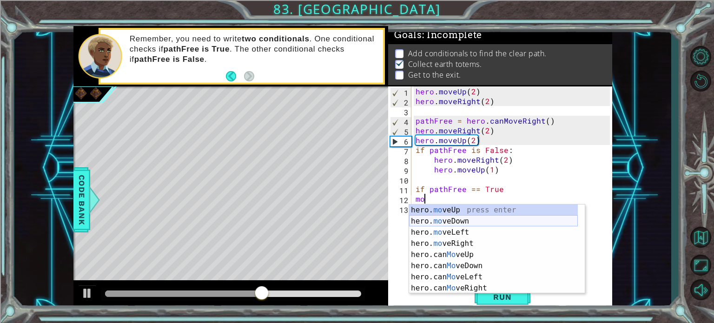
click at [459, 217] on div "hero. mo veUp press enter hero. mo veDown press enter hero. mo veLeft press ent…" at bounding box center [493, 259] width 169 height 111
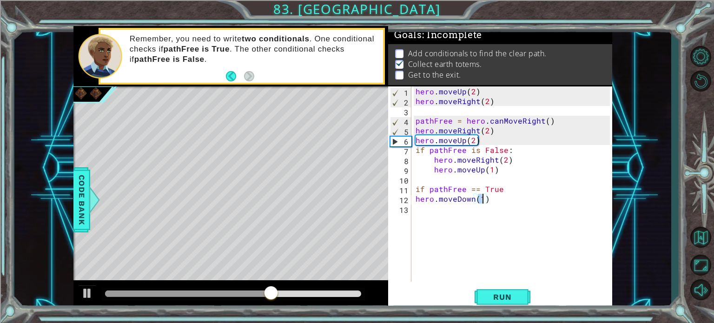
click at [472, 199] on div "hero . moveUp ( 2 ) hero . moveRight ( 2 ) pathFree = hero . canMoveRight ( ) h…" at bounding box center [513, 193] width 201 height 215
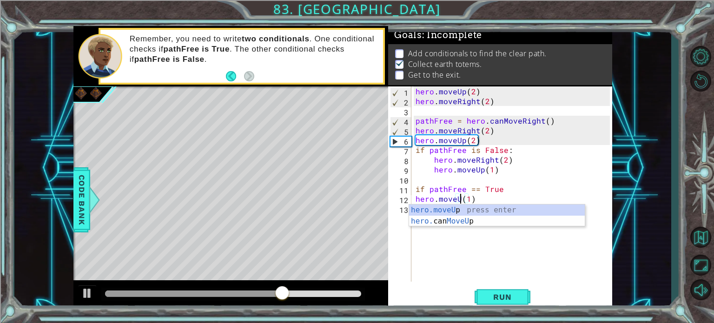
scroll to position [0, 3]
type textarea "hero.moveUp(1)"
click at [488, 198] on div "hero . moveUp ( 2 ) hero . moveRight ( 2 ) pathFree = hero . canMoveRight ( ) h…" at bounding box center [513, 193] width 201 height 215
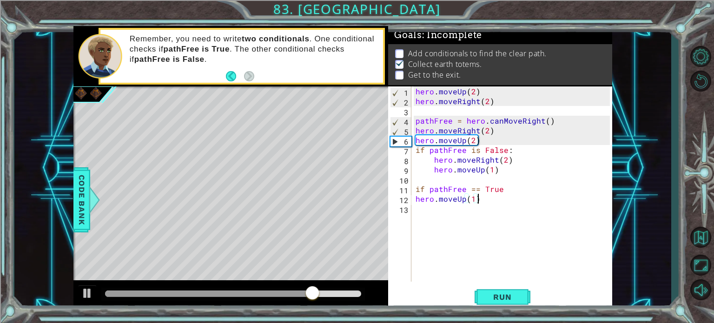
scroll to position [0, 0]
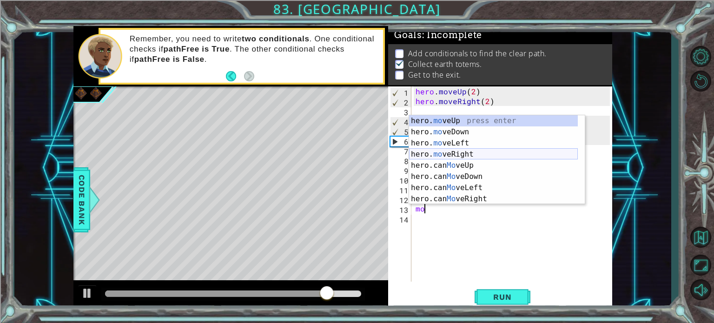
click at [478, 149] on div "hero. mo veUp press enter hero. mo veDown press enter hero. mo veLeft press ent…" at bounding box center [493, 170] width 169 height 111
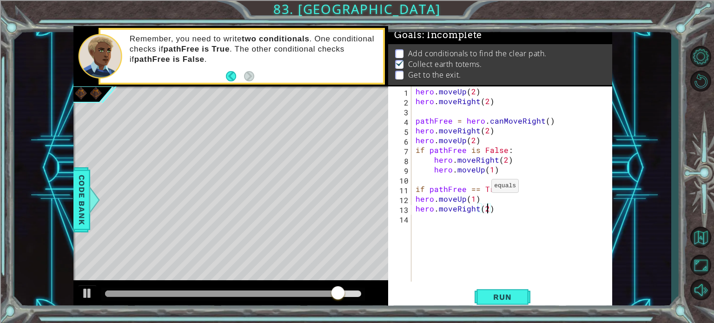
scroll to position [0, 4]
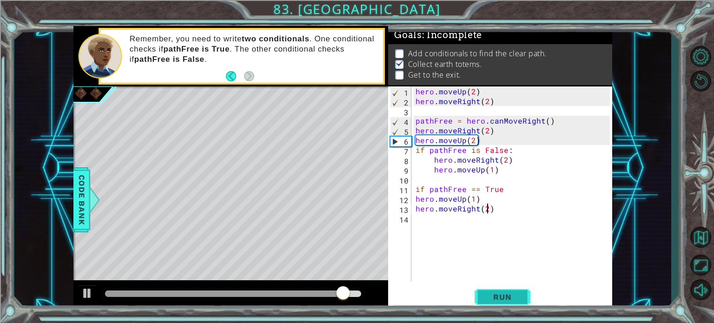
click at [494, 287] on button "Run" at bounding box center [502, 297] width 56 height 22
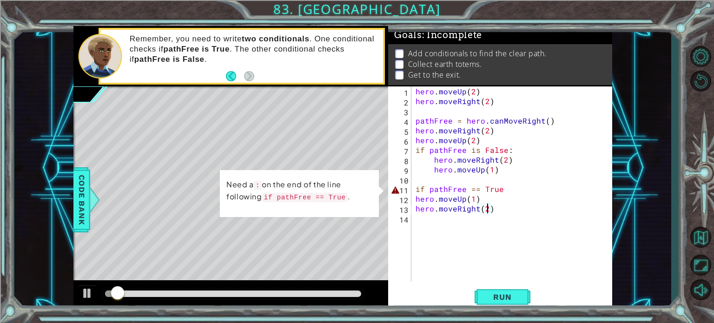
click at [505, 193] on div "hero . moveUp ( 2 ) hero . moveRight ( 2 ) pathFree = hero . canMoveRight ( ) h…" at bounding box center [513, 193] width 201 height 215
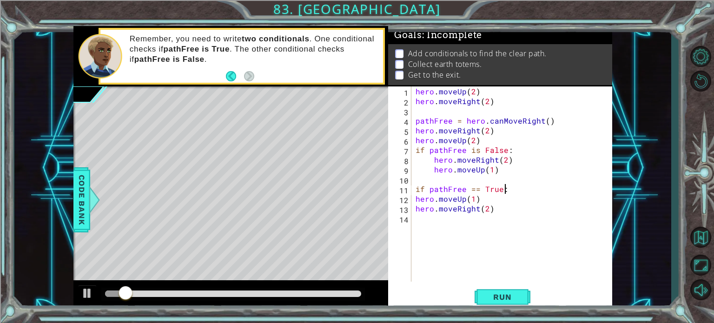
scroll to position [0, 5]
click at [486, 302] on button "Run" at bounding box center [502, 297] width 56 height 22
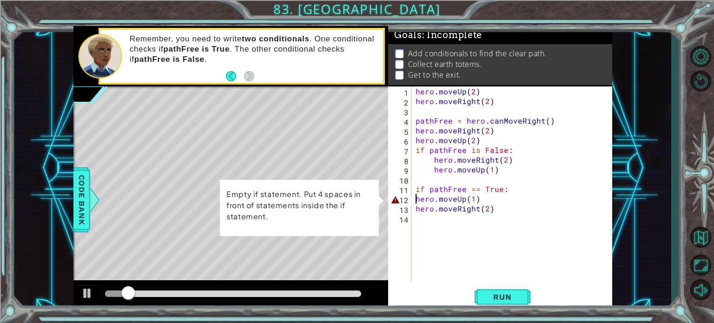
click at [416, 195] on div "hero . moveUp ( 2 ) hero . moveRight ( 2 ) pathFree = hero . canMoveRight ( ) h…" at bounding box center [513, 193] width 201 height 215
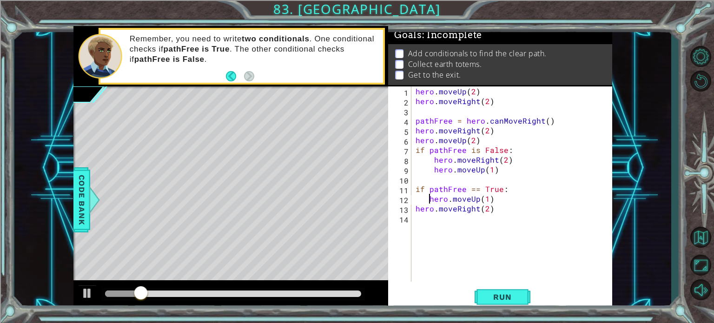
type textarea "hero.moveUp(1)"
click at [417, 216] on div "hero . moveUp ( 2 ) hero . moveRight ( 2 ) pathFree = hero . canMoveRight ( ) h…" at bounding box center [513, 193] width 201 height 215
click at [414, 204] on div "hero . moveUp ( 2 ) hero . moveRight ( 2 ) pathFree = hero . canMoveRight ( ) h…" at bounding box center [513, 193] width 201 height 215
type textarea "hero.moveRight(2)"
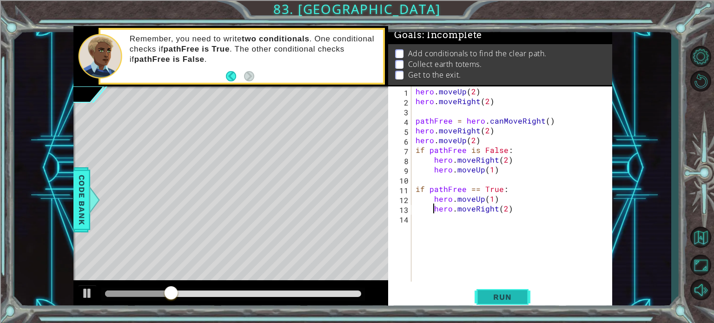
click at [513, 298] on span "Run" at bounding box center [502, 296] width 37 height 9
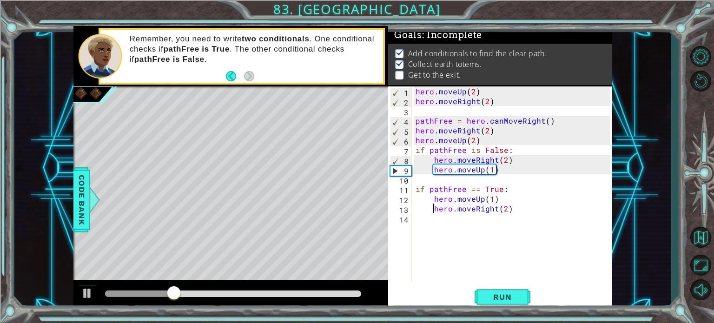
click at [507, 210] on div "hero . moveUp ( 2 ) hero . moveRight ( 2 ) pathFree = hero . canMoveRight ( ) h…" at bounding box center [513, 193] width 201 height 215
click at [489, 218] on div "hero . moveUp ( 2 ) hero . moveRight ( 2 ) pathFree = hero . canMoveRight ( ) h…" at bounding box center [513, 193] width 201 height 215
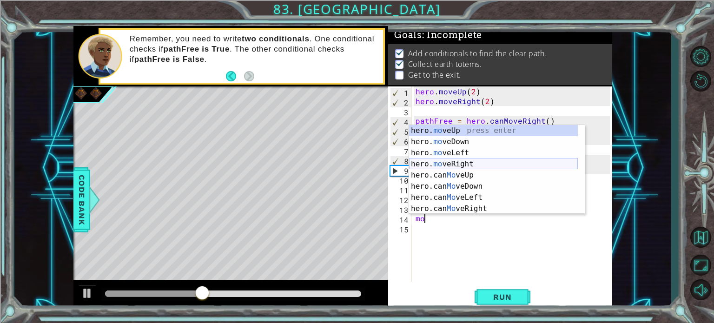
click at [498, 163] on div "hero. mo veUp press enter hero. mo veDown press enter hero. mo veLeft press ent…" at bounding box center [493, 180] width 169 height 111
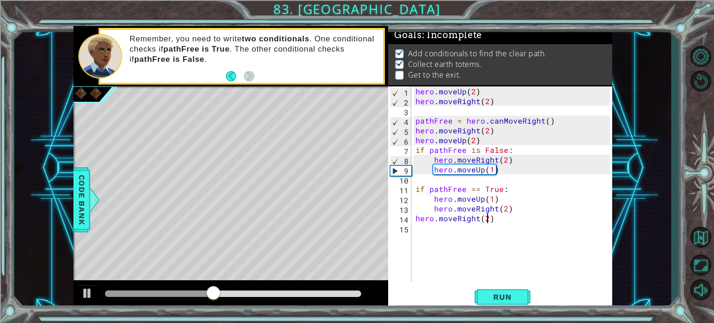
scroll to position [0, 4]
type textarea "hero.moveRight(2)"
click at [514, 285] on div "hero.moveRight(2) 1 2 3 4 5 6 7 8 9 10 11 12 13 14 15 hero . moveUp ( 2 ) hero …" at bounding box center [500, 197] width 224 height 223
click at [512, 290] on button "Run" at bounding box center [502, 297] width 56 height 22
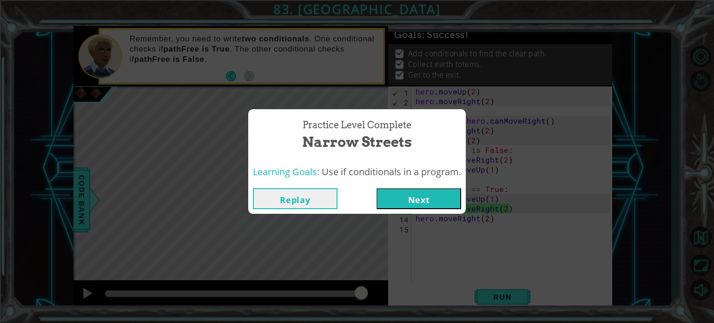
click at [397, 194] on button "Next" at bounding box center [418, 198] width 85 height 21
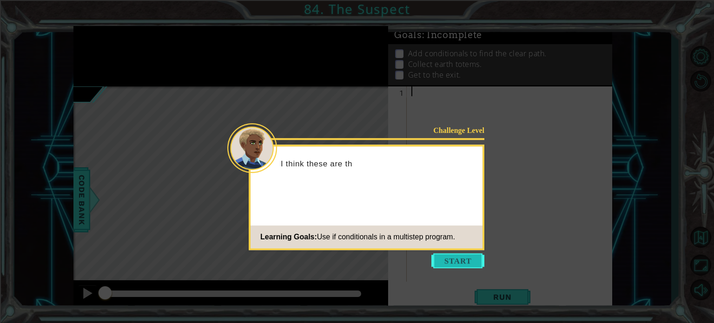
click at [466, 265] on button "Start" at bounding box center [457, 260] width 53 height 15
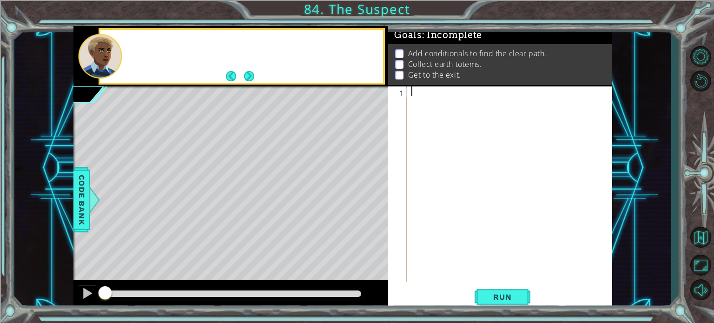
click at [466, 265] on div at bounding box center [511, 193] width 205 height 215
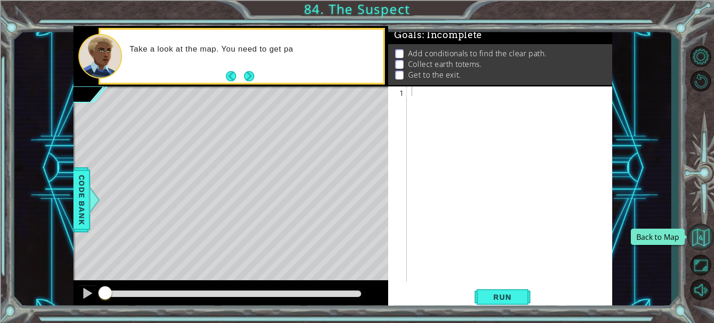
click at [704, 241] on button "Back to Map" at bounding box center [700, 236] width 27 height 27
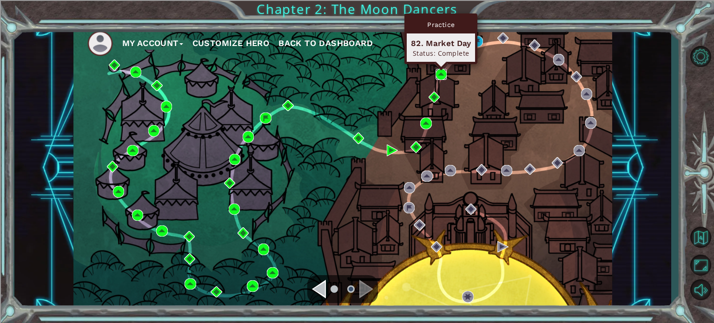
click at [442, 76] on img at bounding box center [440, 74] width 11 height 11
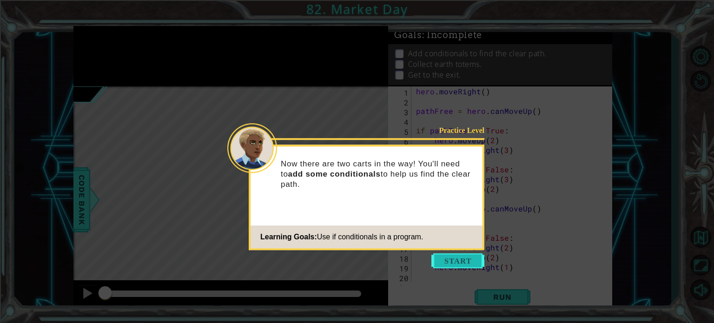
click at [446, 258] on button "Start" at bounding box center [457, 260] width 53 height 15
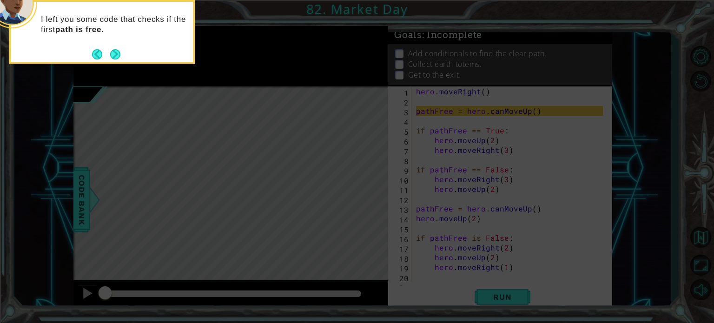
click at [114, 64] on icon at bounding box center [357, 48] width 714 height 549
click at [114, 54] on button "Next" at bounding box center [115, 54] width 10 height 10
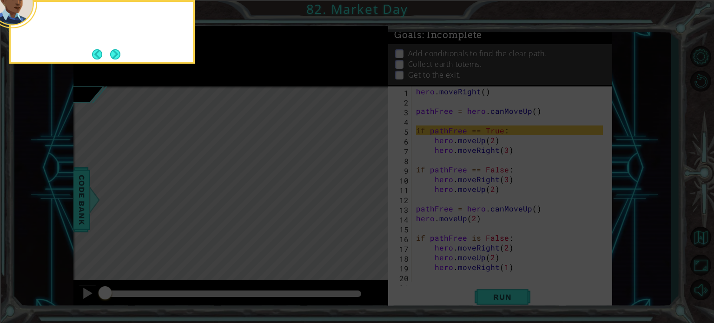
click at [114, 54] on button "Next" at bounding box center [115, 54] width 10 height 10
click at [114, 54] on button "Next" at bounding box center [115, 54] width 11 height 11
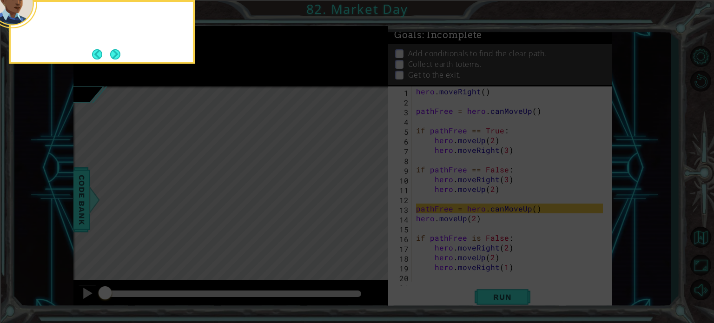
click at [114, 54] on button "Next" at bounding box center [115, 54] width 10 height 10
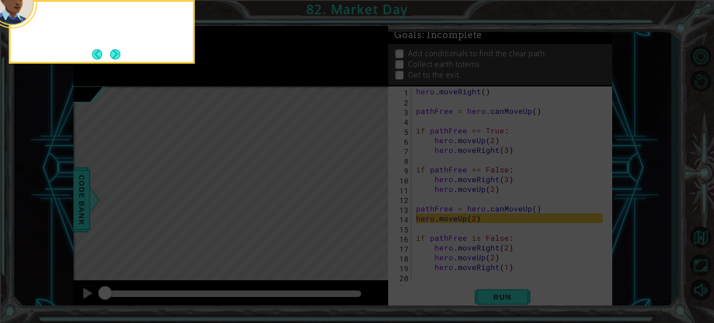
click at [114, 54] on button "Next" at bounding box center [115, 54] width 11 height 11
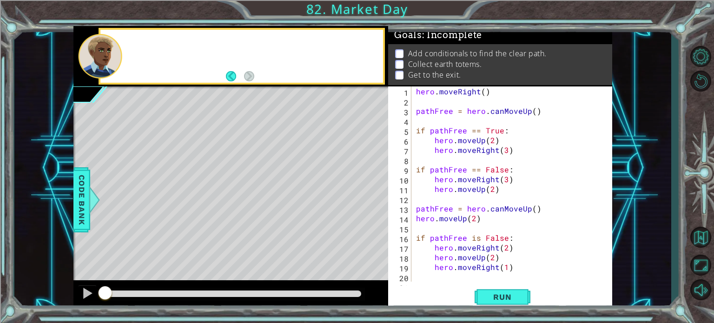
click at [114, 54] on div at bounding box center [100, 56] width 44 height 45
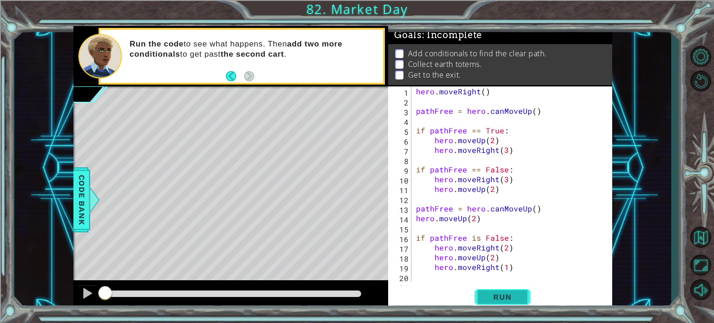
click at [498, 295] on span "Run" at bounding box center [502, 296] width 37 height 9
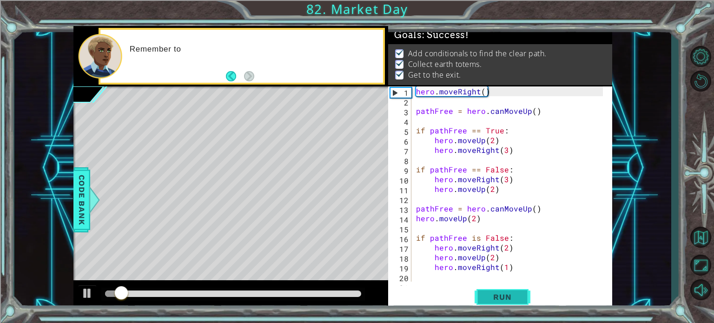
click at [498, 295] on span "Run" at bounding box center [502, 296] width 37 height 9
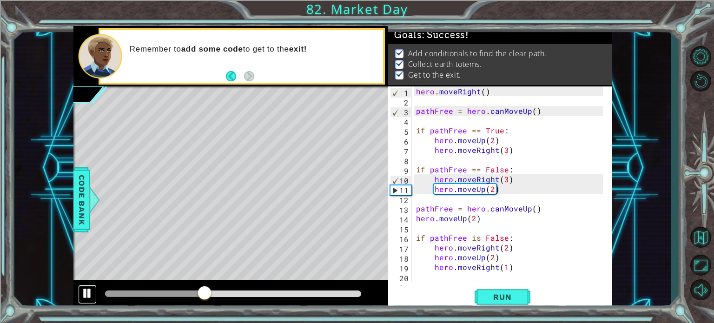
click at [82, 295] on div at bounding box center [87, 293] width 12 height 12
click at [700, 225] on button "Back to Map" at bounding box center [700, 236] width 27 height 27
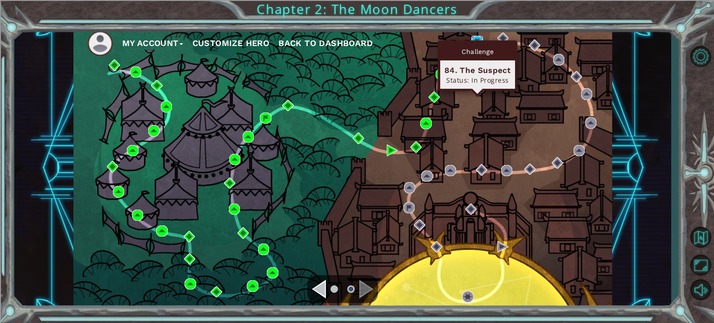
click at [472, 37] on img at bounding box center [476, 41] width 11 height 11
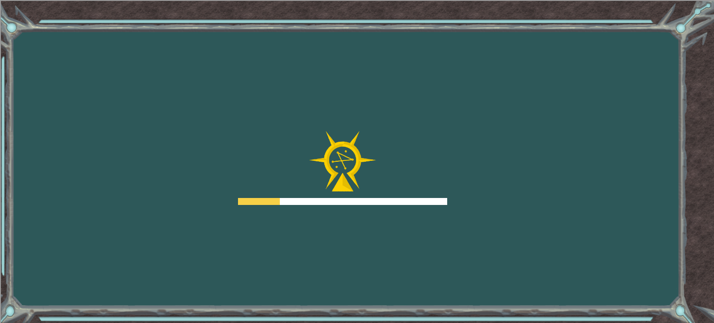
click at [406, 223] on div "Goals Error loading from server. Try refreshing the page. You'll need to join a…" at bounding box center [357, 161] width 714 height 323
click at [396, 209] on div "Goals Error loading from server. Try refreshing the page. You'll need to join a…" at bounding box center [357, 161] width 714 height 323
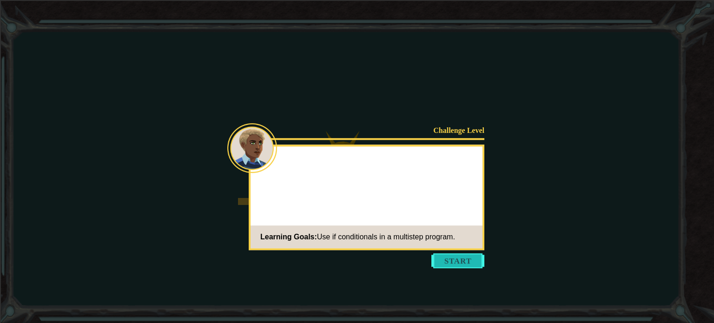
click at [454, 257] on button "Start" at bounding box center [457, 260] width 53 height 15
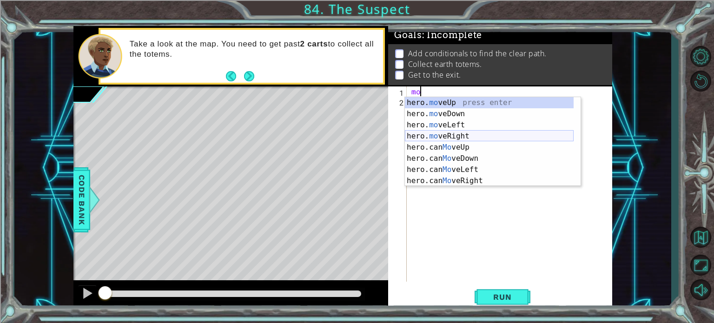
click at [455, 131] on div "hero. mo veUp press enter hero. mo veDown press enter hero. mo veLeft press ent…" at bounding box center [489, 152] width 169 height 111
type textarea "hero.moveRight(1)"
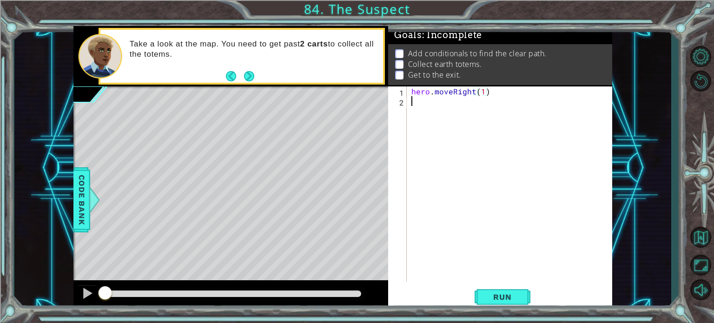
click at [477, 111] on div "hero . moveRight ( 1 )" at bounding box center [511, 193] width 205 height 215
type textarea "if path is False:"
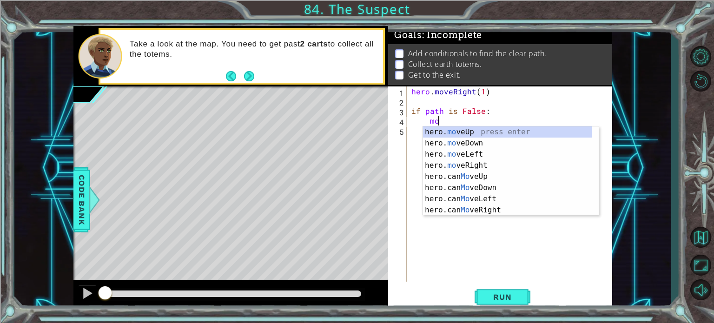
scroll to position [0, 1]
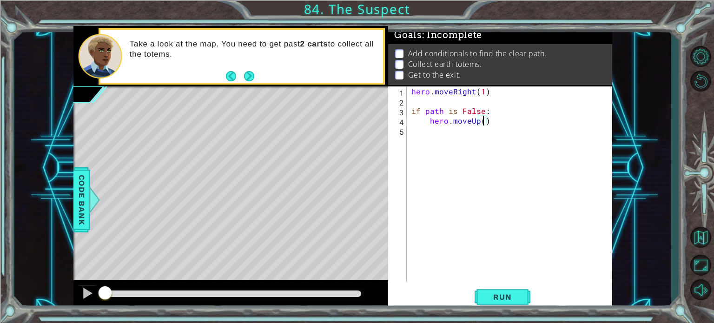
type textarea "hero.moveUp(2)"
click at [445, 133] on div "hero . moveRight ( 1 ) if path is False : hero . moveUp ( 2 )" at bounding box center [511, 193] width 205 height 215
click at [415, 133] on div "hero . moveRight ( 1 ) if path is False : hero . moveUp ( 2 )" at bounding box center [511, 193] width 205 height 215
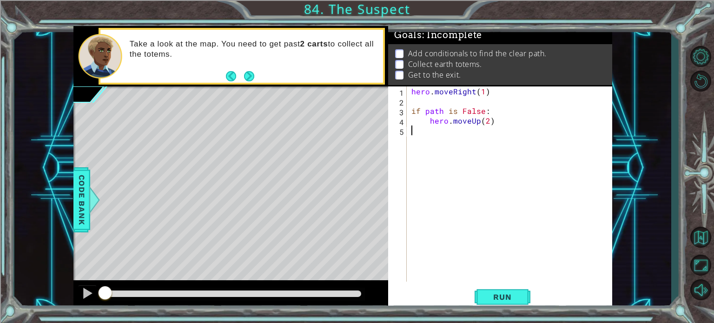
click at [426, 130] on div "hero . moveRight ( 1 ) if path is False : hero . moveUp ( 2 )" at bounding box center [511, 193] width 205 height 215
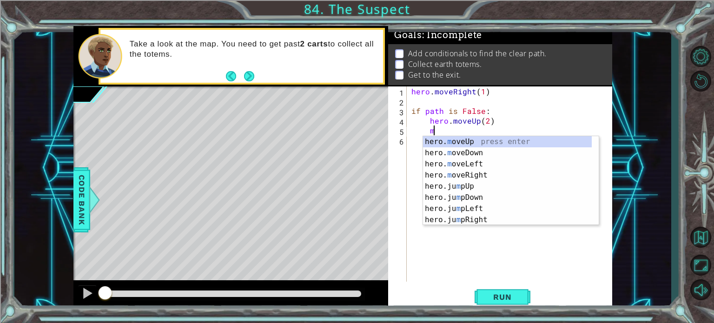
scroll to position [0, 1]
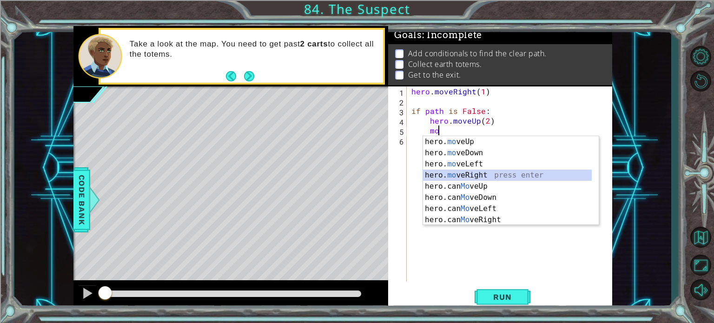
click at [479, 171] on div "hero. mo veUp press enter hero. mo veDown press enter hero. mo veLeft press ent…" at bounding box center [507, 191] width 169 height 111
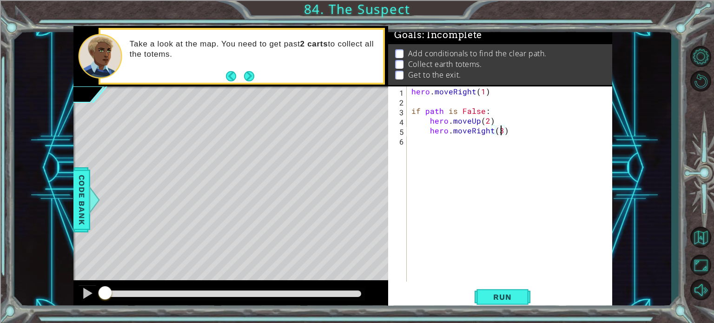
scroll to position [0, 5]
click at [485, 297] on span "Run" at bounding box center [502, 296] width 37 height 9
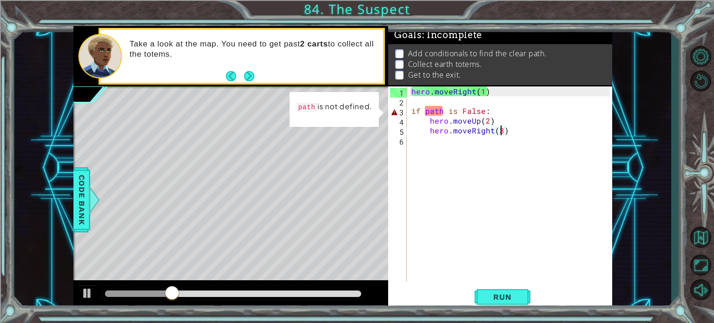
click at [439, 111] on div "hero . moveRight ( 1 ) if path is False : hero . moveUp ( 2 ) hero . moveRight …" at bounding box center [511, 193] width 205 height 215
click at [443, 108] on div "hero . moveRight ( 1 ) if path is False : hero . moveUp ( 2 ) hero . moveRight …" at bounding box center [511, 193] width 205 height 215
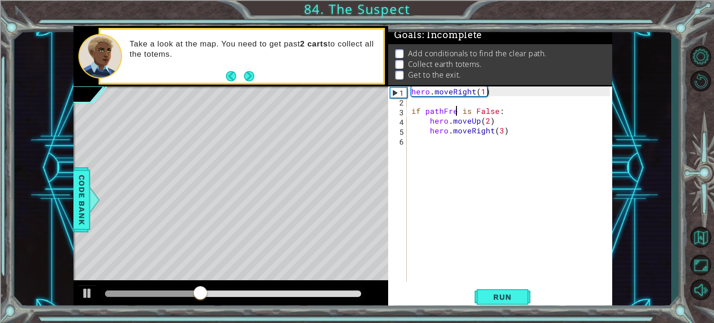
scroll to position [0, 3]
click at [490, 292] on span "Run" at bounding box center [502, 296] width 37 height 9
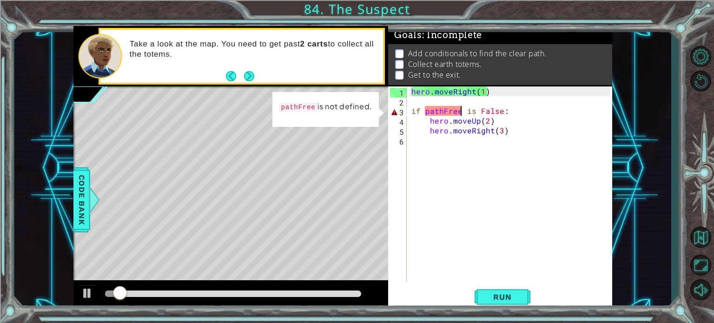
click at [437, 110] on div "hero . moveRight ( 1 ) if pathFree is False : hero . moveUp ( 2 ) hero . moveRi…" at bounding box center [511, 193] width 205 height 215
click at [459, 110] on div "hero . moveRight ( 1 ) if pathFree is False : hero . moveUp ( 2 ) hero . moveRi…" at bounding box center [511, 193] width 205 height 215
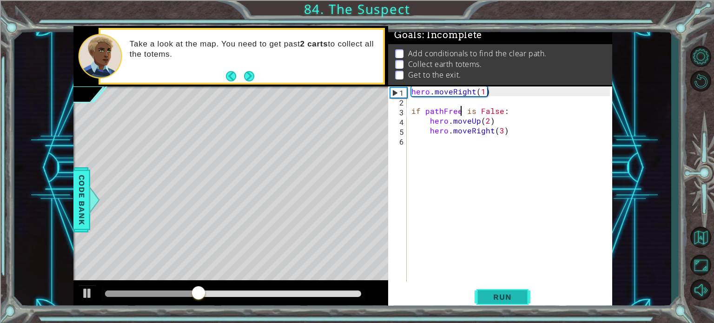
type textarea "if pathFree is False:"
click at [511, 289] on button "Run" at bounding box center [502, 297] width 56 height 22
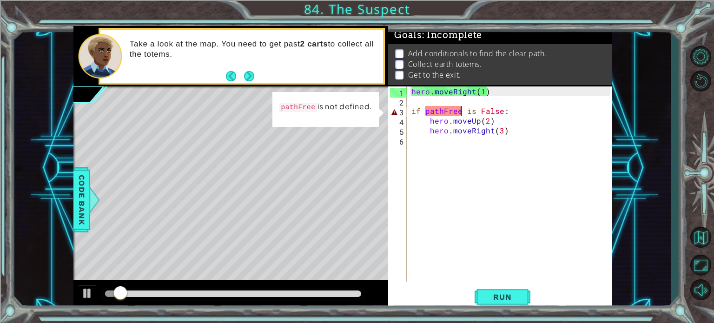
click at [67, 189] on div "1 ההההההההההההההההההההההההההההההההההההההההההההההההההההההההההההההההההההההההההההה…" at bounding box center [342, 168] width 656 height 284
click at [73, 186] on div "Code Bank" at bounding box center [81, 199] width 17 height 65
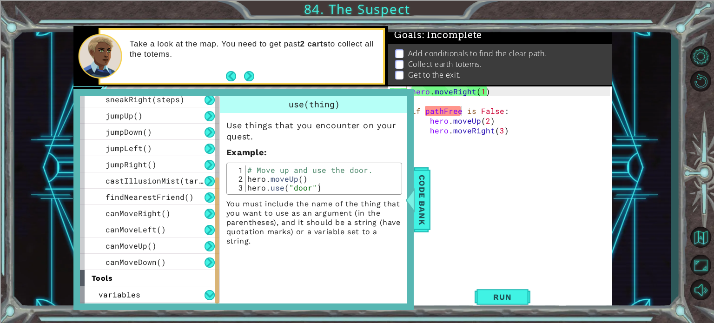
scroll to position [182, 0]
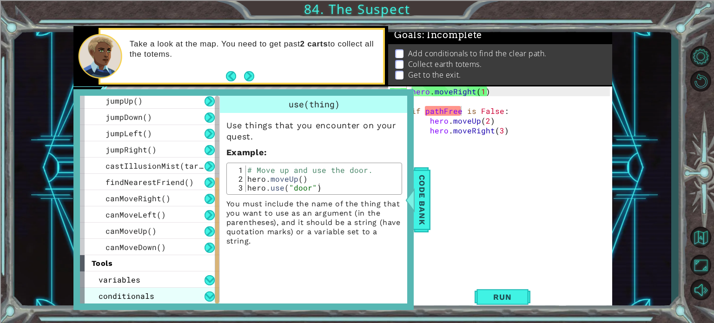
click at [190, 289] on div "conditionals" at bounding box center [149, 296] width 139 height 16
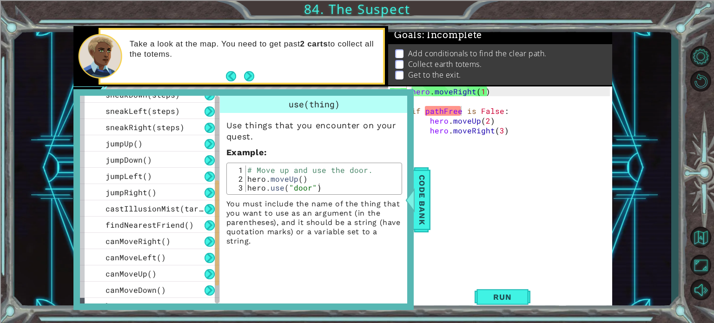
scroll to position [198, 0]
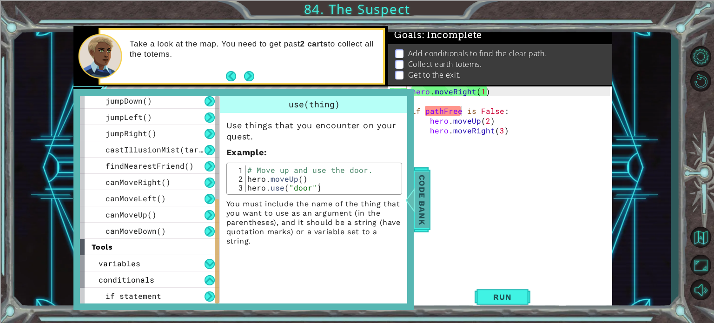
click at [427, 197] on span "Code Bank" at bounding box center [421, 199] width 15 height 57
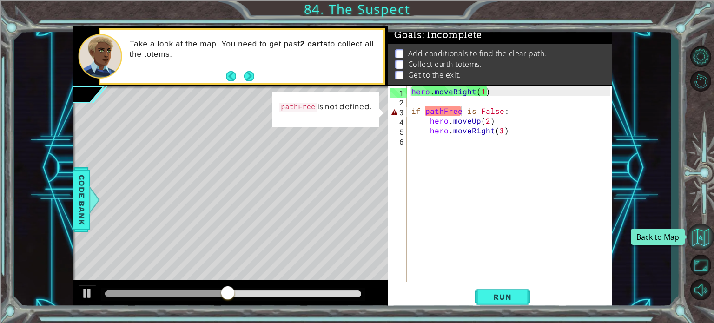
click at [695, 233] on button "Back to Map" at bounding box center [700, 236] width 27 height 27
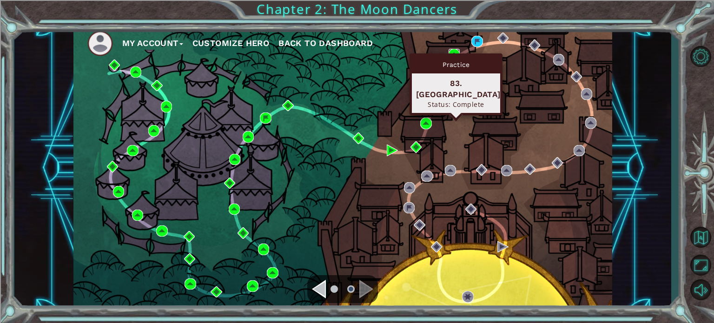
click at [452, 50] on img at bounding box center [453, 54] width 11 height 11
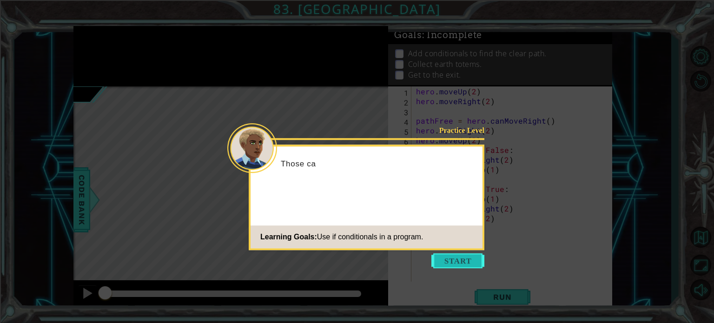
click at [466, 260] on button "Start" at bounding box center [457, 260] width 53 height 15
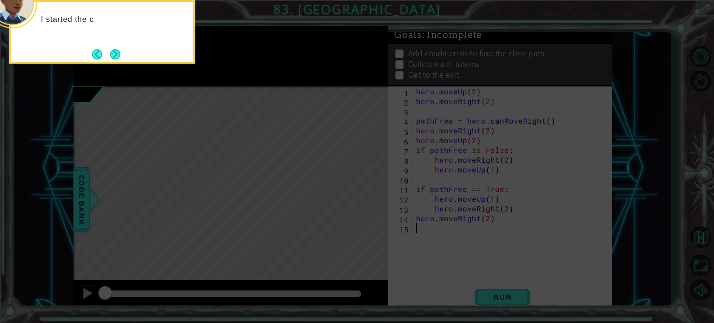
click at [466, 260] on icon at bounding box center [357, 48] width 714 height 549
click at [119, 49] on button "Next" at bounding box center [115, 54] width 10 height 10
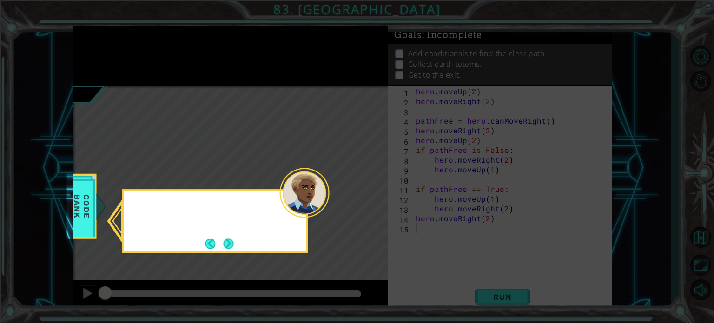
click at [119, 47] on icon at bounding box center [357, 161] width 714 height 323
click at [96, 172] on icon at bounding box center [357, 161] width 714 height 323
click at [234, 241] on div "You can check the Code Bank to find example conditionals ." at bounding box center [215, 218] width 182 height 47
click at [229, 243] on button "Next" at bounding box center [228, 243] width 10 height 10
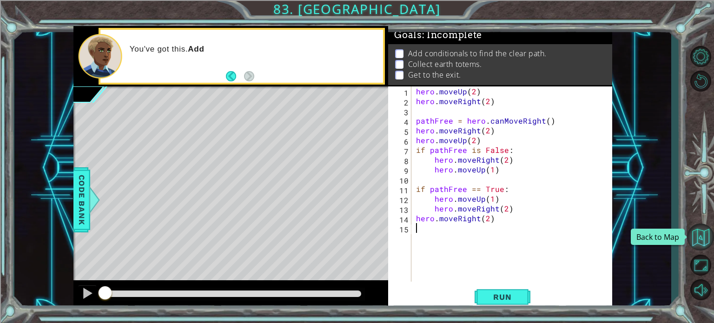
click at [706, 238] on button "Back to Map" at bounding box center [700, 236] width 27 height 27
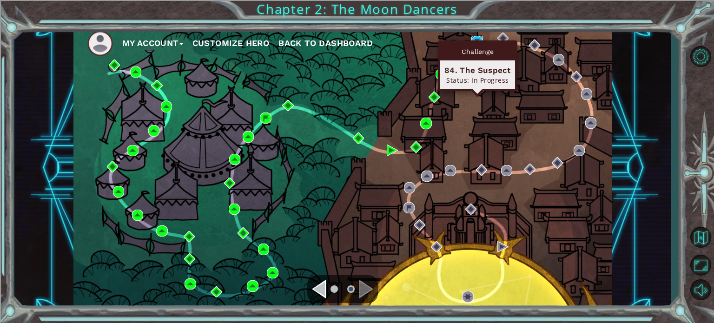
click at [472, 37] on img at bounding box center [476, 41] width 11 height 11
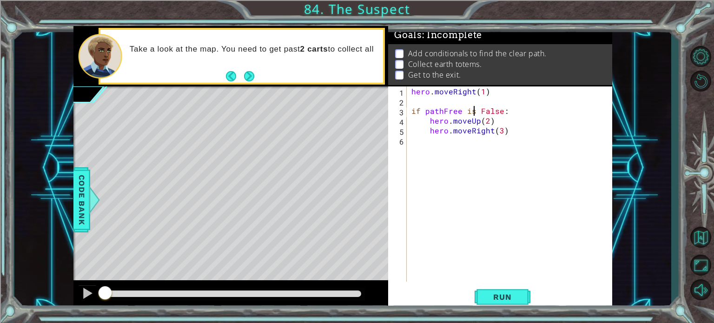
click at [476, 107] on div "hero . moveRight ( 1 ) if pathFree is False : hero . moveUp ( 2 ) hero . moveRi…" at bounding box center [511, 193] width 205 height 215
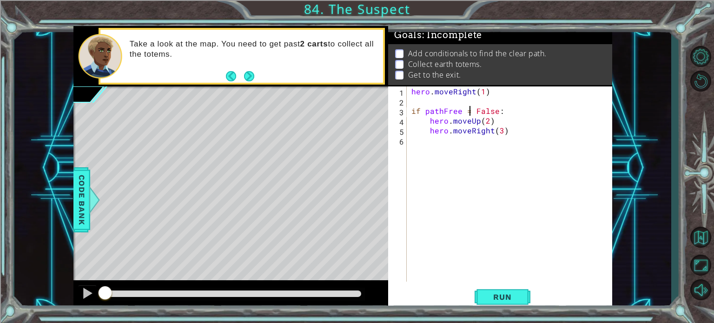
scroll to position [0, 4]
click at [492, 292] on span "Run" at bounding box center [502, 296] width 37 height 9
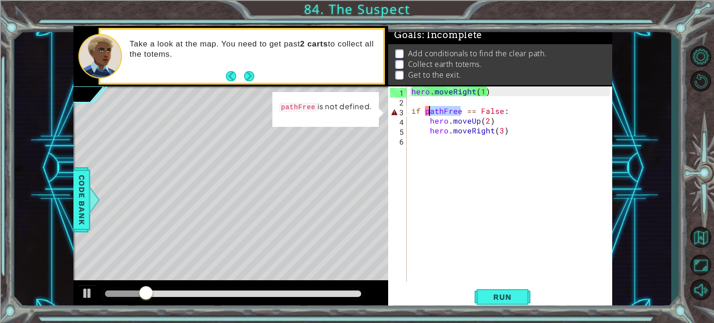
drag, startPoint x: 459, startPoint y: 111, endPoint x: 427, endPoint y: 107, distance: 32.8
click at [427, 107] on div "hero . moveRight ( 1 ) if pathFree == False : hero . moveUp ( 2 ) hero . moveRi…" at bounding box center [511, 193] width 205 height 215
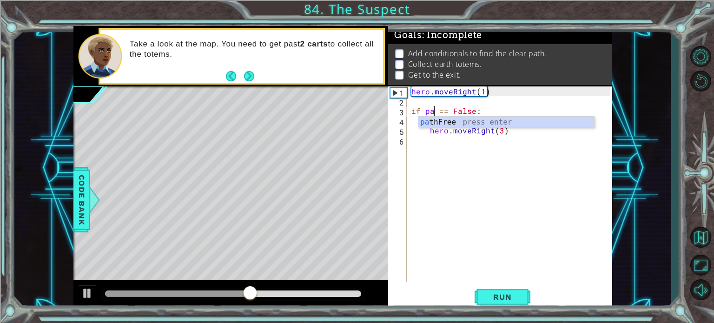
scroll to position [0, 2]
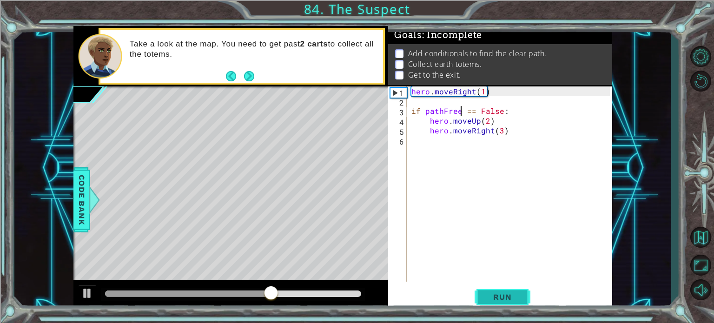
type textarea "if pathFree == False:"
click at [500, 300] on span "Run" at bounding box center [502, 296] width 37 height 9
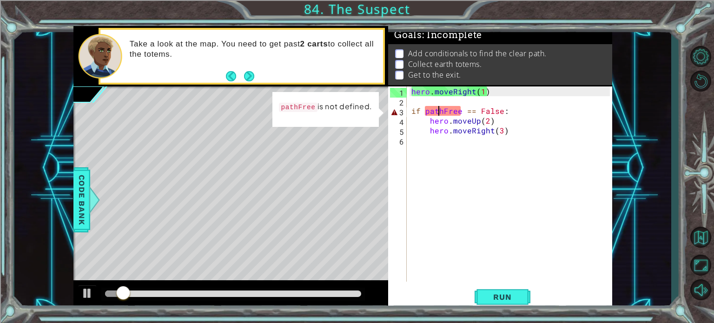
click at [437, 114] on div "hero . moveRight ( 1 ) if pathFree == False : hero . moveUp ( 2 ) hero . moveRi…" at bounding box center [511, 193] width 205 height 215
click at [426, 110] on div "hero . moveRight ( 1 ) if pathFree == False : hero . moveUp ( 2 ) hero . moveRi…" at bounding box center [511, 193] width 205 height 215
click at [431, 109] on div "hero . moveRight ( 1 ) if pathFree == False : hero . moveUp ( 2 ) hero . moveRi…" at bounding box center [511, 193] width 205 height 215
click at [420, 105] on div "hero . moveRight ( 1 ) if pathFree == False : hero . moveUp ( 2 ) hero . moveRi…" at bounding box center [511, 193] width 205 height 215
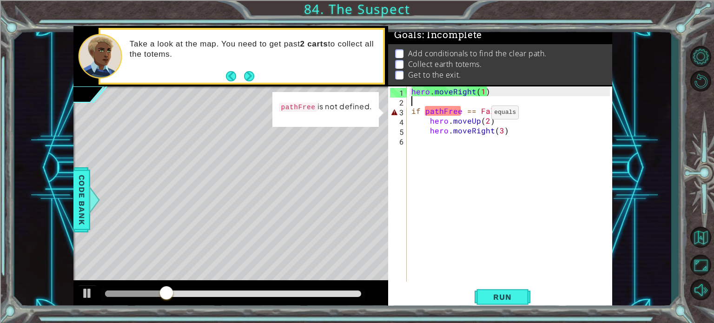
click at [475, 115] on div "hero . moveRight ( 1 ) if pathFree == False : hero . moveUp ( 2 ) hero . moveRi…" at bounding box center [511, 193] width 205 height 215
type textarea "if pathFree == False:"
click at [413, 105] on div "hero . moveRight ( 1 ) if pathFree == False : hero . moveUp ( 2 ) hero . moveRi…" at bounding box center [511, 193] width 205 height 215
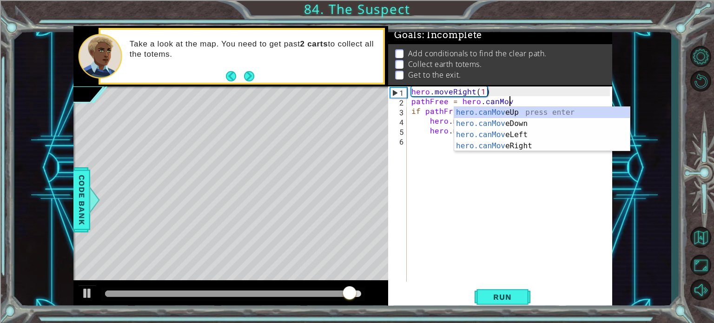
scroll to position [0, 6]
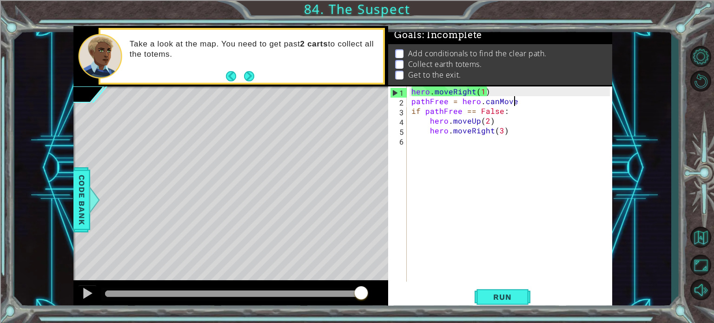
type textarea "pathFree = hero.canMoveR"
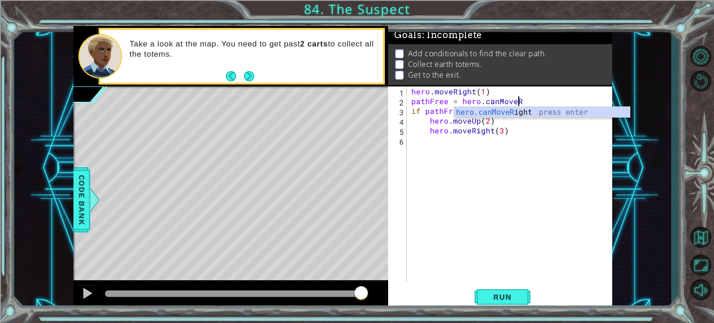
scroll to position [0, 0]
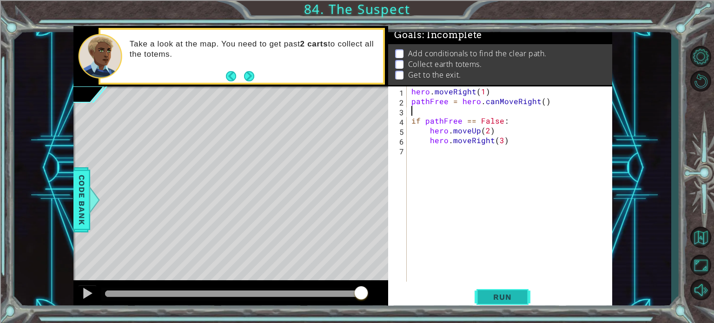
click at [492, 301] on span "Run" at bounding box center [502, 296] width 37 height 9
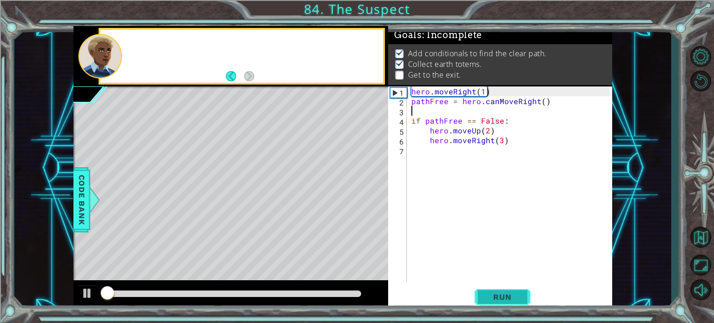
scroll to position [5, 0]
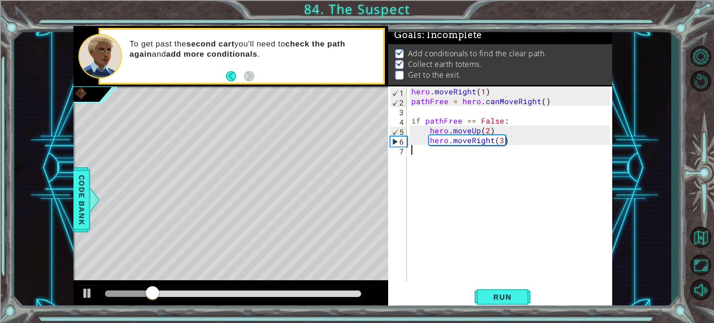
click at [474, 152] on div "hero . moveRight ( 1 ) pathFree = hero . canMoveRight ( ) if pathFree == False …" at bounding box center [511, 193] width 205 height 215
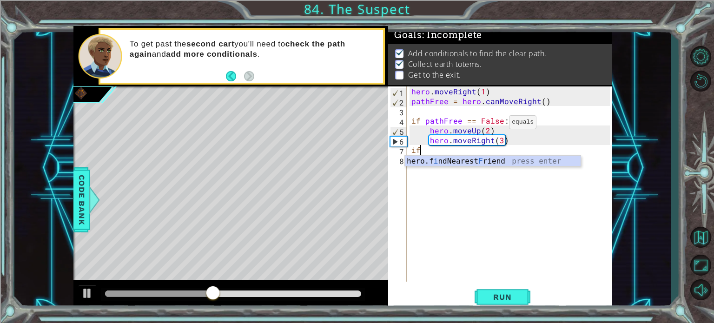
type textarea "i"
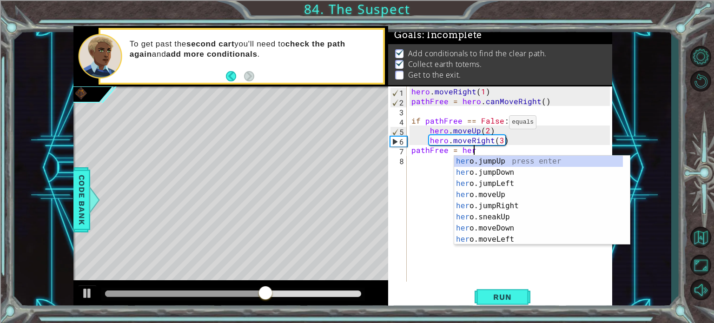
scroll to position [0, 4]
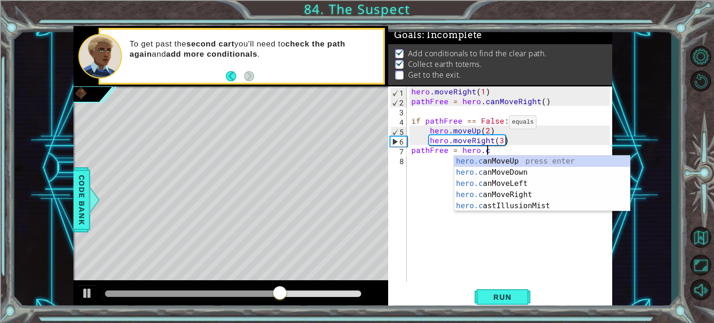
type textarea "pathFree = hero.can"
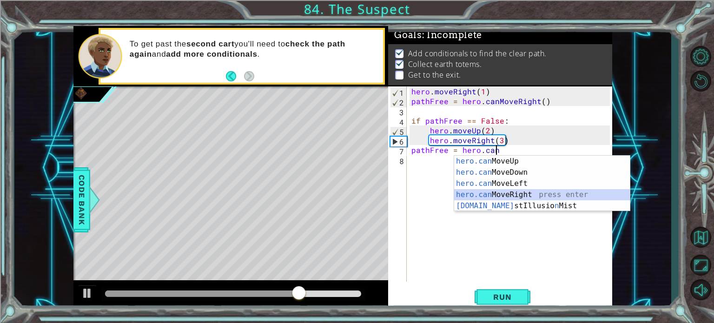
click at [550, 194] on div "hero.can MoveUp press enter hero.can MoveDown press enter hero.can MoveLeft pre…" at bounding box center [542, 195] width 176 height 78
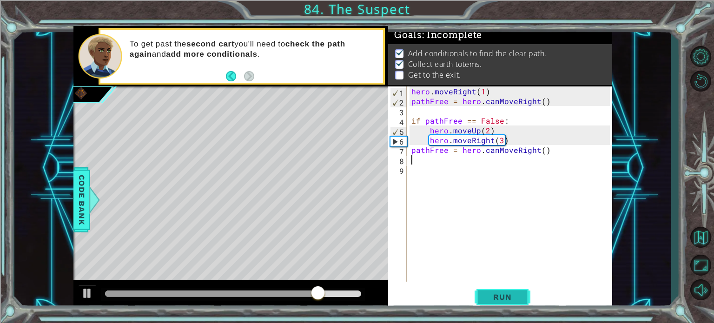
click at [518, 293] on span "Run" at bounding box center [502, 296] width 37 height 9
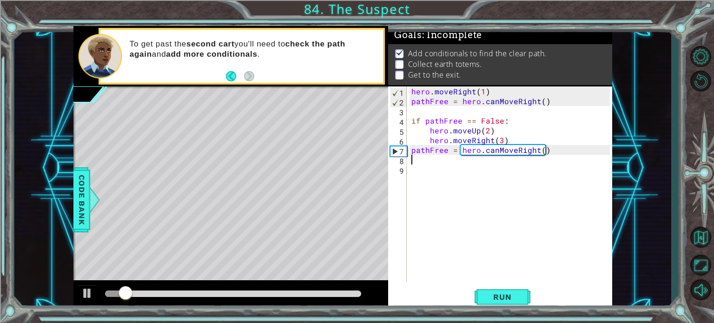
click at [515, 282] on div "1 2 3 4 5 6 7 8 9 hero . moveRight ( 1 ) pathFree = hero . canMoveRight ( ) if …" at bounding box center [500, 197] width 224 height 223
click at [509, 297] on span "Run" at bounding box center [502, 296] width 37 height 9
click at [554, 150] on div "hero . moveRight ( 1 ) pathFree = hero . canMoveRight ( ) if pathFree == False …" at bounding box center [511, 193] width 205 height 215
type textarea "pathFree = hero.canMoveRight()"
drag, startPoint x: 544, startPoint y: 148, endPoint x: 411, endPoint y: 146, distance: 133.3
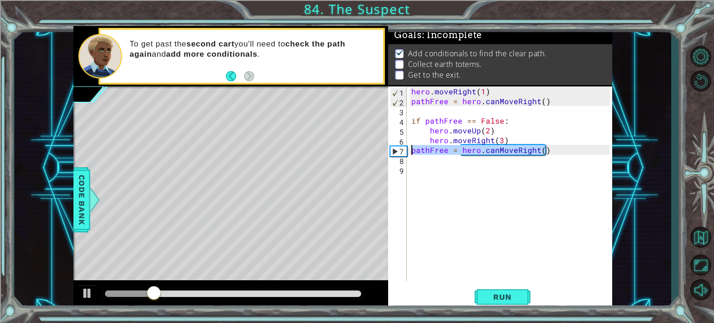
click at [411, 146] on div "hero . moveRight ( 1 ) pathFree = hero . canMoveRight ( ) if pathFree == False …" at bounding box center [511, 193] width 205 height 215
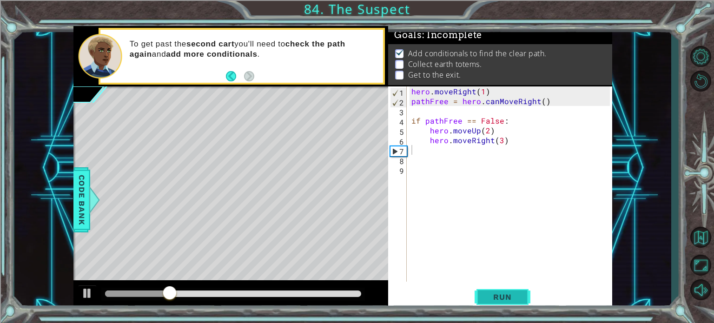
click at [485, 292] on span "Run" at bounding box center [502, 296] width 37 height 9
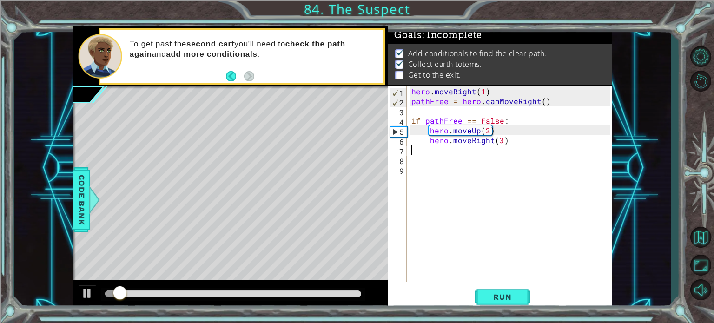
click at [462, 159] on div "hero . moveRight ( 1 ) pathFree = hero . canMoveRight ( ) if pathFree == False …" at bounding box center [511, 193] width 205 height 215
click at [459, 152] on div "hero . moveRight ( 1 ) pathFree = hero . canMoveRight ( ) if pathFree == False …" at bounding box center [511, 193] width 205 height 215
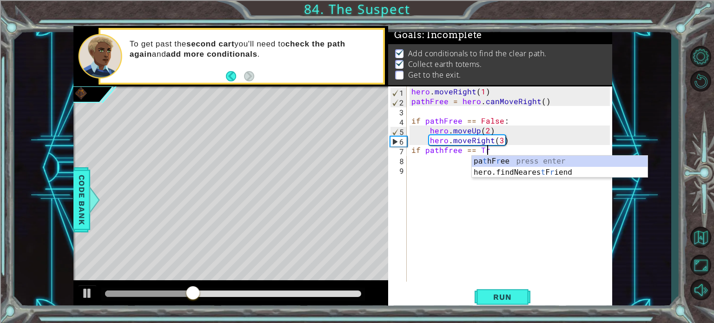
scroll to position [0, 5]
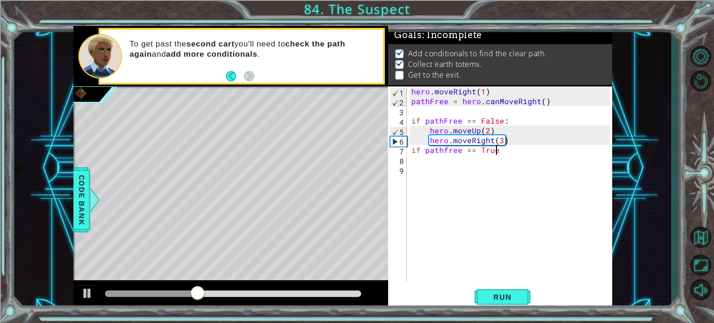
type textarea "if pathfree == True:"
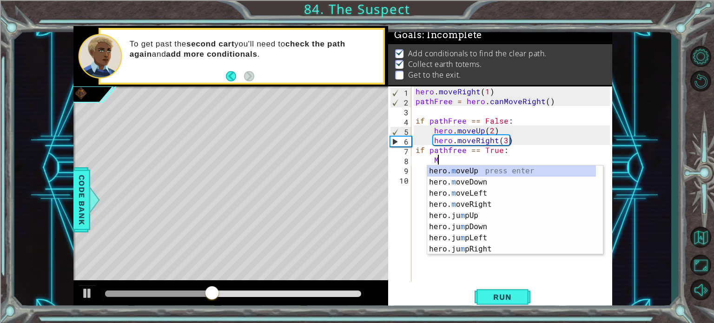
scroll to position [0, 1]
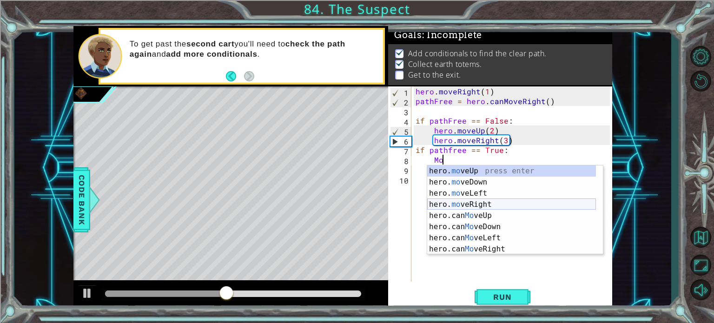
click at [466, 201] on div "hero. mo veUp press enter hero. mo veDown press enter hero. mo veLeft press ent…" at bounding box center [511, 220] width 169 height 111
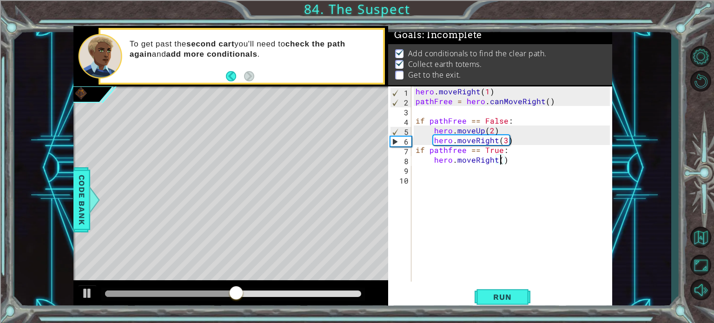
scroll to position [0, 5]
click at [509, 297] on span "Run" at bounding box center [502, 296] width 37 height 9
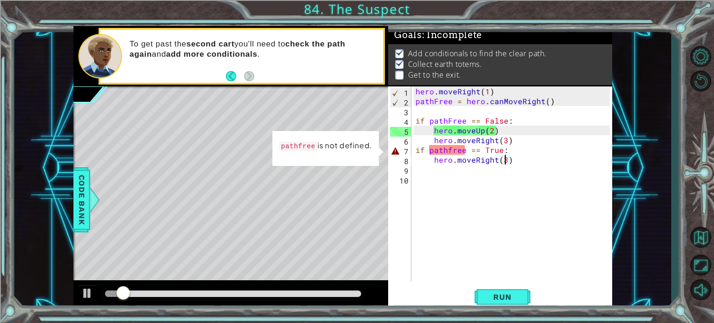
click at [416, 146] on div "hero . moveRight ( 1 ) pathFree = hero . canMoveRight ( ) if pathFree == False …" at bounding box center [513, 193] width 201 height 215
type textarea "if pathfree == True:"
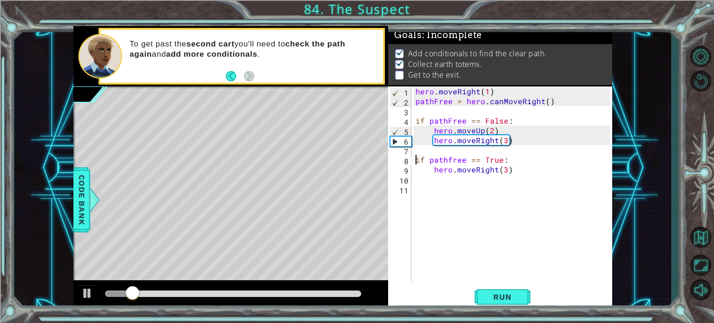
click at [416, 146] on div "hero . moveRight ( 1 ) pathFree = hero . canMoveRight ( ) if pathFree == False …" at bounding box center [513, 193] width 201 height 215
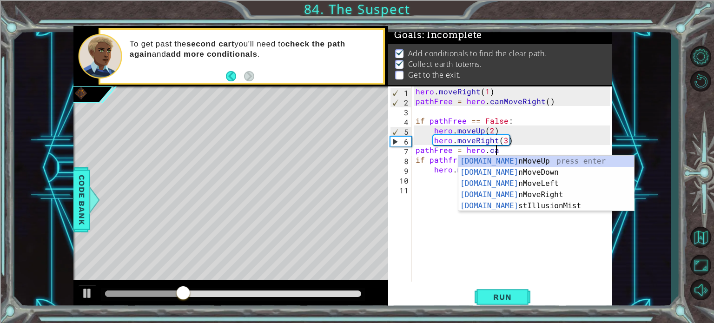
type textarea "pathFree = hero.can"
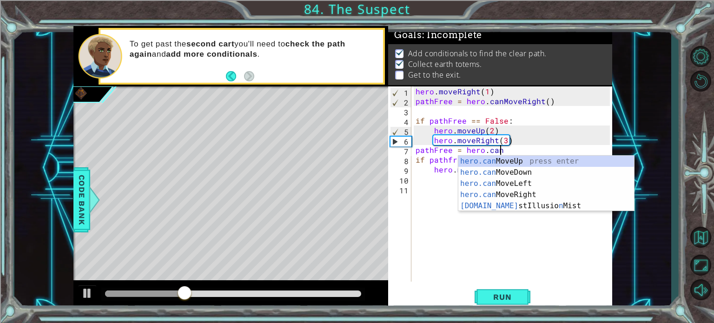
scroll to position [0, 5]
click at [495, 190] on div "hero.can MoveUp press enter hero.can MoveDown press enter hero.can MoveLeft pre…" at bounding box center [546, 195] width 176 height 78
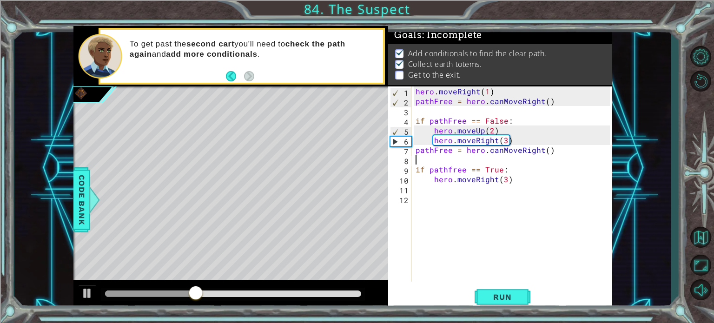
scroll to position [0, 0]
click at [489, 306] on button "Run" at bounding box center [502, 297] width 56 height 22
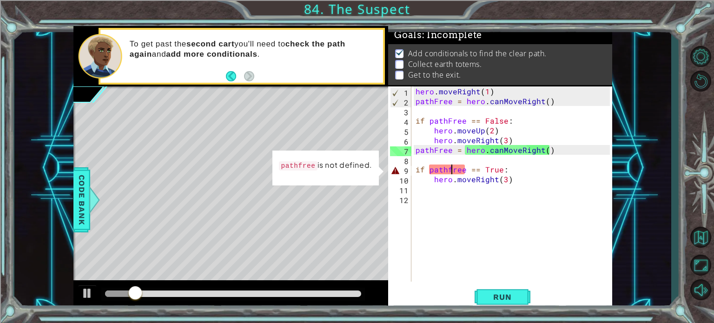
click at [450, 169] on div "hero . moveRight ( 1 ) pathFree = hero . canMoveRight ( ) if pathFree == False …" at bounding box center [513, 193] width 201 height 215
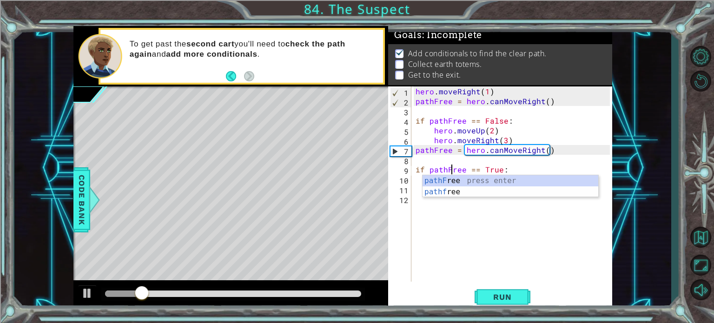
scroll to position [0, 2]
type textarea "if pathFree == True:"
click at [498, 290] on button "Run" at bounding box center [502, 297] width 56 height 22
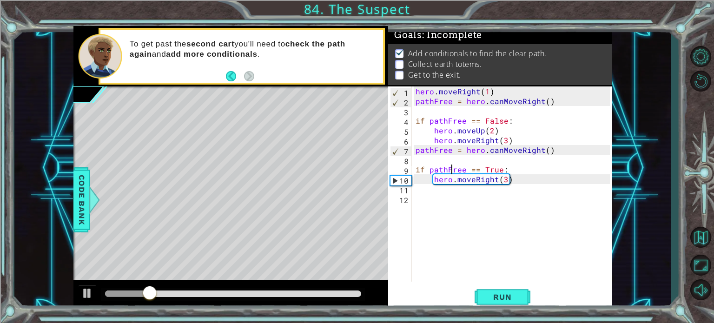
click at [454, 186] on div "hero . moveRight ( 1 ) pathFree = hero . canMoveRight ( ) if pathFree == False …" at bounding box center [513, 193] width 201 height 215
type textarea "n"
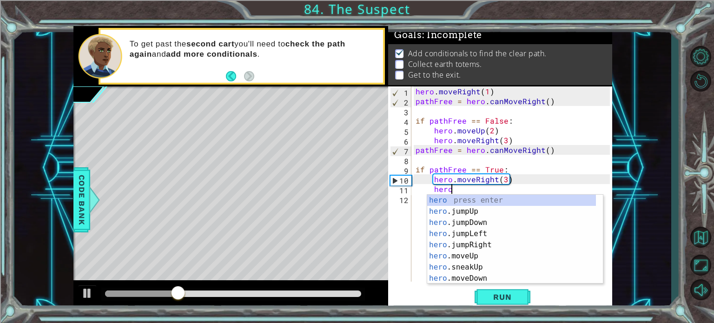
scroll to position [0, 1]
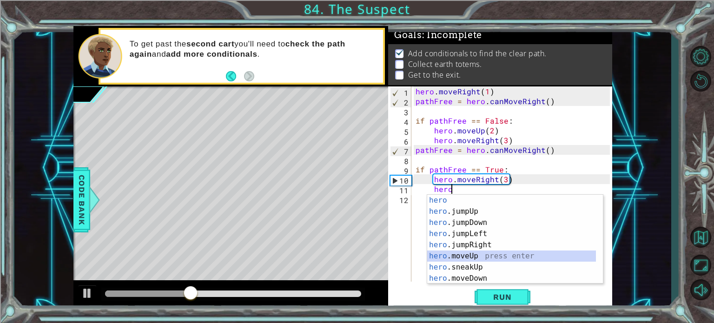
click at [493, 260] on div "hero press enter hero .jumpUp press enter hero .jumpDown press enter hero .jump…" at bounding box center [511, 250] width 169 height 111
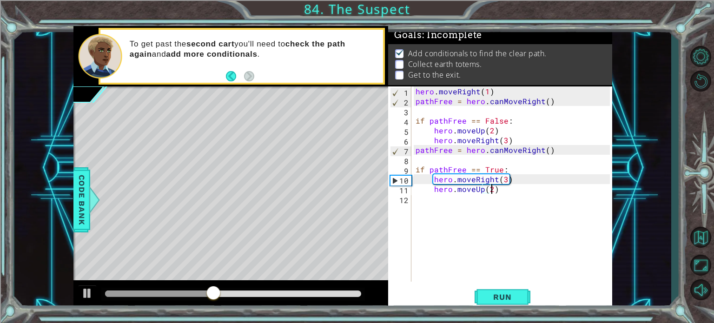
type textarea "hero.moveUp(2)"
click at [495, 214] on div "hero . moveRight ( 1 ) pathFree = hero . canMoveRight ( ) if pathFree == False …" at bounding box center [513, 193] width 201 height 215
type textarea "i"
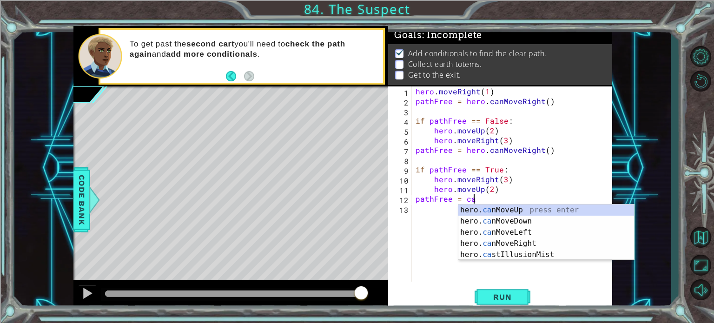
scroll to position [0, 3]
type textarea "pathFree = can"
click at [495, 214] on div "hero. can MoveUp press enter hero. can MoveDown press enter hero. can MoveLeft …" at bounding box center [546, 243] width 176 height 78
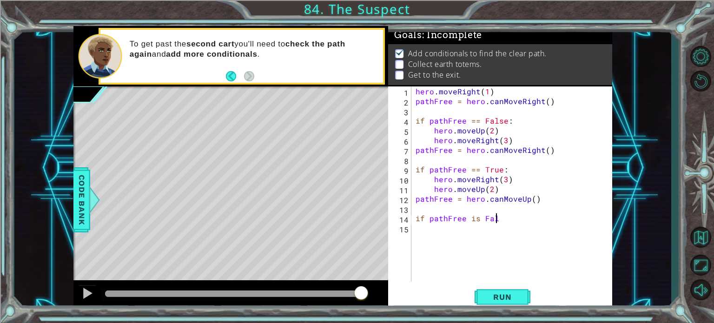
scroll to position [0, 5]
type textarea "if pathFree is False:"
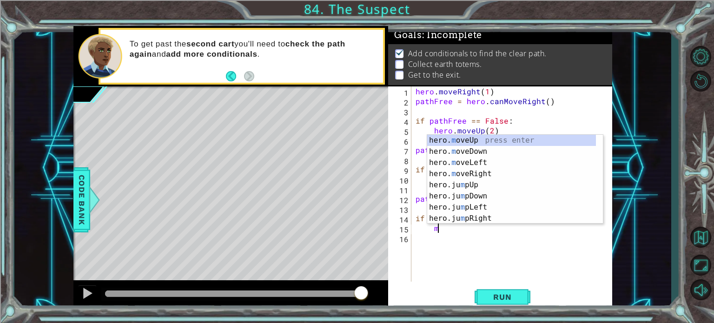
scroll to position [0, 1]
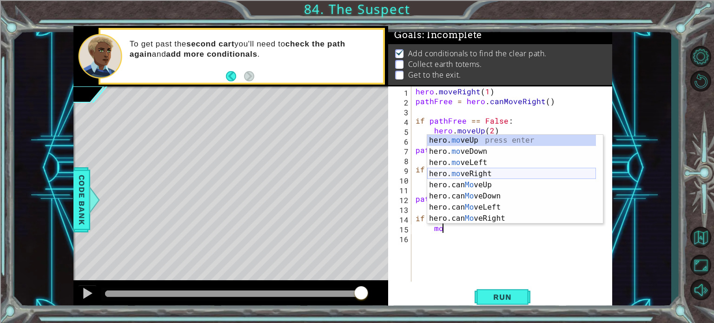
click at [502, 177] on div "hero. mo veUp press enter hero. mo veDown press enter hero. mo veLeft press ent…" at bounding box center [511, 190] width 169 height 111
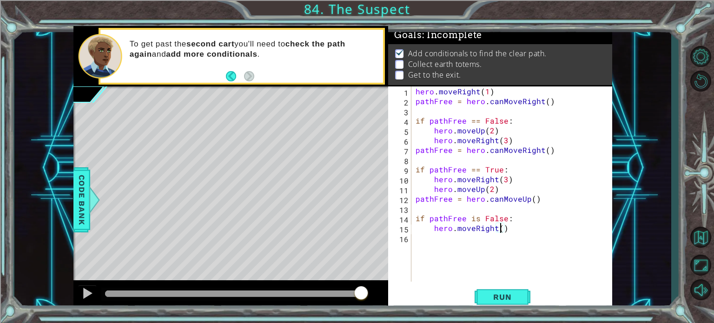
type textarea "hero.moveRight(2)"
click at [492, 240] on div "hero . moveRight ( 1 ) pathFree = hero . canMoveRight ( ) if pathFree == False …" at bounding box center [513, 193] width 201 height 215
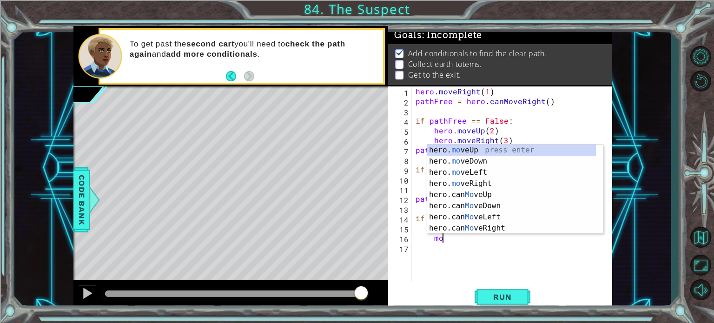
scroll to position [0, 1]
click at [526, 151] on div "hero. mo veUp press enter hero. mo veDown press enter hero. mo veLeft press ent…" at bounding box center [511, 199] width 169 height 111
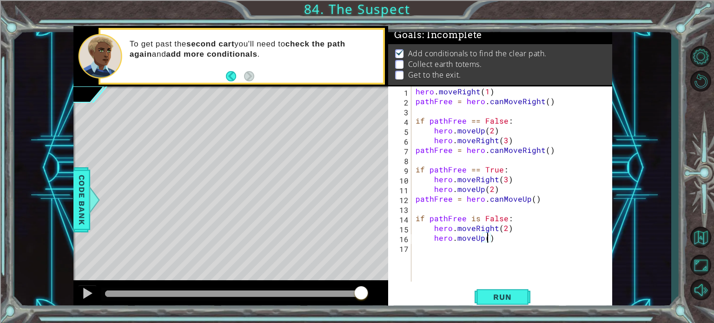
scroll to position [0, 4]
click at [482, 302] on button "Run" at bounding box center [502, 297] width 56 height 22
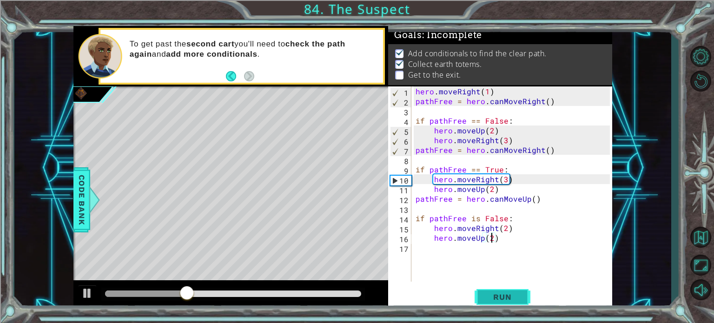
click at [498, 293] on span "Run" at bounding box center [502, 296] width 37 height 9
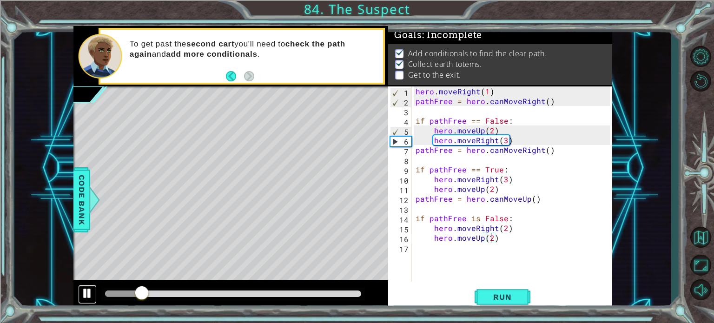
click at [81, 289] on div at bounding box center [87, 293] width 12 height 12
click at [505, 179] on div "hero . moveRight ( 1 ) pathFree = hero . canMoveRight ( ) if pathFree == False …" at bounding box center [513, 193] width 201 height 215
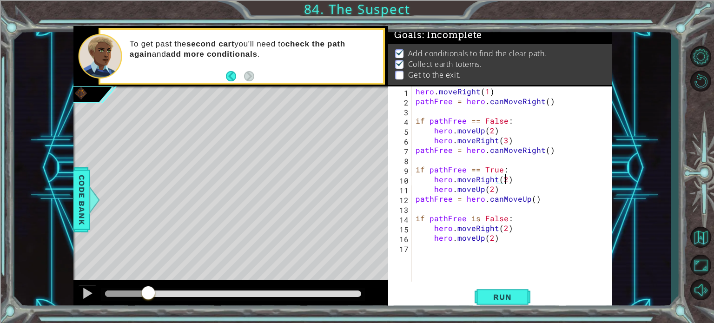
scroll to position [0, 5]
type textarea "hero.moveRight(2)"
click at [485, 288] on button "Run" at bounding box center [502, 297] width 56 height 22
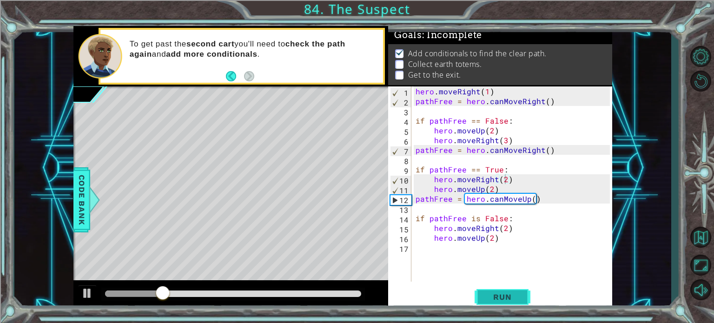
click at [513, 303] on button "Run" at bounding box center [502, 297] width 56 height 22
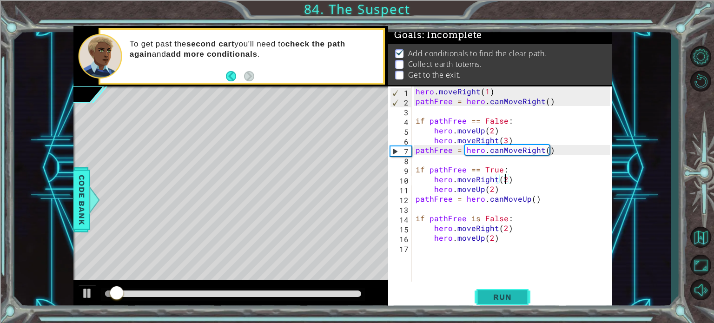
click at [513, 303] on button "Run" at bounding box center [502, 297] width 56 height 22
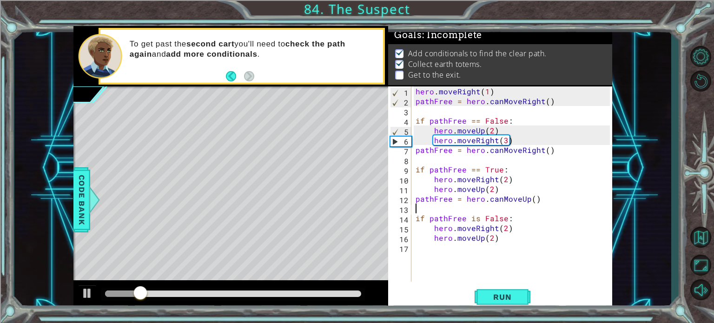
click at [507, 212] on div "hero . moveRight ( 1 ) pathFree = hero . canMoveRight ( ) if pathFree == False …" at bounding box center [513, 193] width 201 height 215
click at [500, 214] on div "hero . moveRight ( 1 ) pathFree = hero . canMoveRight ( ) if pathFree == False …" at bounding box center [513, 193] width 201 height 215
click at [502, 214] on div "hero . moveRight ( 1 ) pathFree = hero . canMoveRight ( ) if pathFree == False …" at bounding box center [513, 193] width 201 height 215
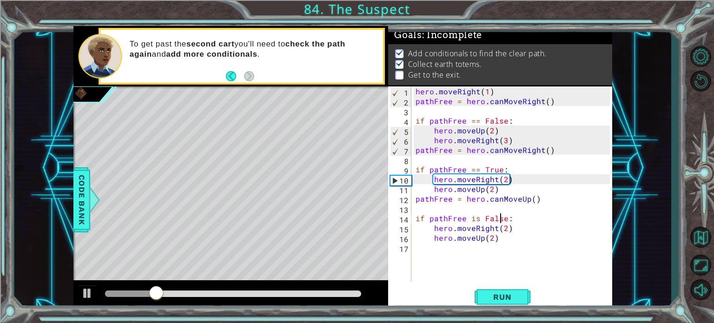
click at [511, 217] on div "hero . moveRight ( 1 ) pathFree = hero . canMoveRight ( ) if pathFree == False …" at bounding box center [513, 193] width 201 height 215
click at [502, 221] on div "hero . moveRight ( 1 ) pathFree = hero . canMoveRight ( ) if pathFree == False …" at bounding box center [513, 193] width 201 height 215
click at [507, 220] on div "hero . moveRight ( 1 ) pathFree = hero . canMoveRight ( ) if pathFree == False …" at bounding box center [513, 193] width 201 height 215
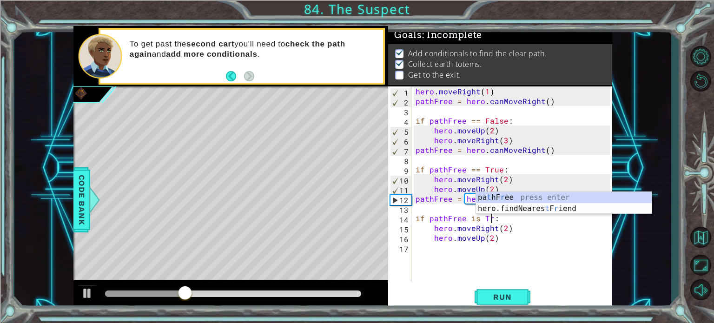
scroll to position [0, 5]
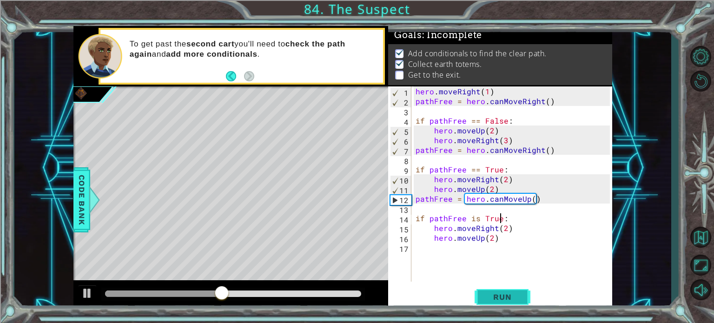
type textarea "if pathFree is True:"
click at [483, 296] on button "Run" at bounding box center [502, 297] width 56 height 22
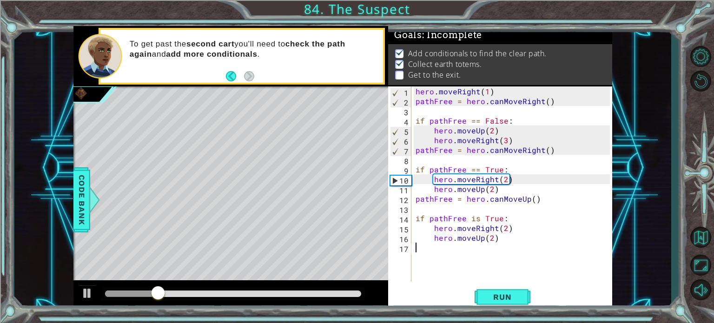
click at [492, 249] on div "hero . moveRight ( 1 ) pathFree = hero . canMoveRight ( ) if pathFree == False …" at bounding box center [513, 193] width 201 height 215
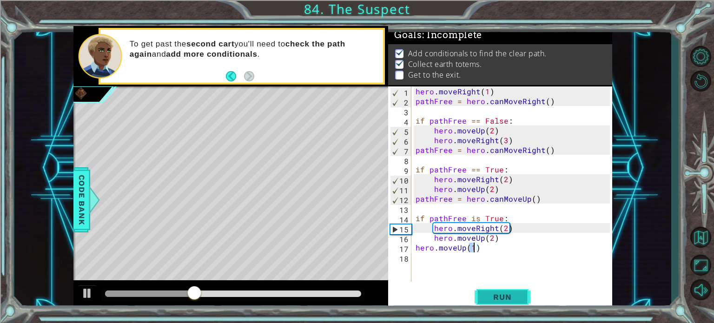
type textarea "hero.moveUp(1)"
click at [489, 294] on span "Run" at bounding box center [502, 296] width 37 height 9
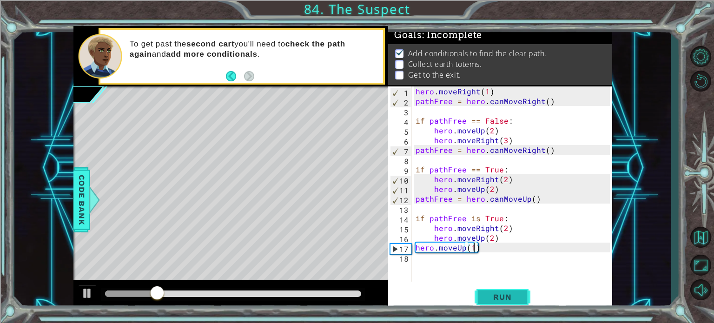
click at [489, 294] on span "Run" at bounding box center [502, 296] width 37 height 9
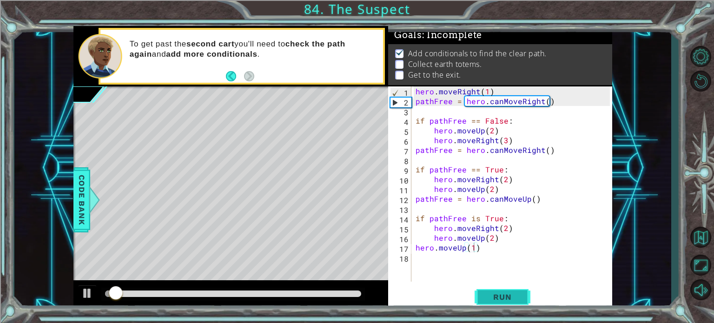
click at [489, 294] on span "Run" at bounding box center [502, 296] width 37 height 9
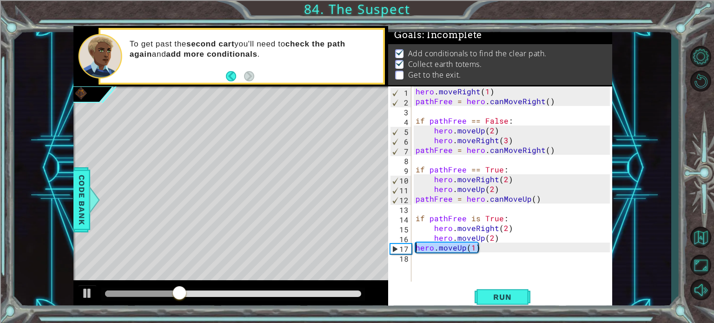
drag, startPoint x: 483, startPoint y: 247, endPoint x: 408, endPoint y: 251, distance: 75.4
click at [408, 251] on div "hero.moveUp(1) 1 2 3 4 5 6 7 8 9 10 11 12 13 14 15 16 17 18 hero . moveRight ( …" at bounding box center [499, 183] width 222 height 195
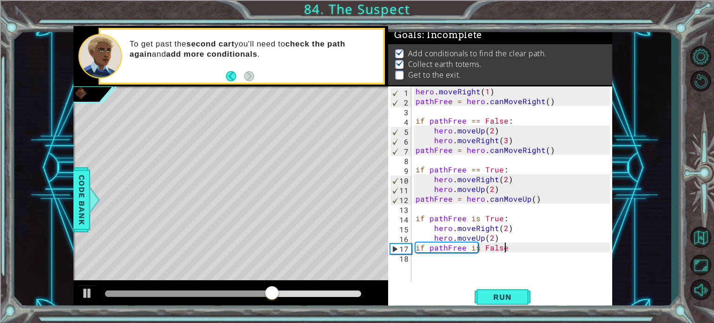
type textarea "if pathFree is False:"
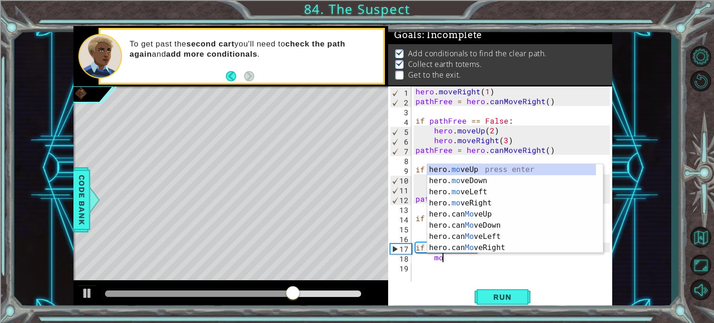
scroll to position [0, 1]
click at [494, 166] on div "hero. mo veUp press enter hero. mo veDown press enter hero. mo veLeft press ent…" at bounding box center [511, 219] width 169 height 111
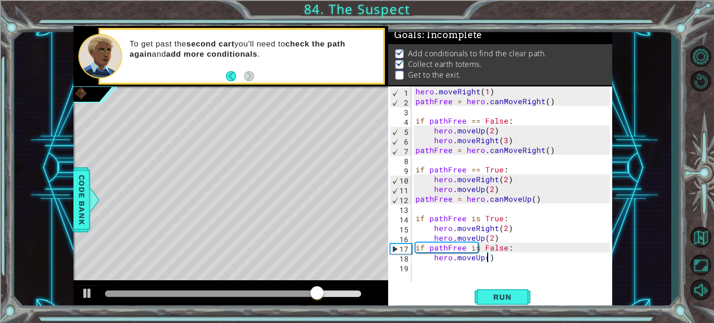
type textarea "hero.moveUp(2)"
click at [486, 266] on div "hero . moveRight ( 1 ) pathFree = hero . canMoveRight ( ) if pathFree == False …" at bounding box center [513, 193] width 201 height 215
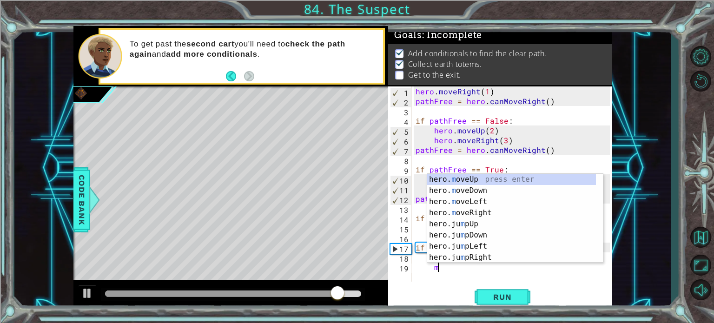
scroll to position [0, 1]
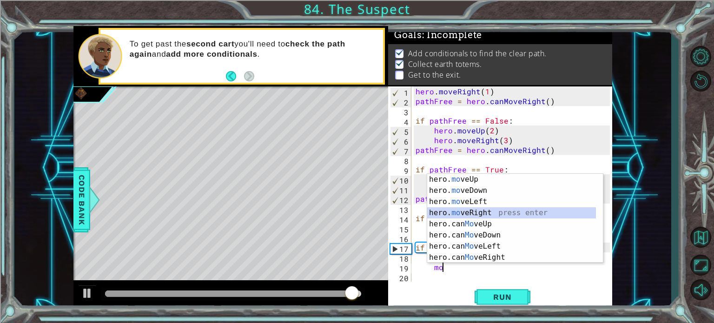
click at [483, 210] on div "hero. mo veUp press enter hero. mo veDown press enter hero. mo veLeft press ent…" at bounding box center [511, 229] width 169 height 111
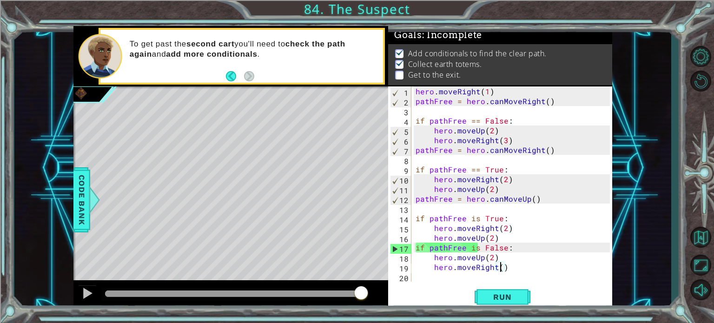
scroll to position [0, 5]
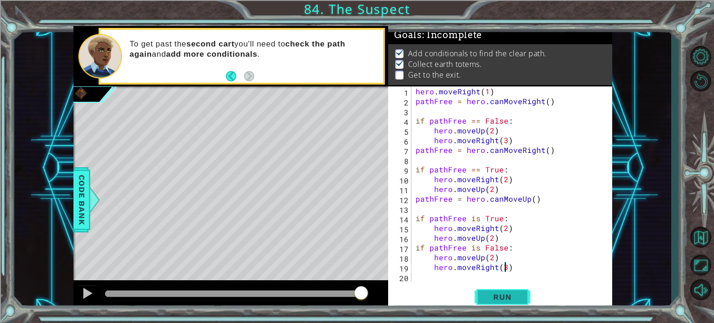
type textarea "hero.moveRight(3)"
click at [521, 304] on button "Run" at bounding box center [502, 297] width 56 height 22
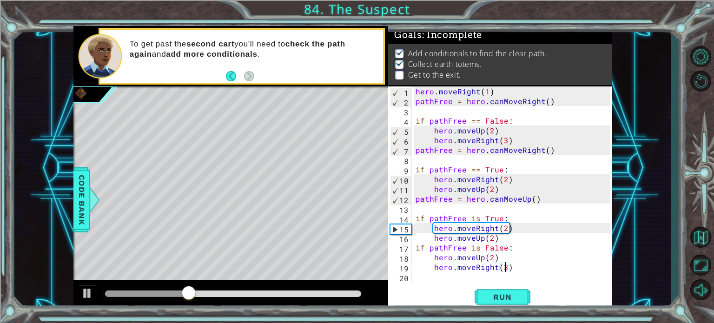
scroll to position [11, 0]
click at [500, 270] on div "hero . moveRight ( 1 ) pathFree = hero . canMoveRight ( ) if pathFree == False …" at bounding box center [513, 193] width 201 height 215
click at [511, 270] on div "hero . moveRight ( 1 ) pathFree = hero . canMoveRight ( ) if pathFree == False …" at bounding box center [513, 193] width 201 height 215
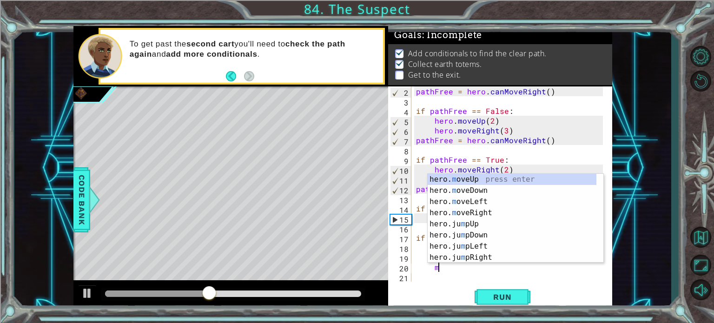
scroll to position [0, 1]
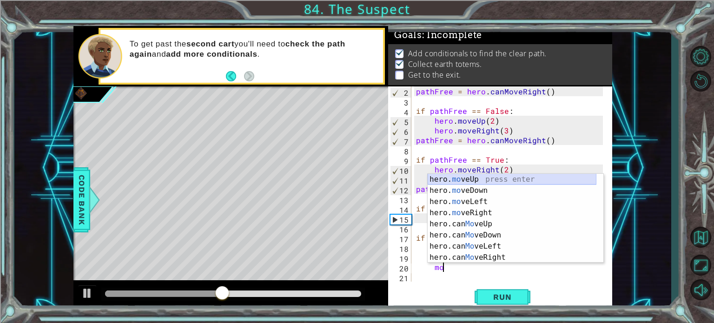
click at [563, 183] on div "hero. mo veUp press enter hero. mo veDown press enter hero. mo veLeft press ent…" at bounding box center [511, 229] width 169 height 111
type textarea "hero.moveUp(1)"
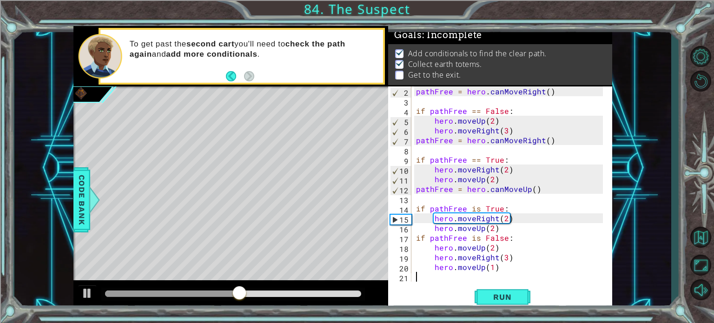
click at [433, 272] on div "pathFree = hero . canMoveRight ( ) if pathFree == False : hero . moveUp ( 2 ) h…" at bounding box center [510, 193] width 193 height 215
click at [437, 269] on div "pathFree = hero . canMoveRight ( ) if pathFree == False : hero . moveUp ( 2 ) h…" at bounding box center [510, 193] width 193 height 215
click at [437, 267] on div "pathFree = hero . canMoveRight ( ) if pathFree == False : hero . moveUp ( 2 ) h…" at bounding box center [510, 193] width 193 height 215
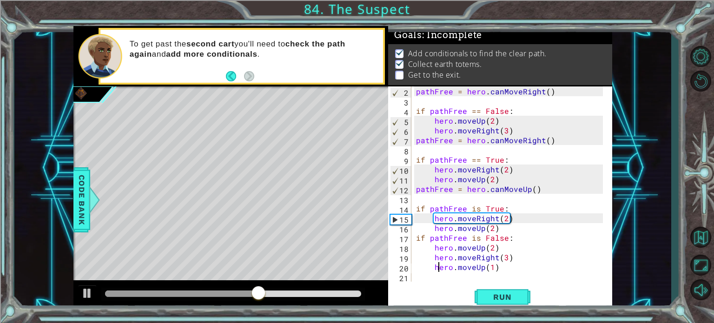
click at [436, 267] on div "pathFree = hero . canMoveRight ( ) if pathFree == False : hero . moveUp ( 2 ) h…" at bounding box center [510, 193] width 193 height 215
click at [435, 267] on div "pathFree = hero . canMoveRight ( ) if pathFree == False : hero . moveUp ( 2 ) h…" at bounding box center [510, 193] width 193 height 215
click at [433, 268] on div "pathFree = hero . canMoveRight ( ) if pathFree == False : hero . moveUp ( 2 ) h…" at bounding box center [510, 193] width 193 height 215
click at [484, 301] on span "Run" at bounding box center [502, 296] width 37 height 9
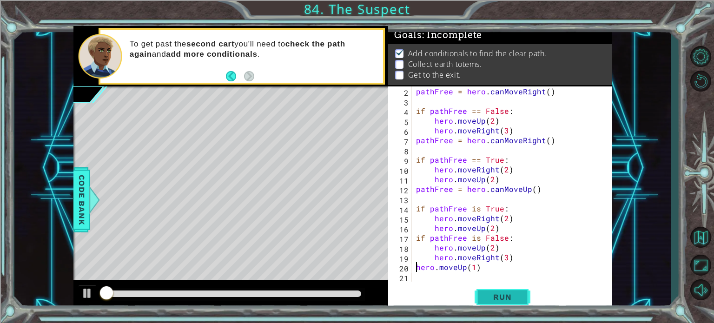
scroll to position [5, 0]
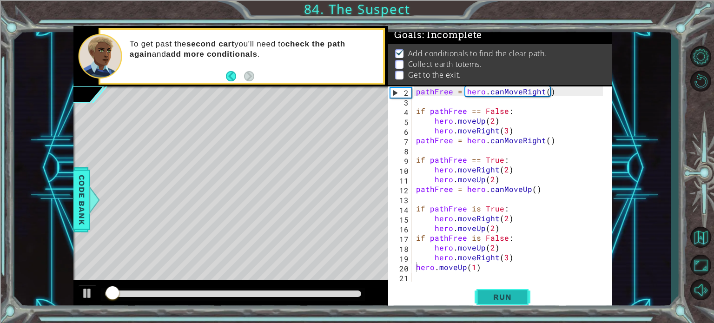
click at [484, 301] on span "Run" at bounding box center [502, 296] width 37 height 9
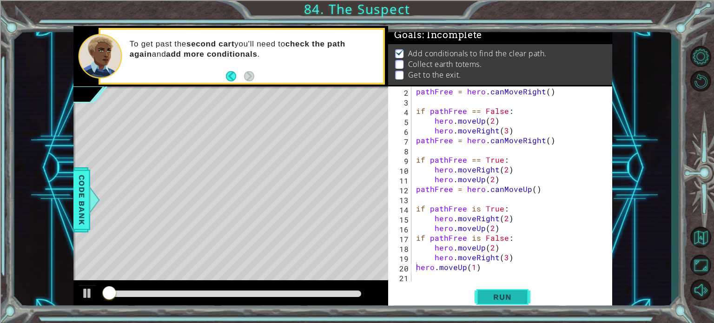
click at [484, 301] on span "Run" at bounding box center [502, 296] width 37 height 9
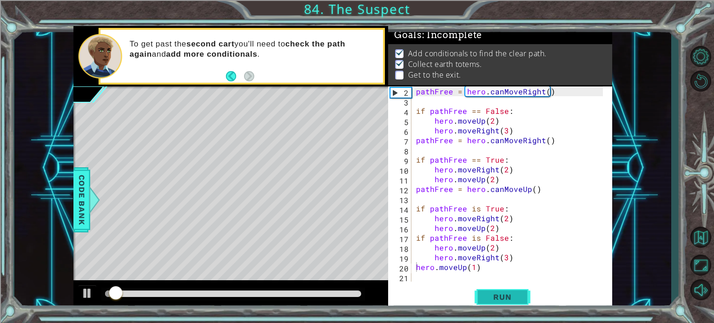
click at [484, 301] on span "Run" at bounding box center [502, 296] width 37 height 9
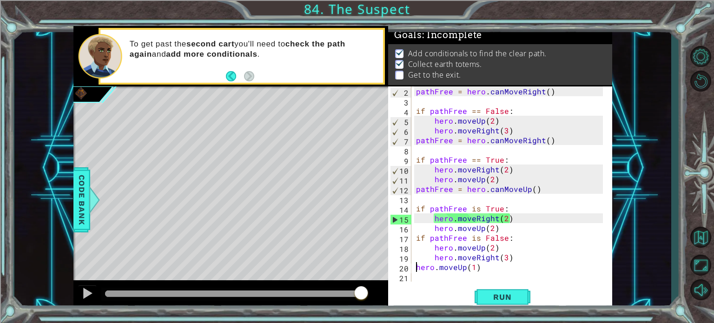
drag, startPoint x: 120, startPoint y: 287, endPoint x: 417, endPoint y: 213, distance: 305.8
click at [417, 213] on div "1 ההההההההההההההההההההההההההההההההההההההההההההההההההההההההההההההההההההההההההההה…" at bounding box center [342, 168] width 538 height 284
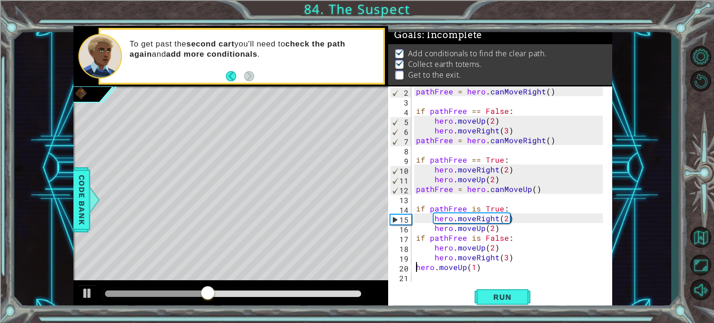
click at [502, 254] on div "pathFree = hero . canMoveRight ( ) if pathFree == False : hero . moveUp ( 2 ) h…" at bounding box center [510, 193] width 193 height 215
click at [506, 259] on div "pathFree = hero . canMoveRight ( ) if pathFree == False : hero . moveUp ( 2 ) h…" at bounding box center [510, 193] width 193 height 215
click at [502, 297] on span "Run" at bounding box center [502, 296] width 37 height 9
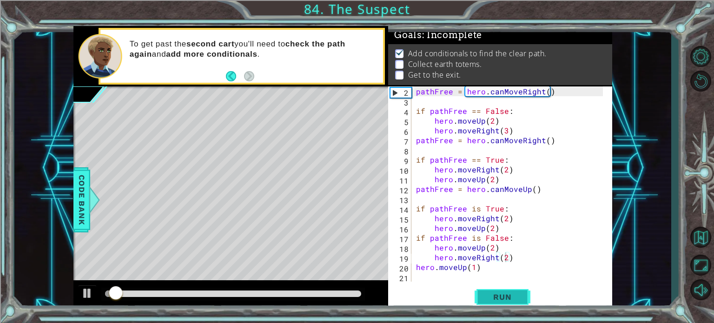
click at [485, 299] on span "Run" at bounding box center [502, 296] width 37 height 9
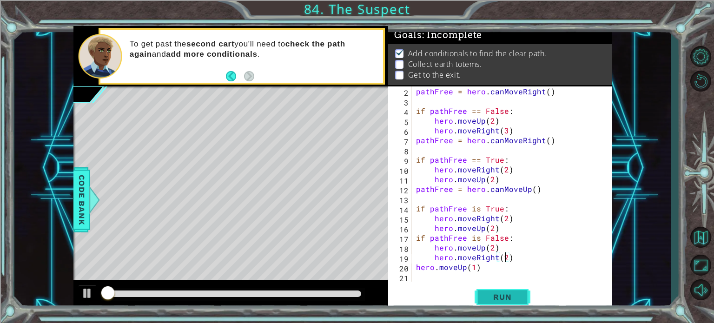
click at [485, 299] on span "Run" at bounding box center [502, 296] width 37 height 9
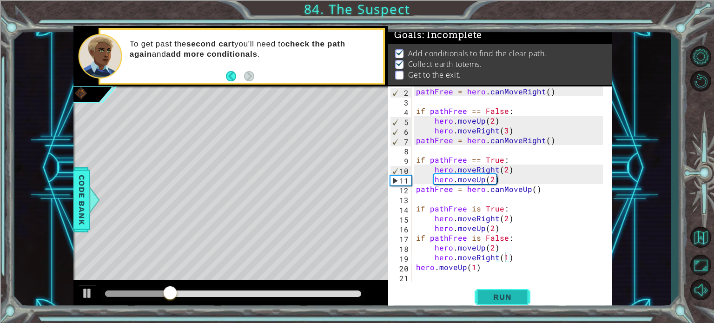
click at [511, 292] on span "Run" at bounding box center [502, 296] width 37 height 9
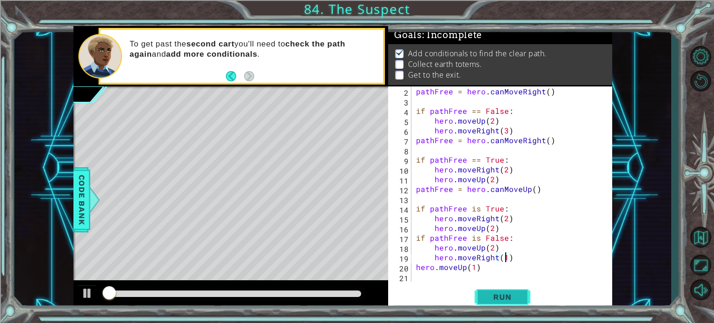
click at [511, 292] on span "Run" at bounding box center [502, 296] width 37 height 9
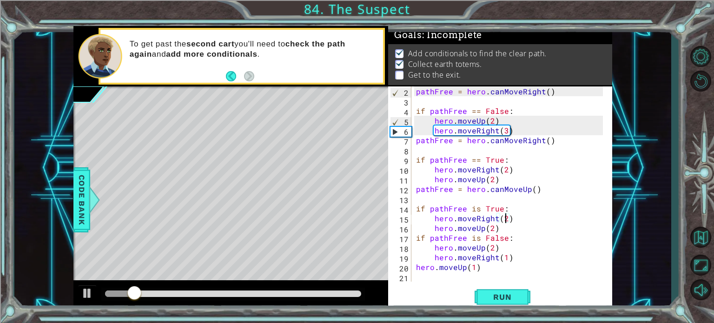
click at [505, 219] on div "pathFree = hero . canMoveRight ( ) if pathFree == False : hero . moveUp ( 2 ) h…" at bounding box center [510, 193] width 193 height 215
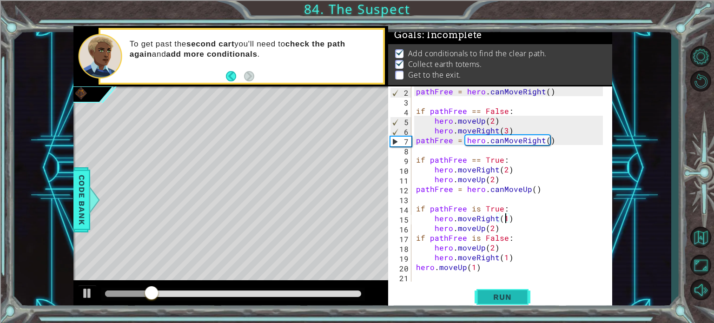
type textarea "hero.moveRight(1)"
click at [520, 306] on button "Run" at bounding box center [502, 297] width 56 height 22
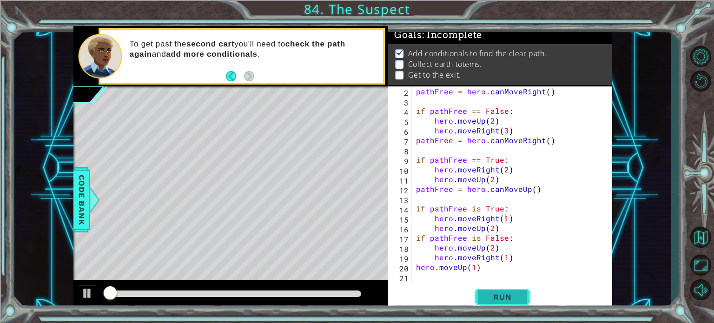
click at [520, 306] on button "Run" at bounding box center [502, 297] width 56 height 22
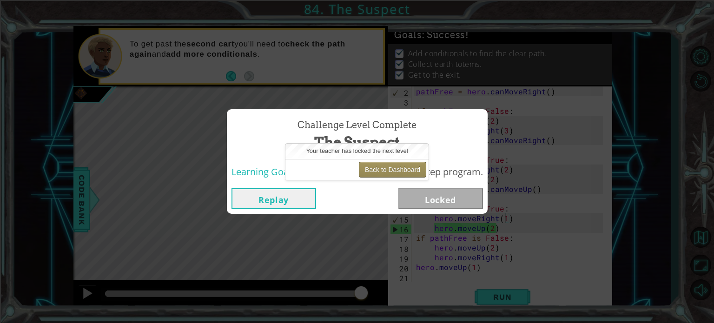
click at [376, 171] on button "Back to Dashboard" at bounding box center [392, 170] width 67 height 16
click at [368, 166] on button "Back to Dashboard" at bounding box center [392, 170] width 67 height 16
click at [390, 169] on button "Back to Dashboard" at bounding box center [392, 170] width 67 height 16
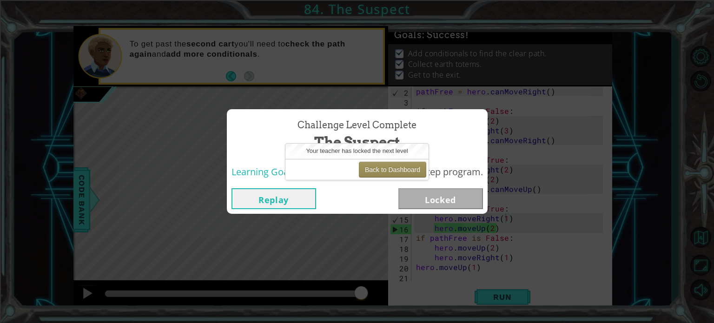
click at [241, 210] on div "Replay Locked" at bounding box center [357, 199] width 261 height 30
click at [248, 198] on button "Replay" at bounding box center [273, 198] width 85 height 21
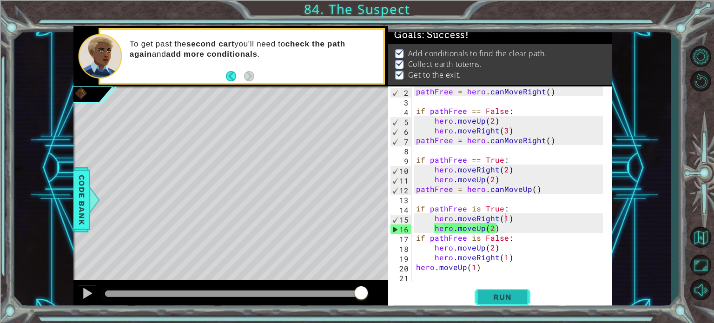
click at [526, 287] on button "Run" at bounding box center [502, 297] width 56 height 22
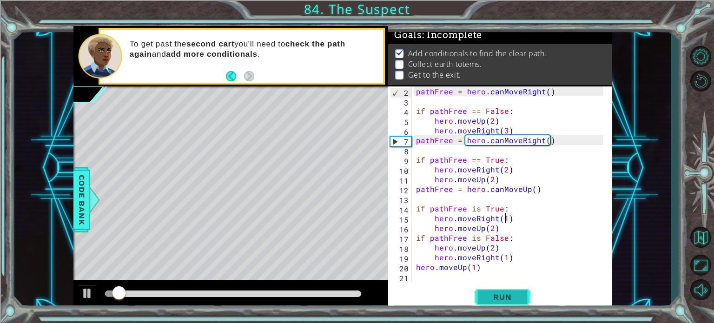
click at [494, 295] on span "Run" at bounding box center [502, 296] width 37 height 9
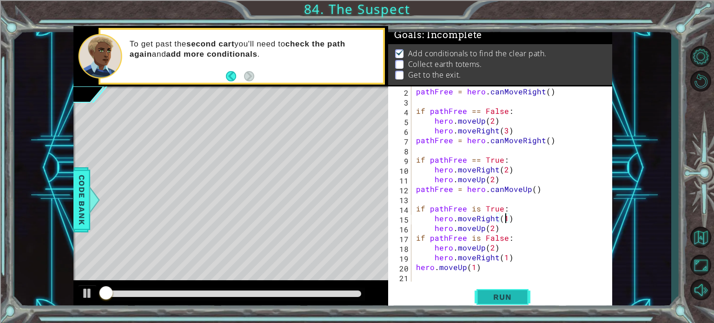
click at [494, 295] on span "Run" at bounding box center [502, 296] width 37 height 9
click at [492, 295] on span "Run" at bounding box center [502, 296] width 37 height 9
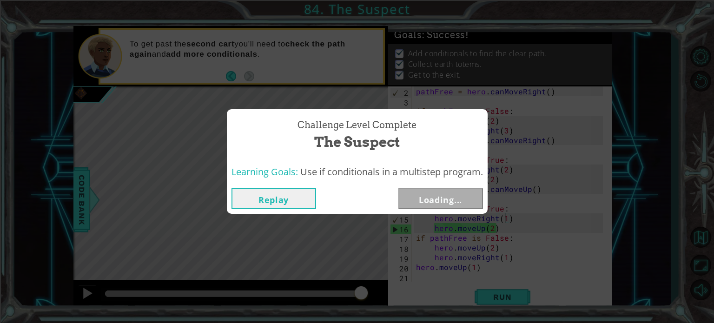
drag, startPoint x: 126, startPoint y: 294, endPoint x: 439, endPoint y: 236, distance: 317.9
click at [439, 236] on body "1 ההההההההההההההההההההההההההההההההההההההההההההההההההההההההההההההההההההההההההההה…" at bounding box center [357, 161] width 714 height 323
